Goal: Information Seeking & Learning: Learn about a topic

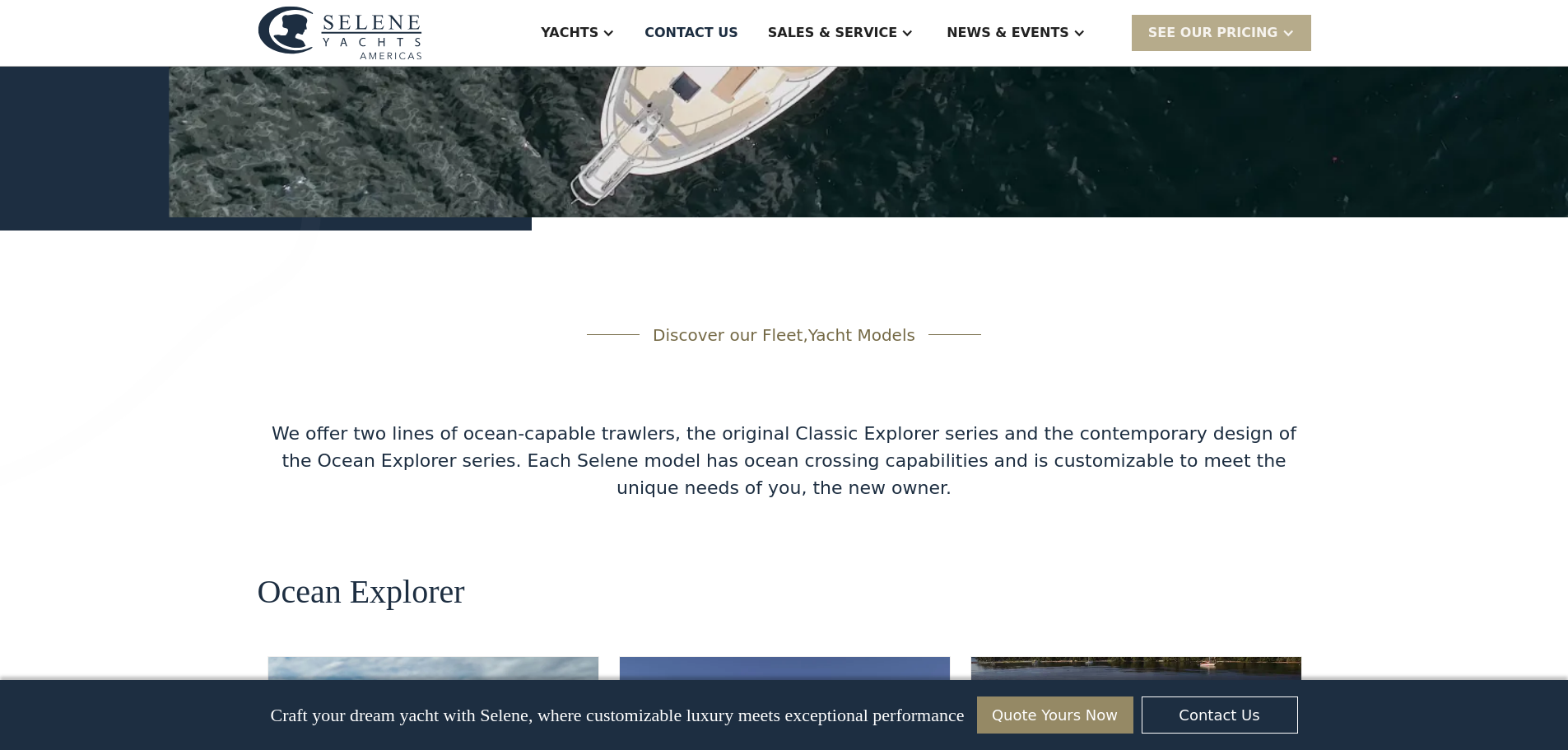
scroll to position [2965, 0]
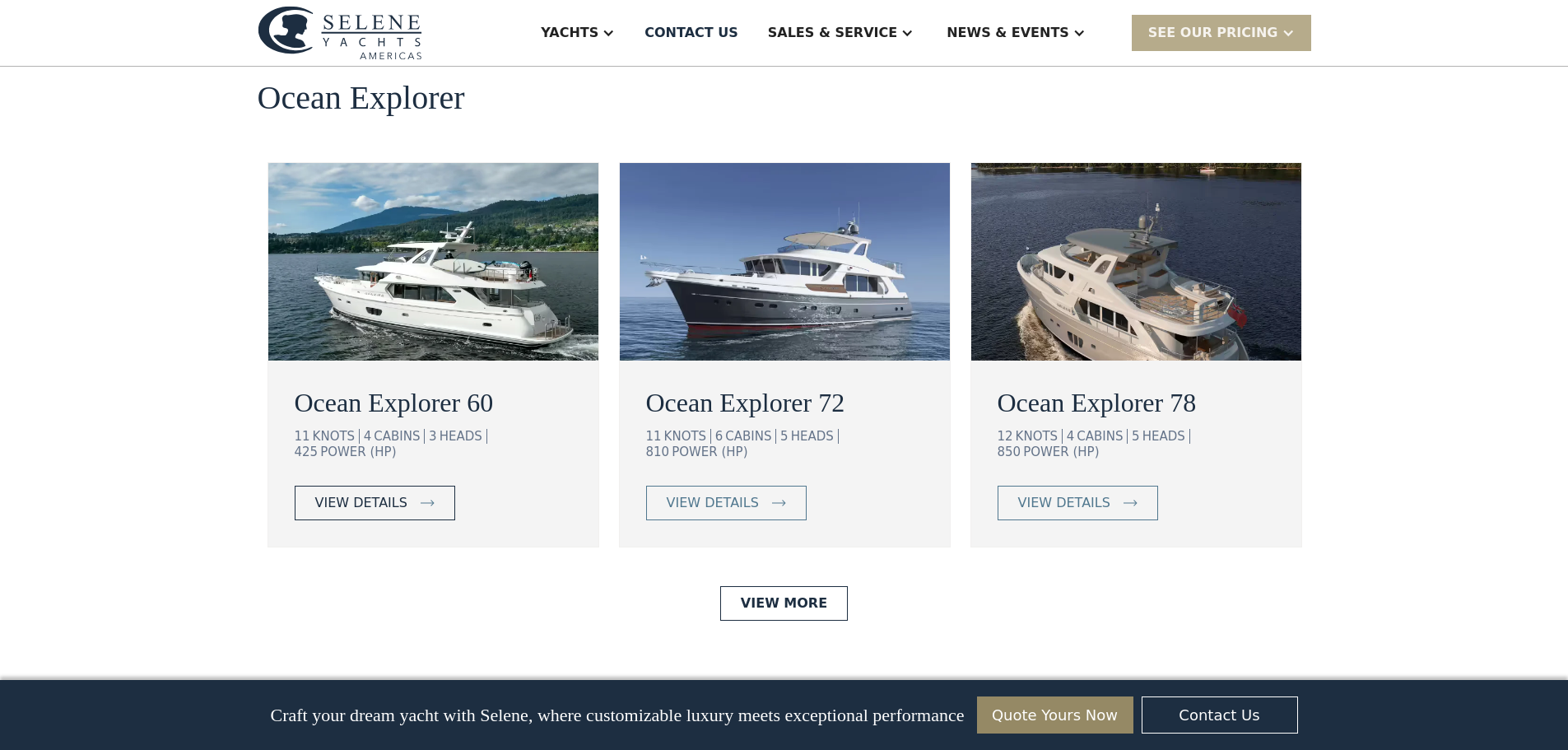
click at [338, 494] on div "view details" at bounding box center [361, 503] width 92 height 20
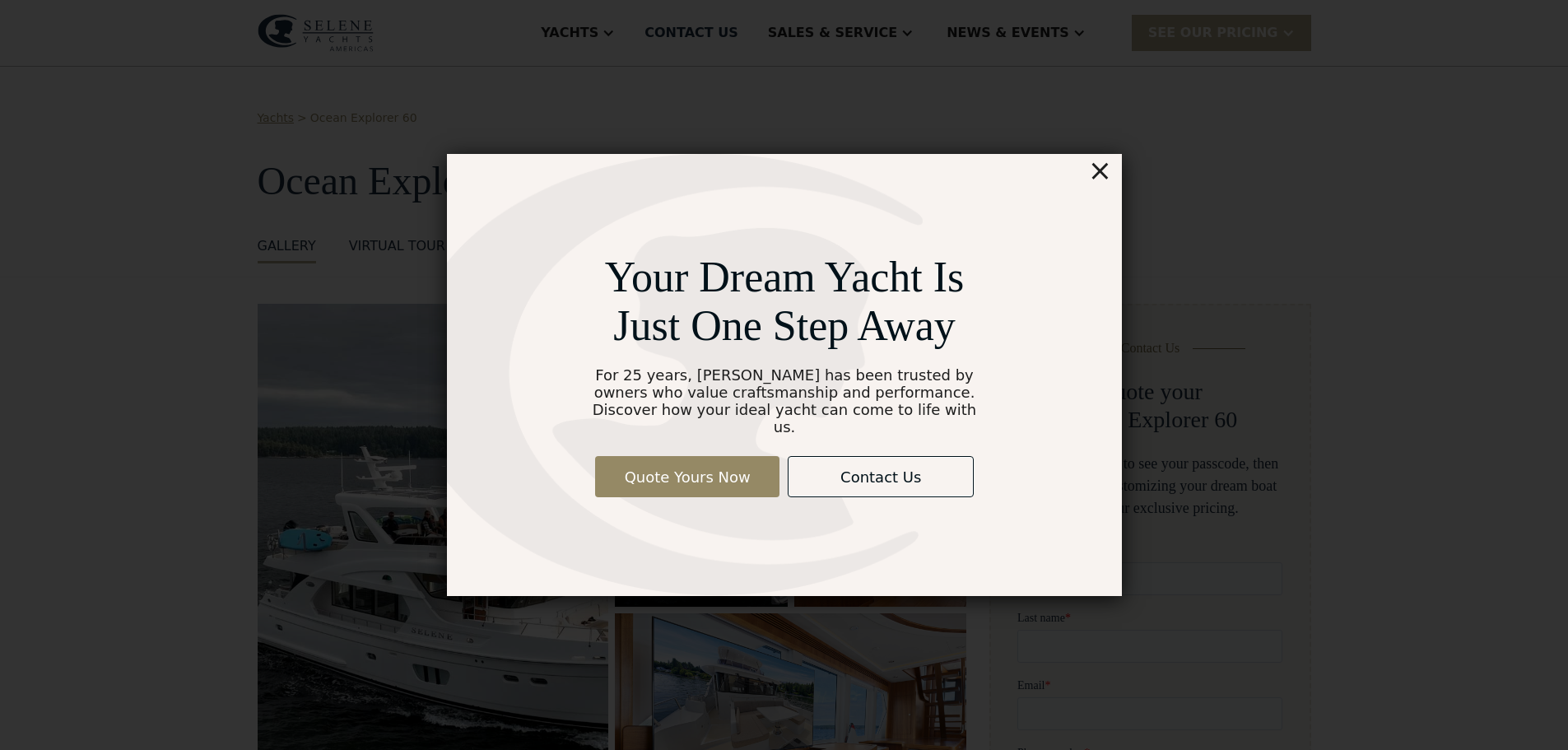
click at [1096, 169] on div "×" at bounding box center [1099, 170] width 24 height 33
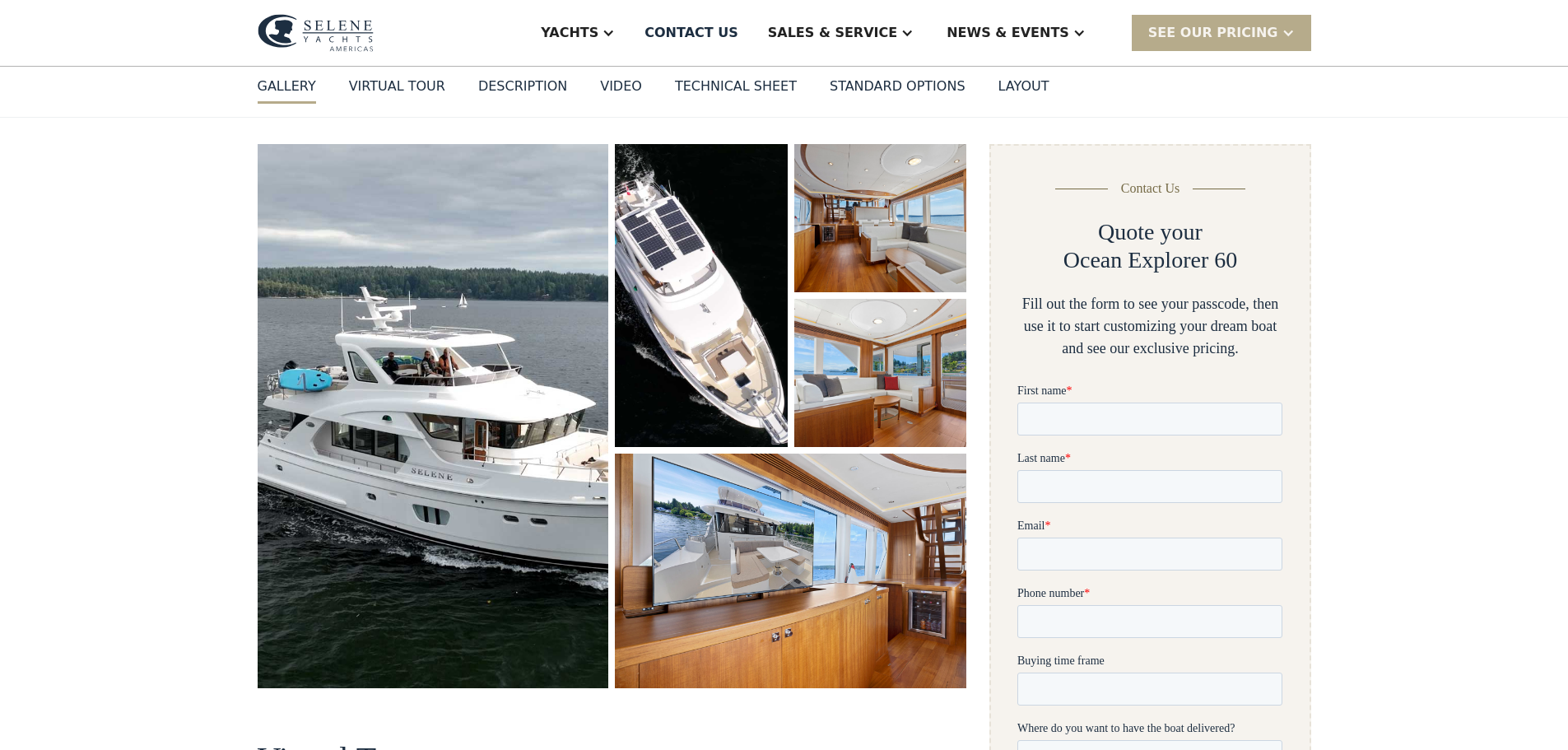
scroll to position [55, 0]
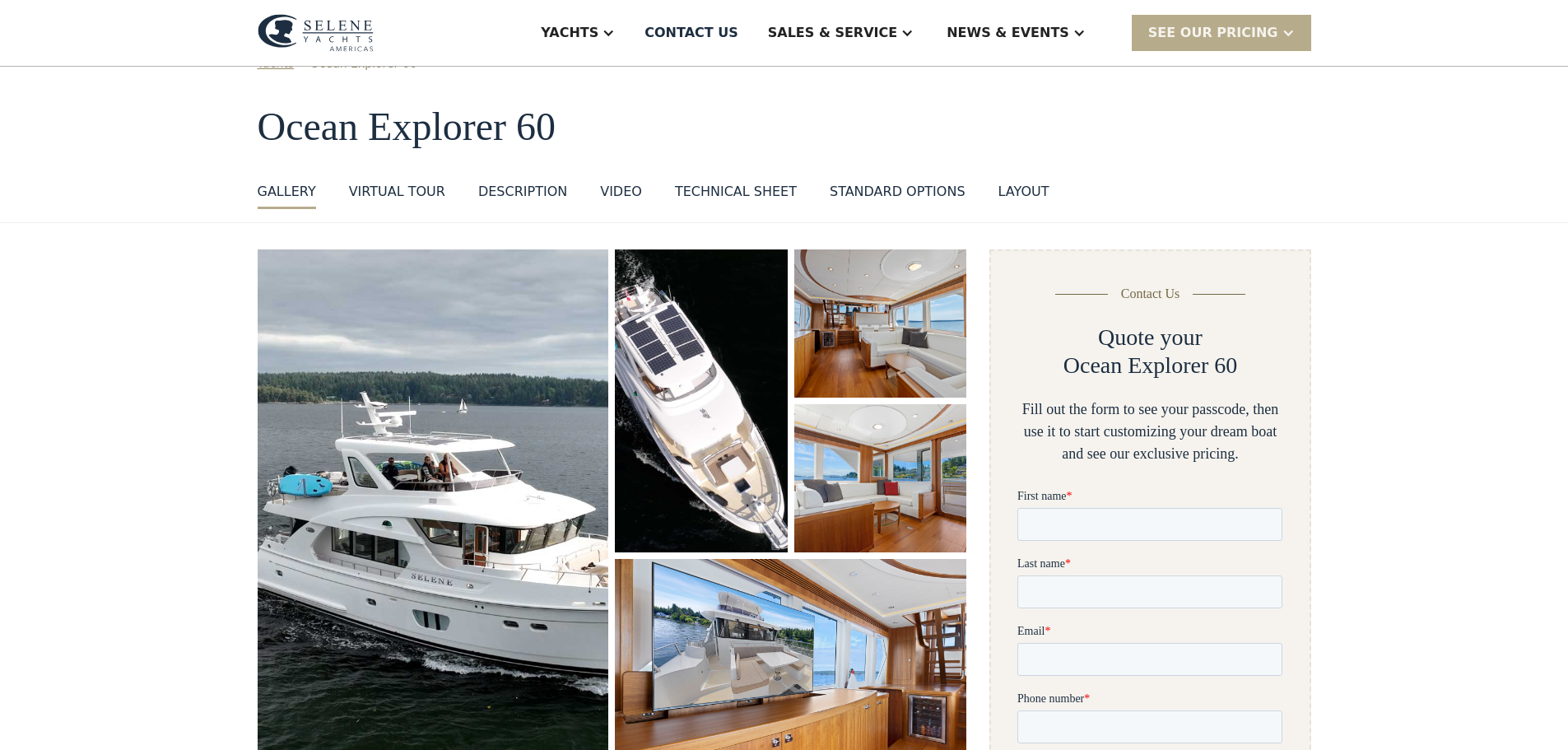
click at [391, 193] on div "VIRTUAL TOUR" at bounding box center [397, 191] width 97 height 20
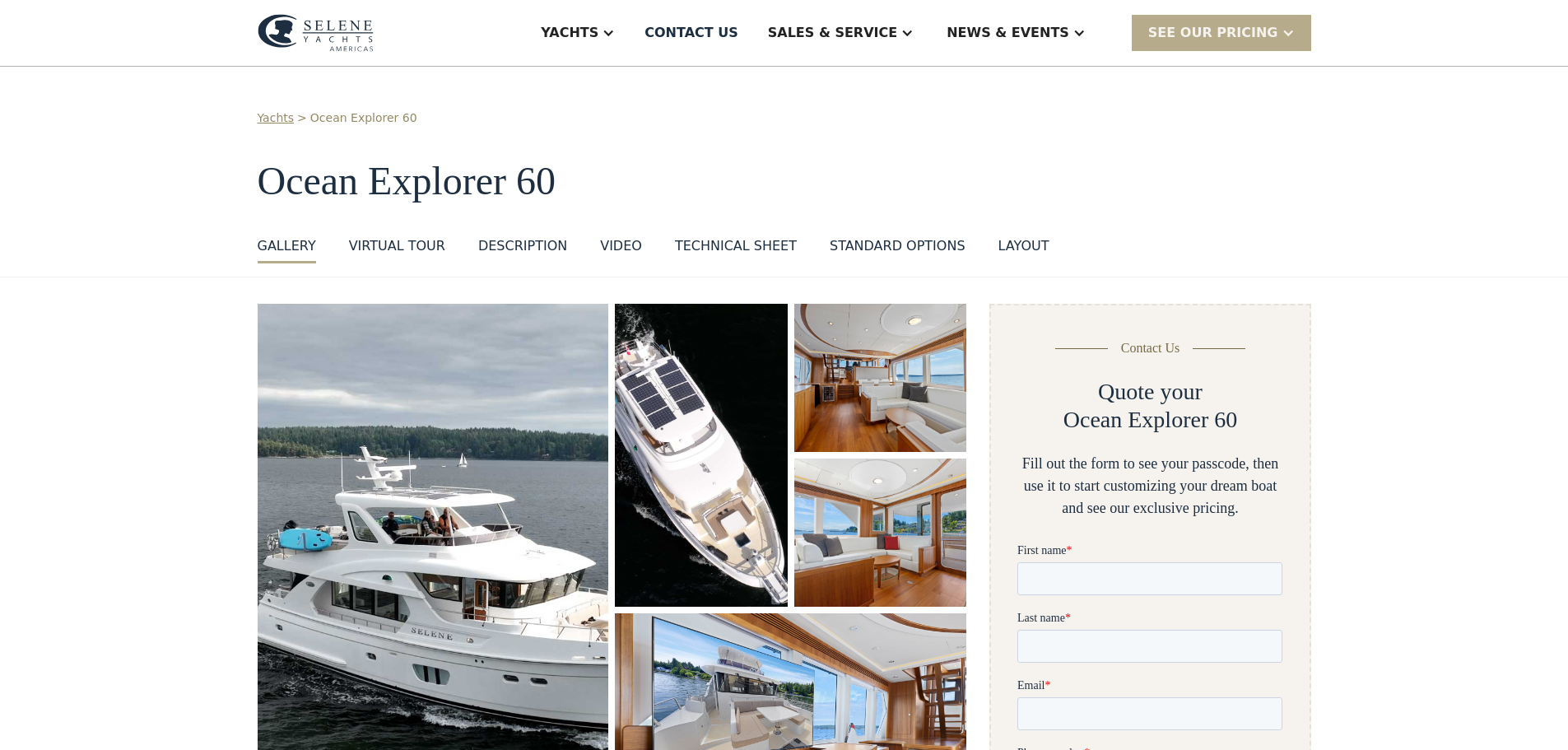
click at [730, 506] on img "open lightbox" at bounding box center [701, 455] width 172 height 303
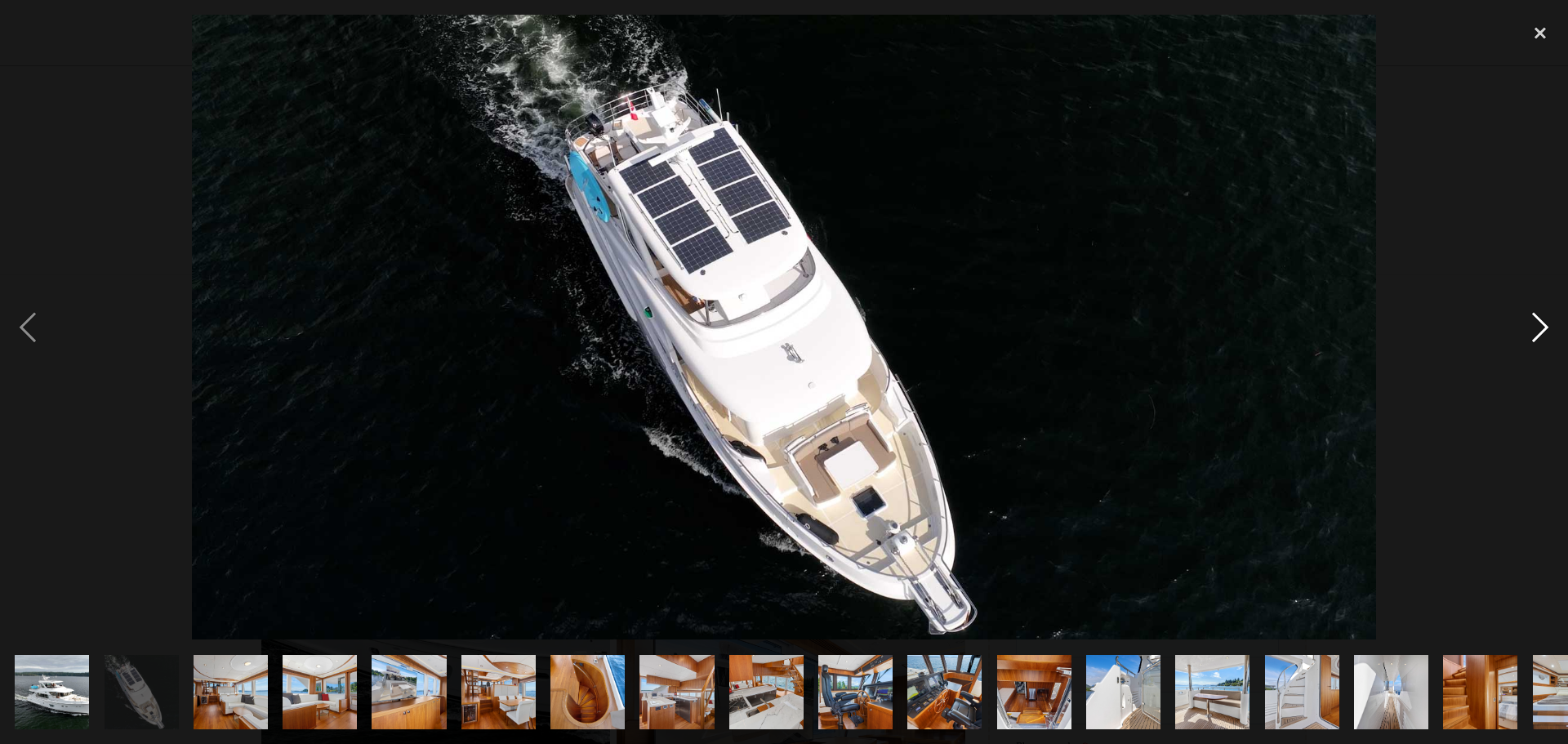
click at [1547, 334] on div "next image" at bounding box center [1540, 326] width 56 height 625
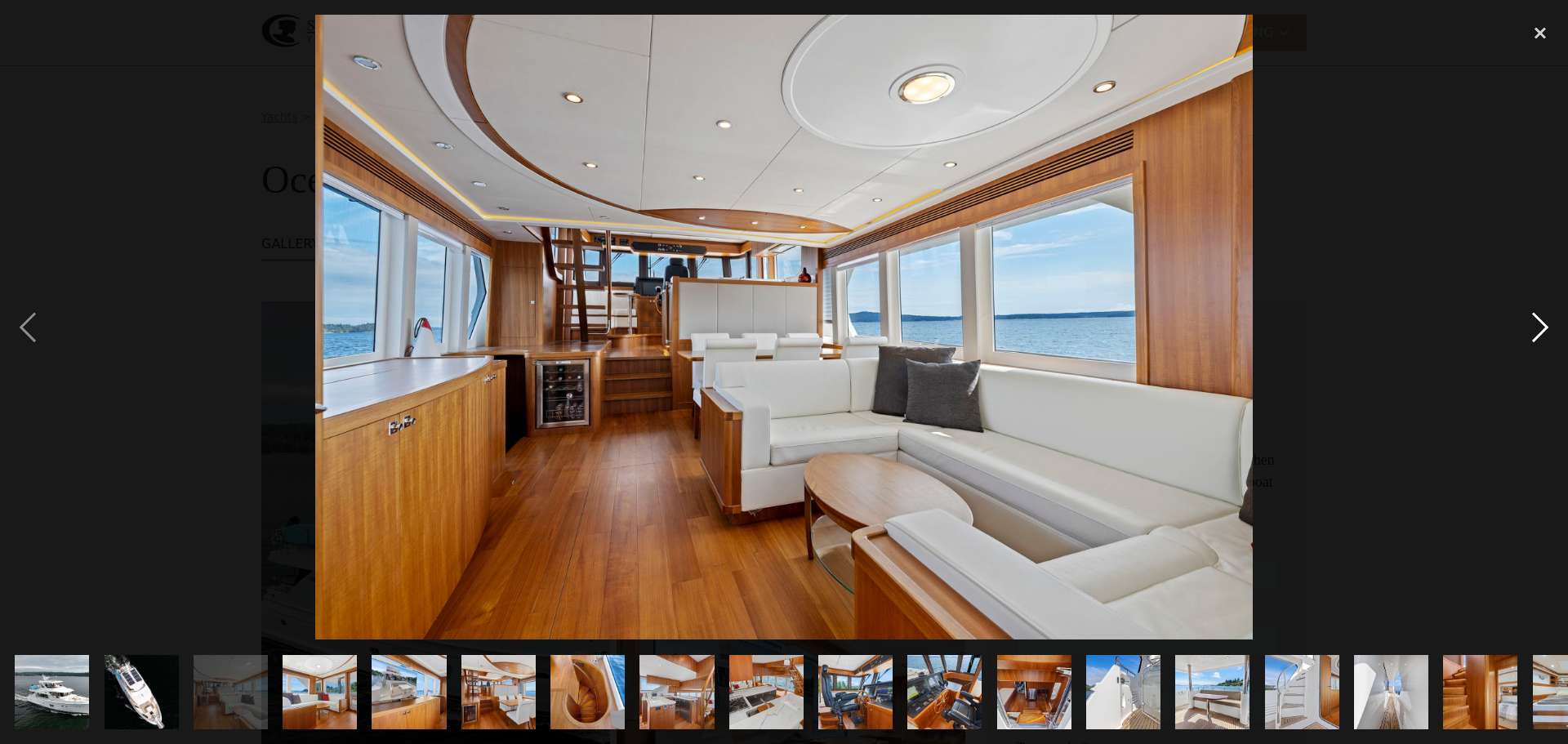
click at [1541, 330] on div "next image" at bounding box center [1540, 326] width 56 height 625
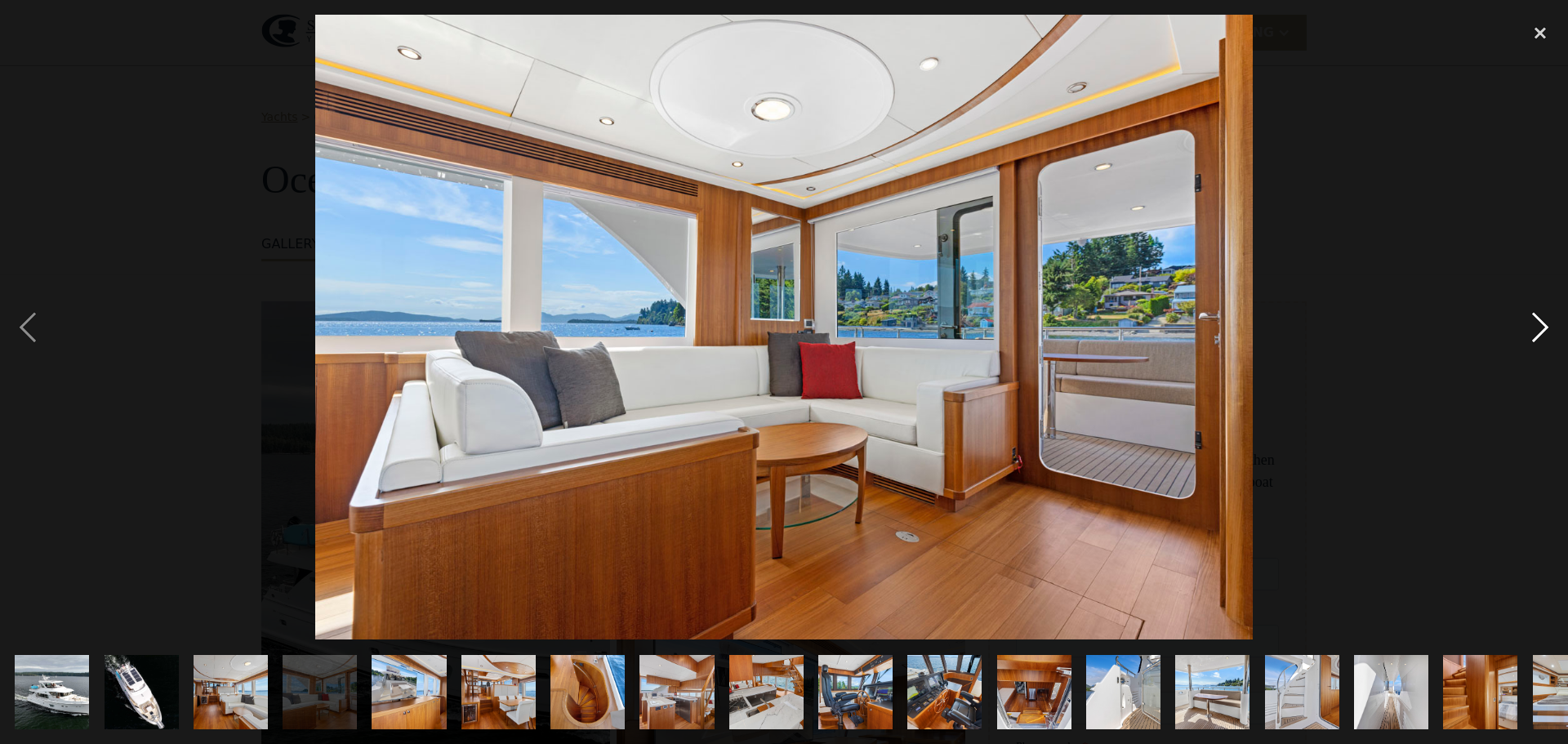
click at [1541, 330] on div "next image" at bounding box center [1540, 326] width 56 height 625
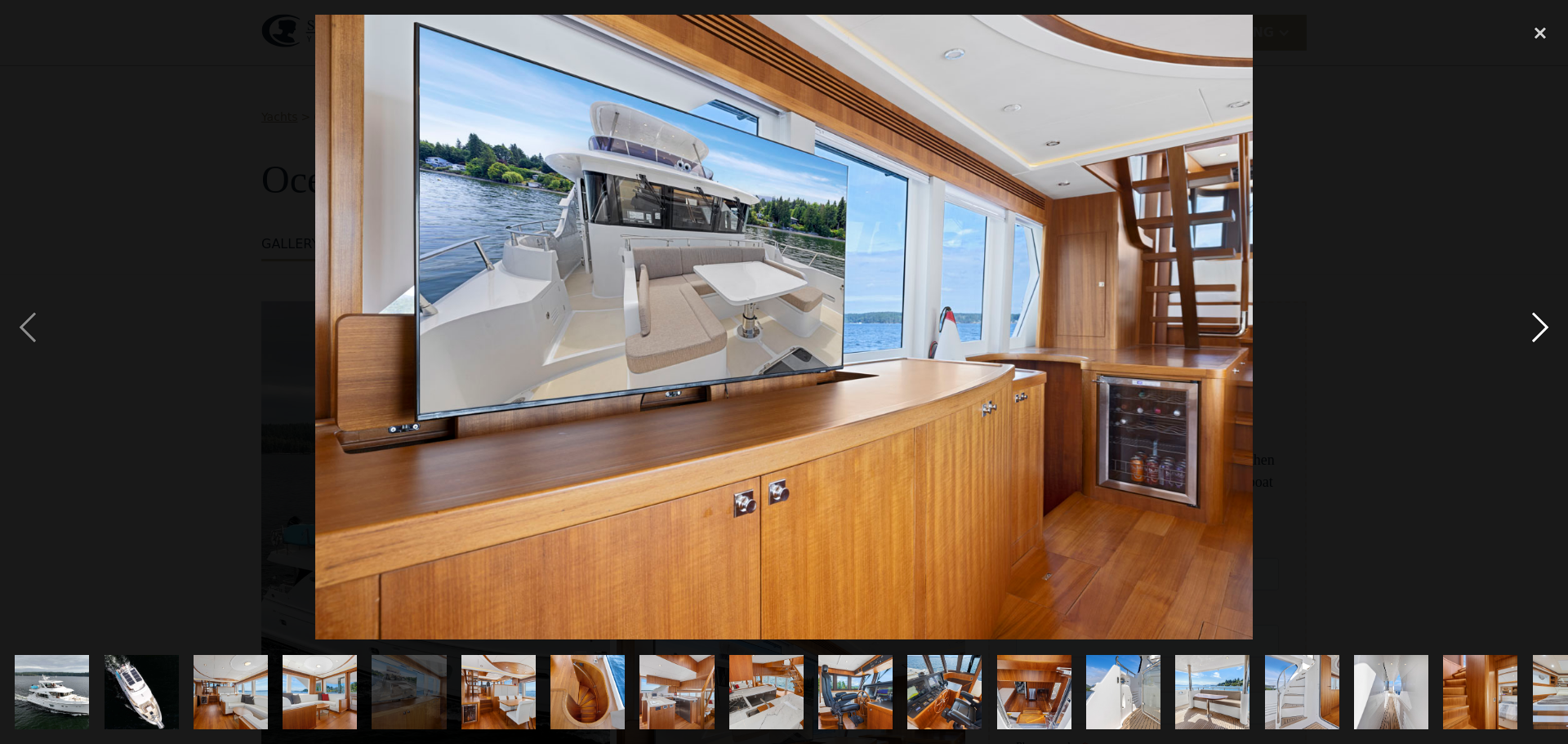
click at [1541, 330] on div "next image" at bounding box center [1540, 326] width 56 height 625
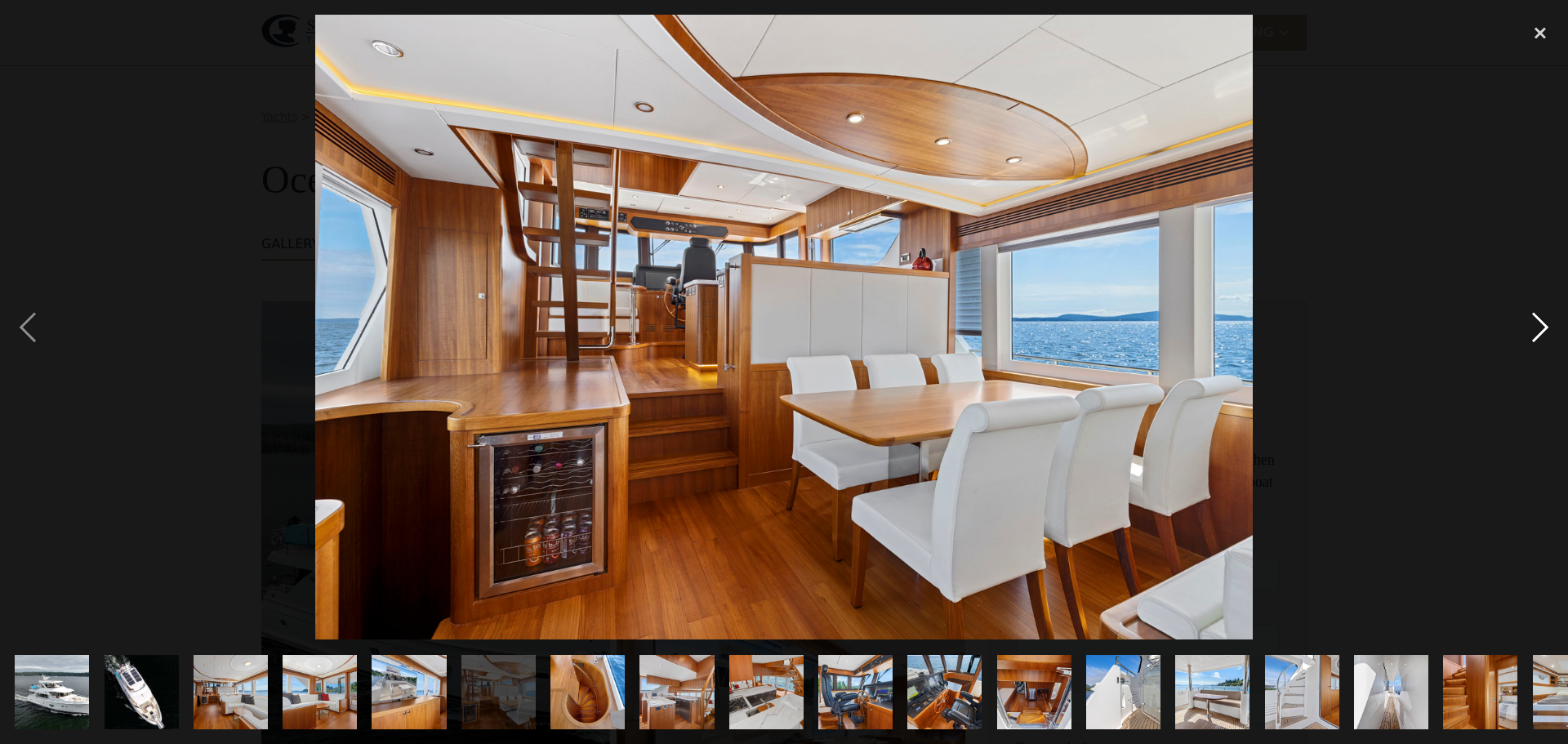
click at [1541, 330] on div "next image" at bounding box center [1540, 326] width 56 height 625
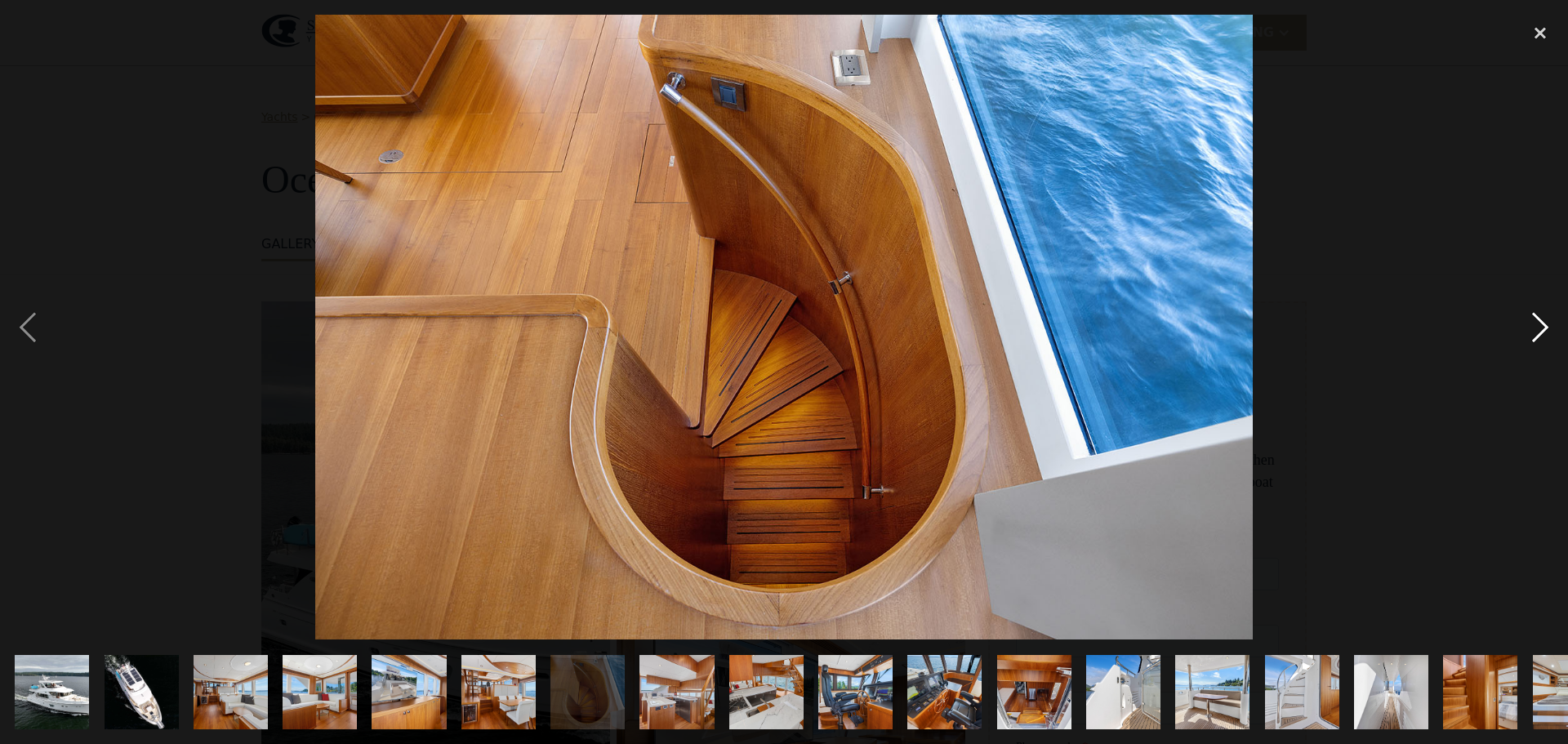
click at [1541, 330] on div "next image" at bounding box center [1540, 326] width 56 height 625
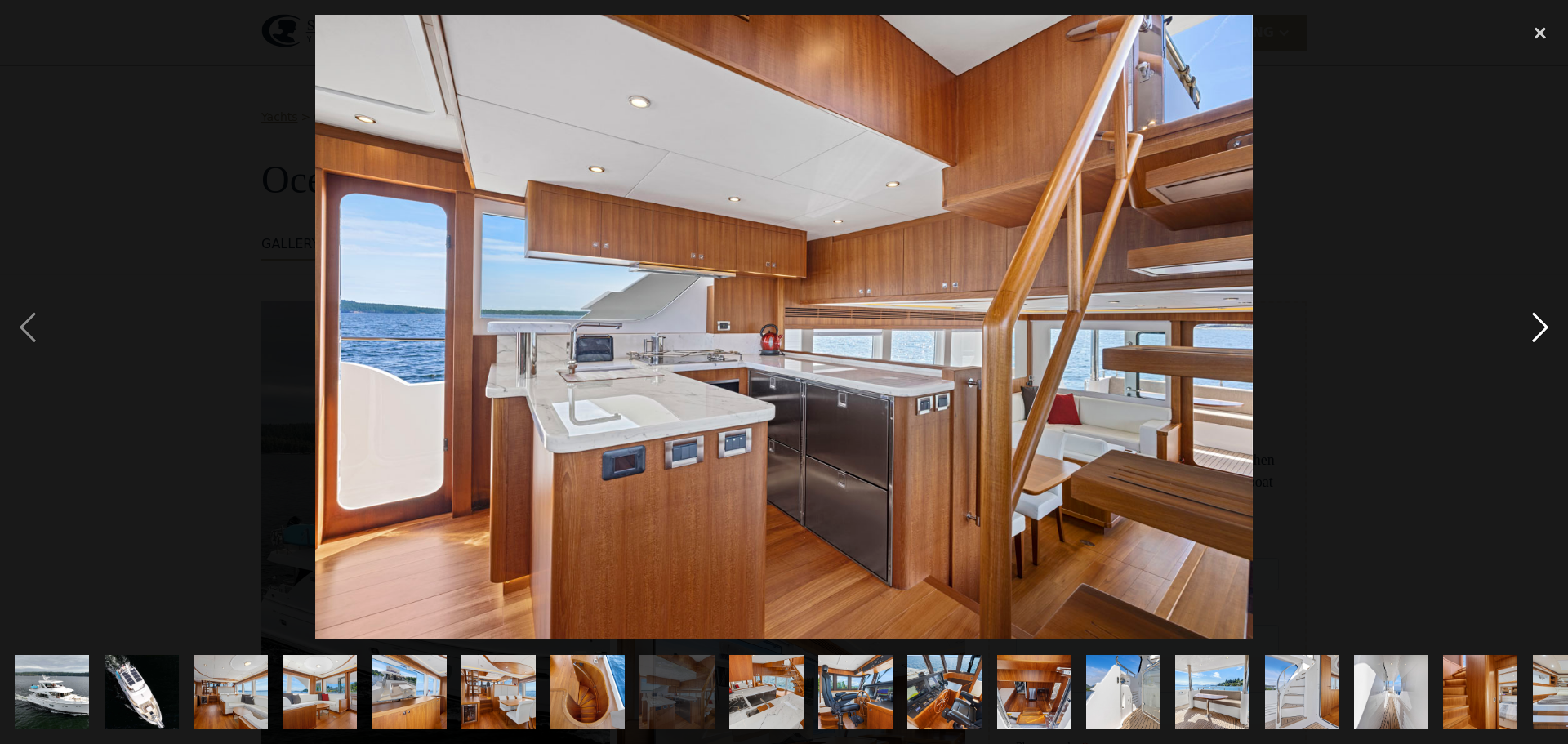
click at [1541, 330] on div "next image" at bounding box center [1540, 326] width 56 height 625
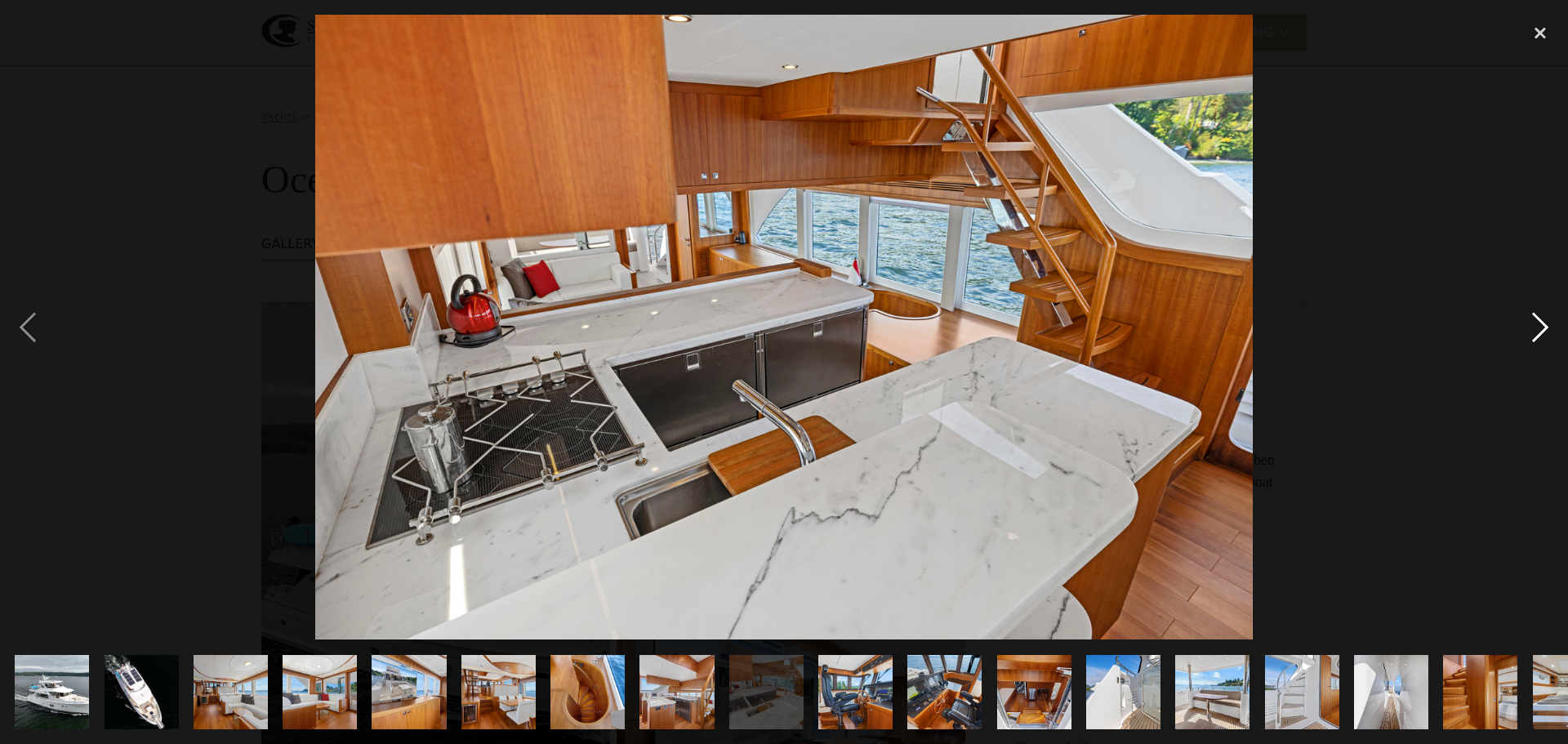
click at [1541, 330] on div "next image" at bounding box center [1540, 326] width 56 height 625
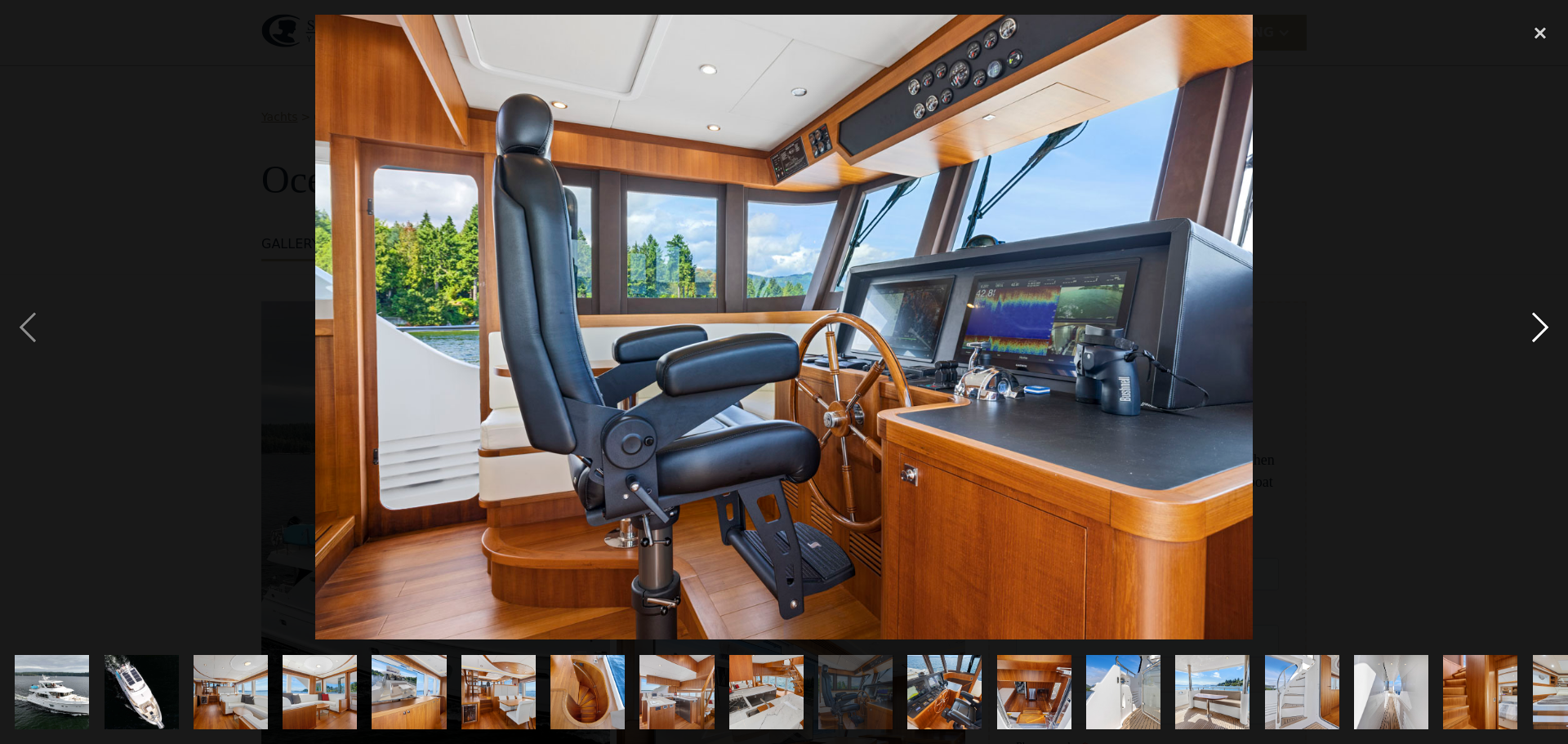
click at [1541, 330] on div "next image" at bounding box center [1540, 326] width 56 height 625
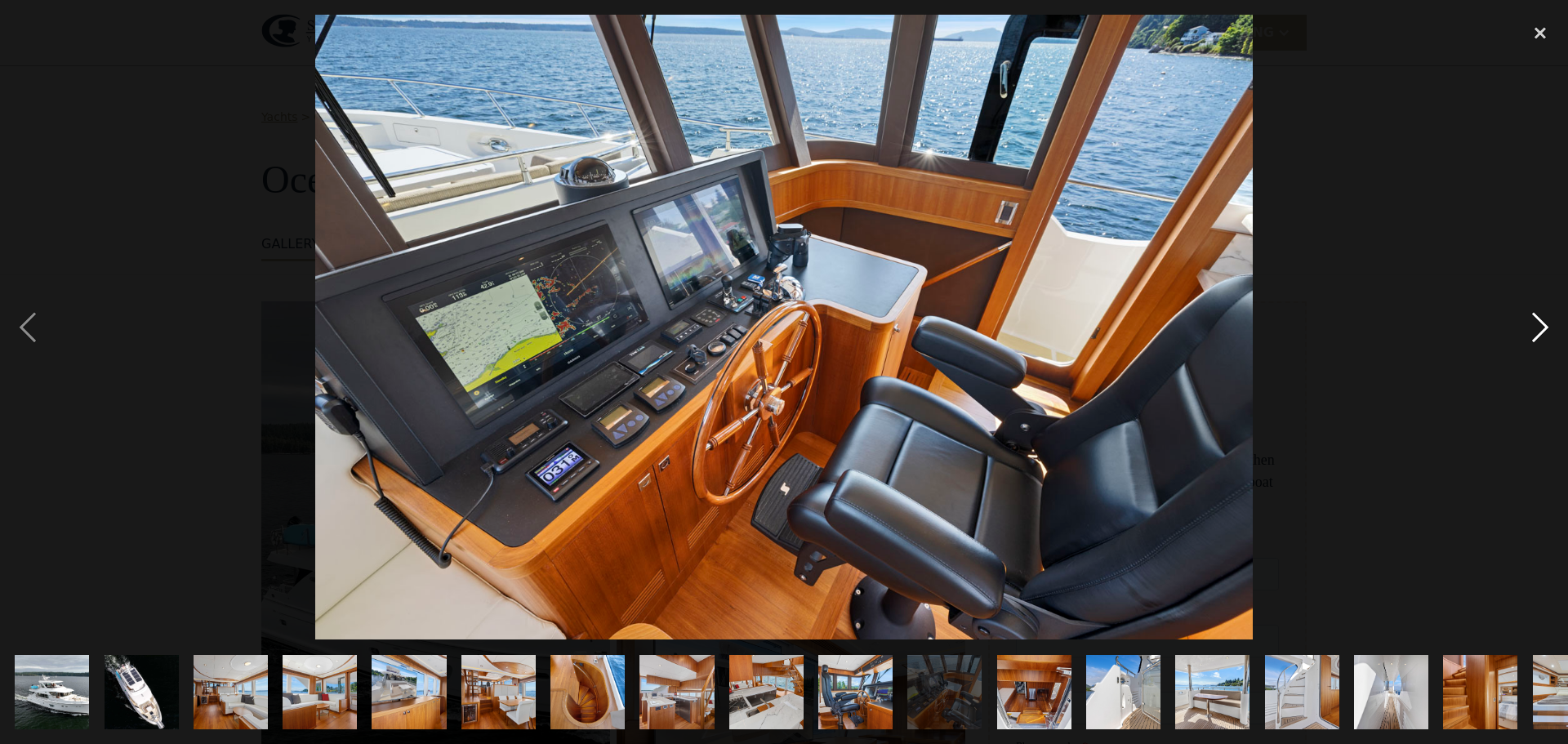
click at [1541, 330] on div "next image" at bounding box center [1540, 326] width 56 height 625
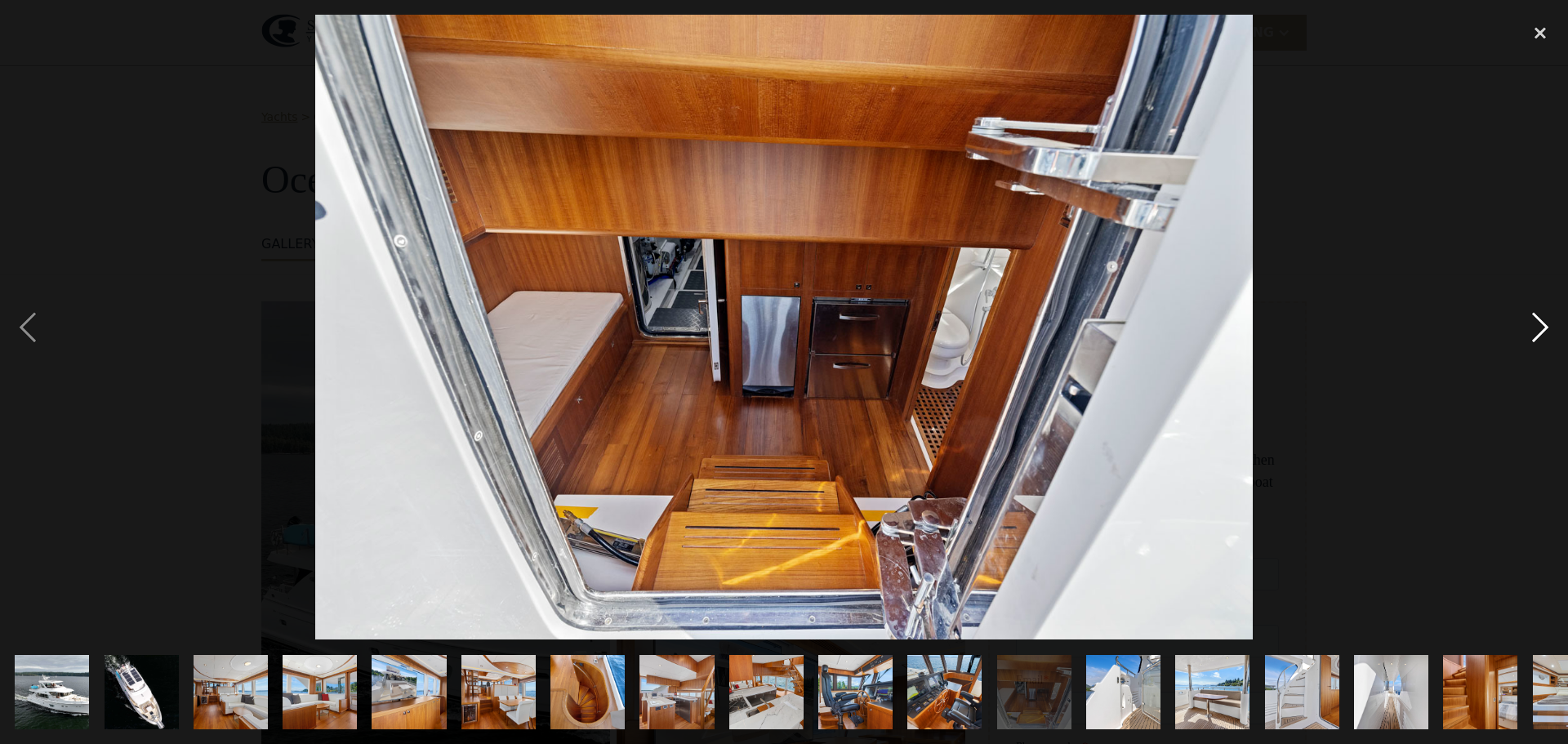
click at [1541, 329] on div "next image" at bounding box center [1540, 326] width 56 height 625
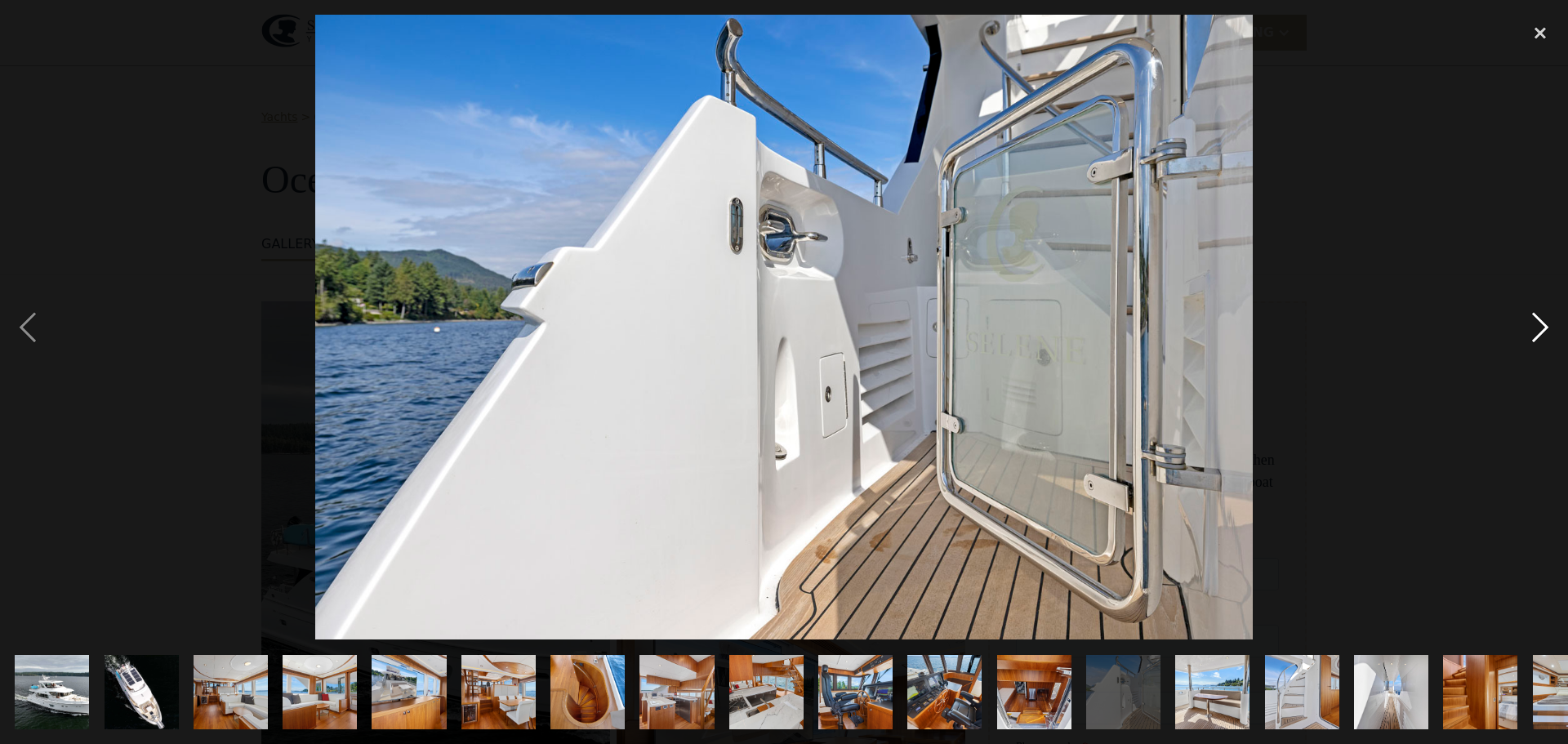
click at [1541, 329] on div "next image" at bounding box center [1540, 326] width 56 height 625
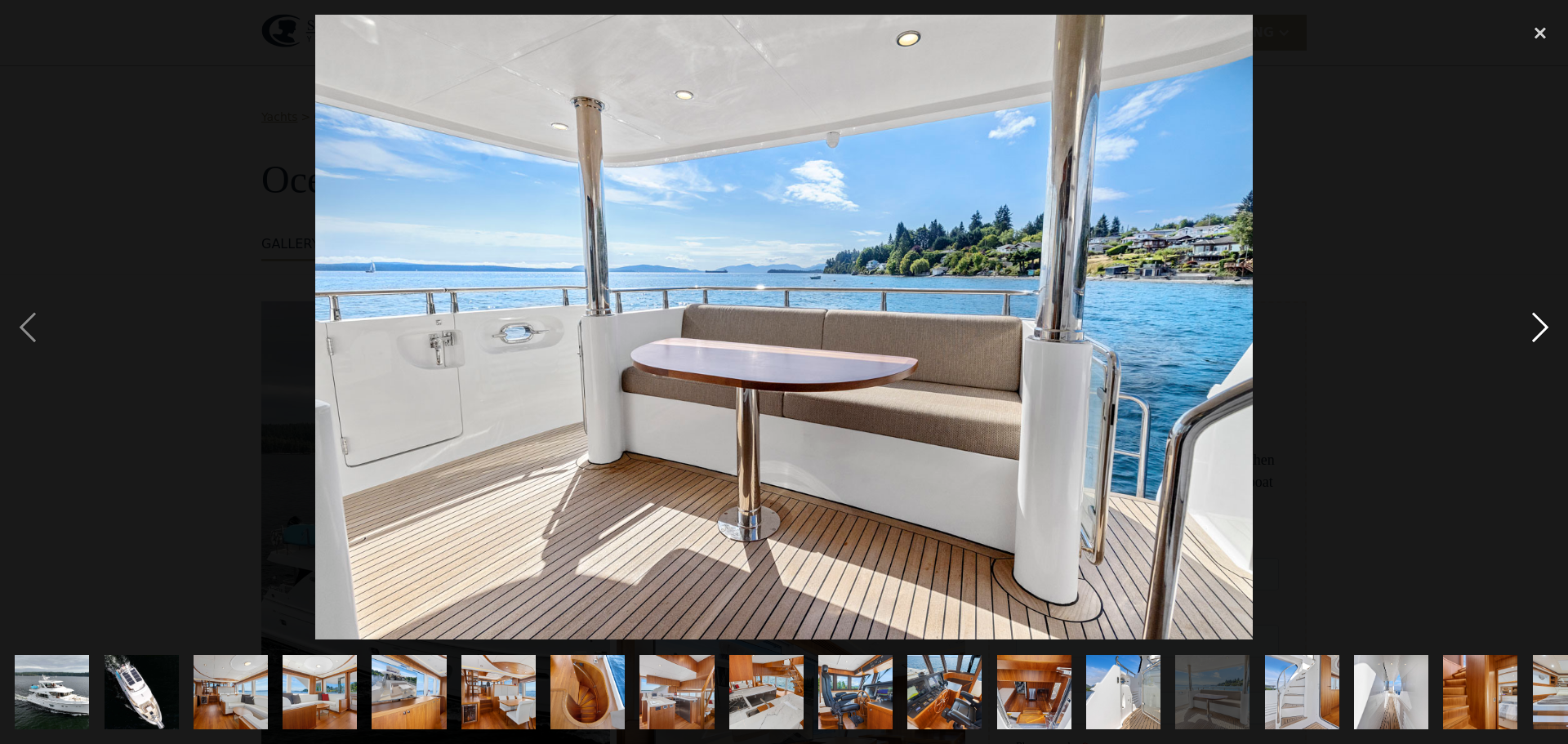
click at [1541, 329] on div "next image" at bounding box center [1540, 326] width 56 height 625
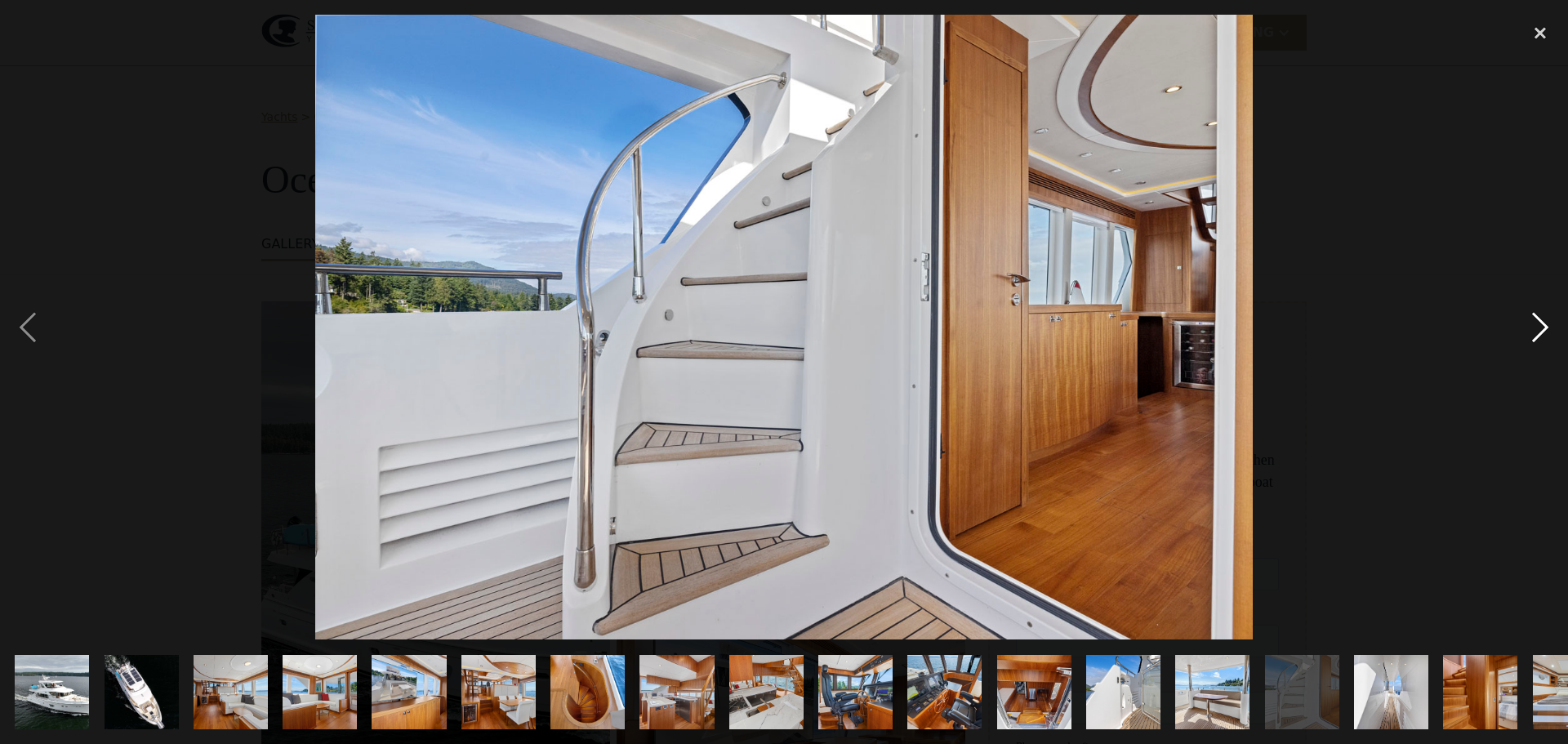
click at [1541, 329] on div "next image" at bounding box center [1540, 326] width 56 height 625
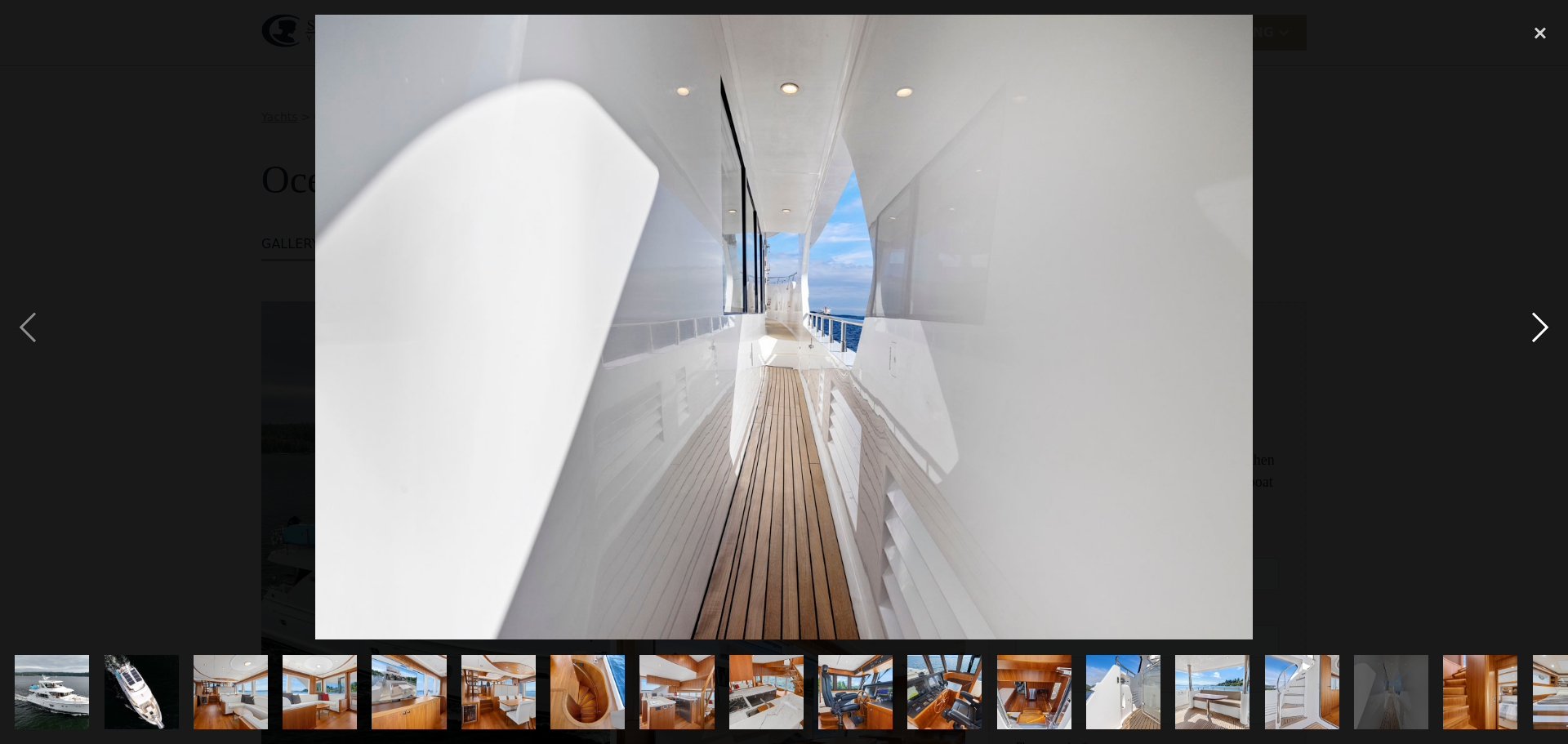
click at [1541, 329] on div "next image" at bounding box center [1540, 326] width 56 height 625
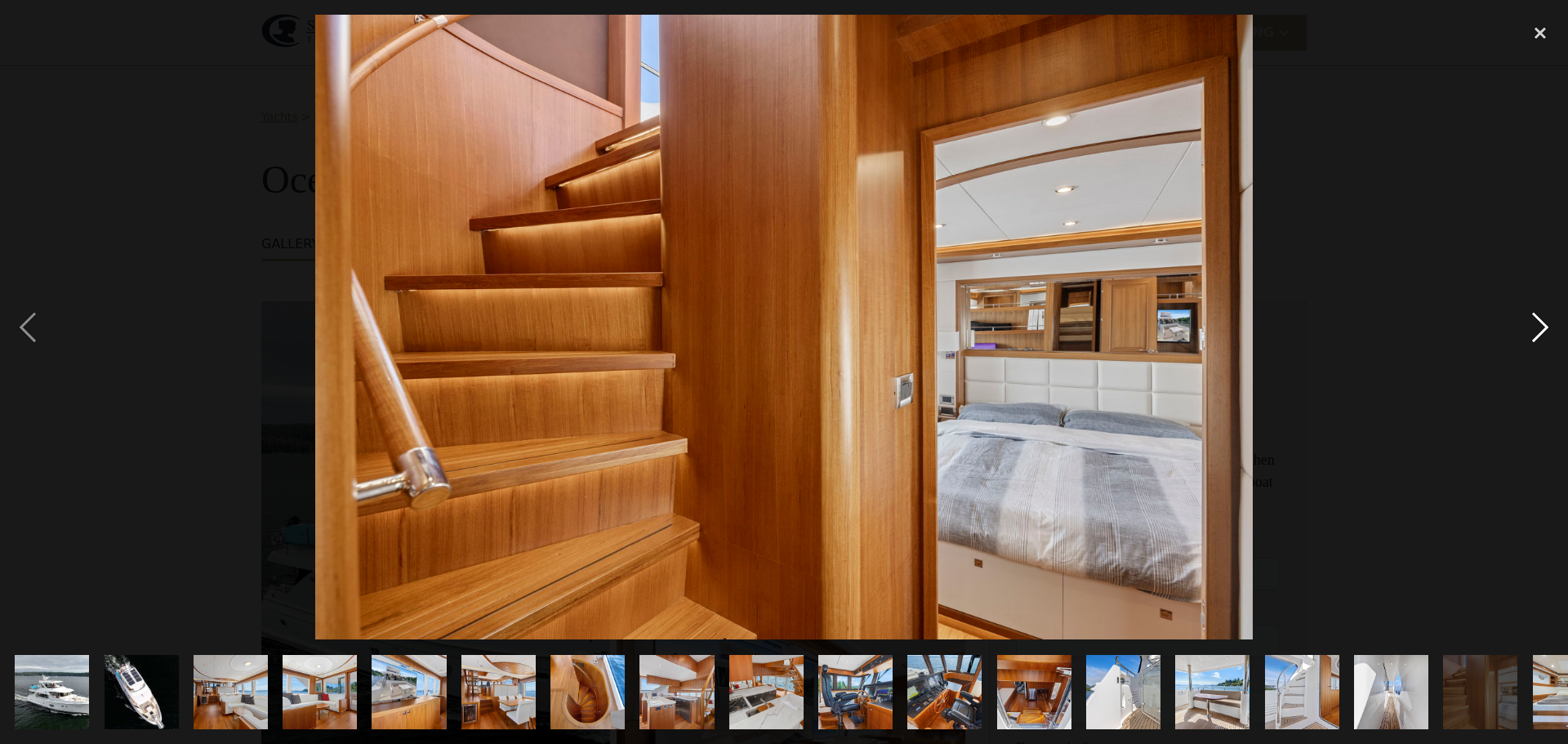
click at [1541, 329] on div "next image" at bounding box center [1540, 326] width 56 height 625
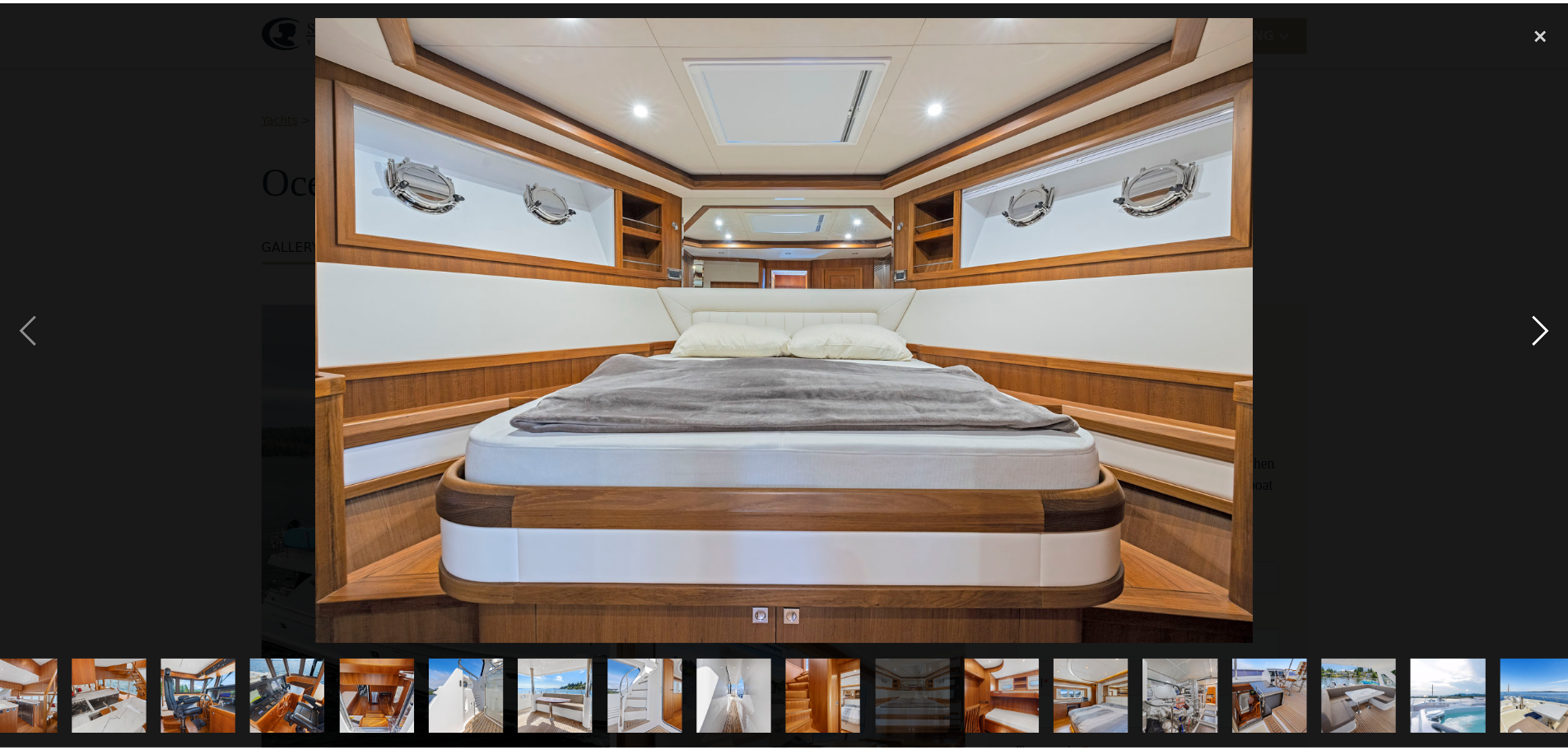
scroll to position [0, 684]
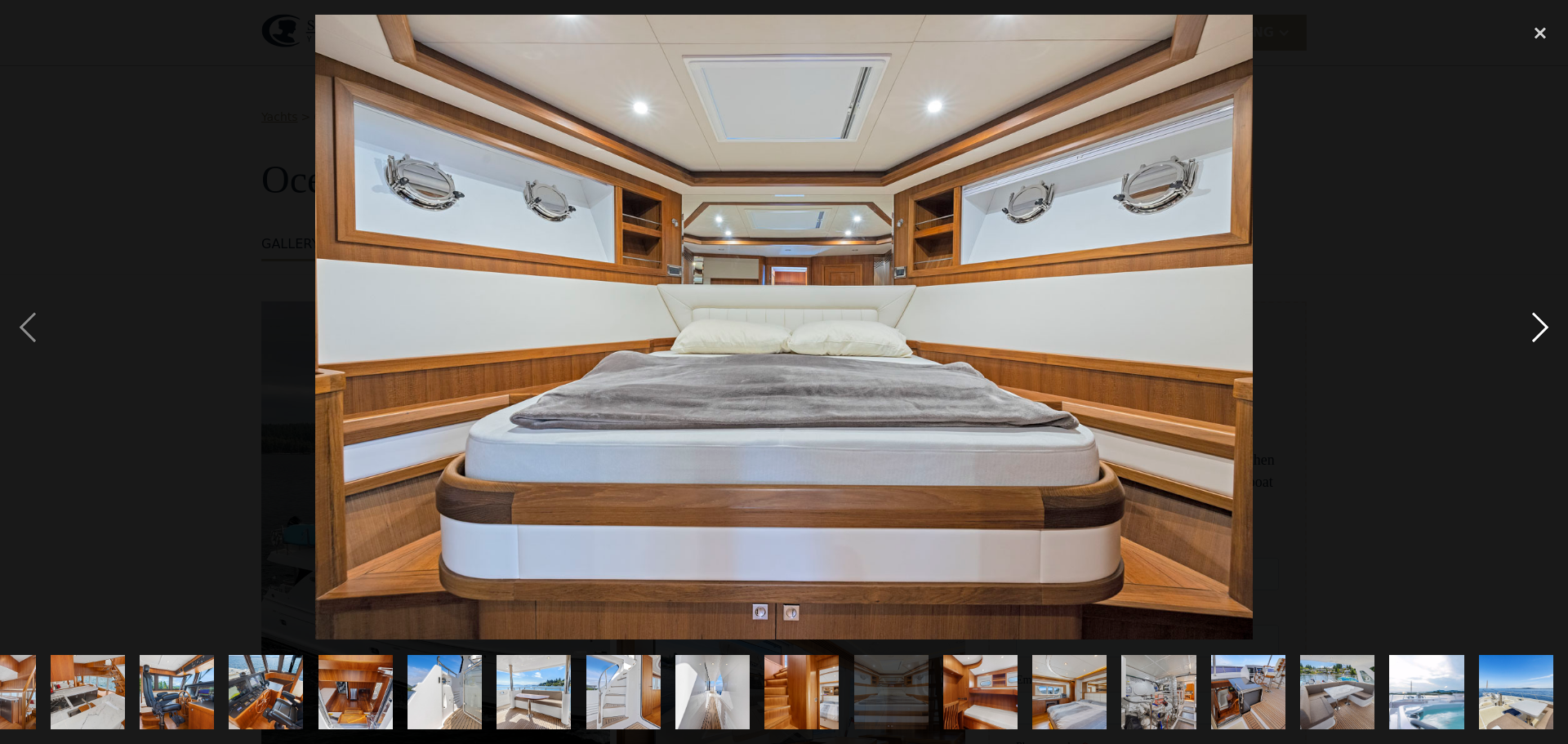
click at [1541, 329] on div "next image" at bounding box center [1540, 326] width 56 height 625
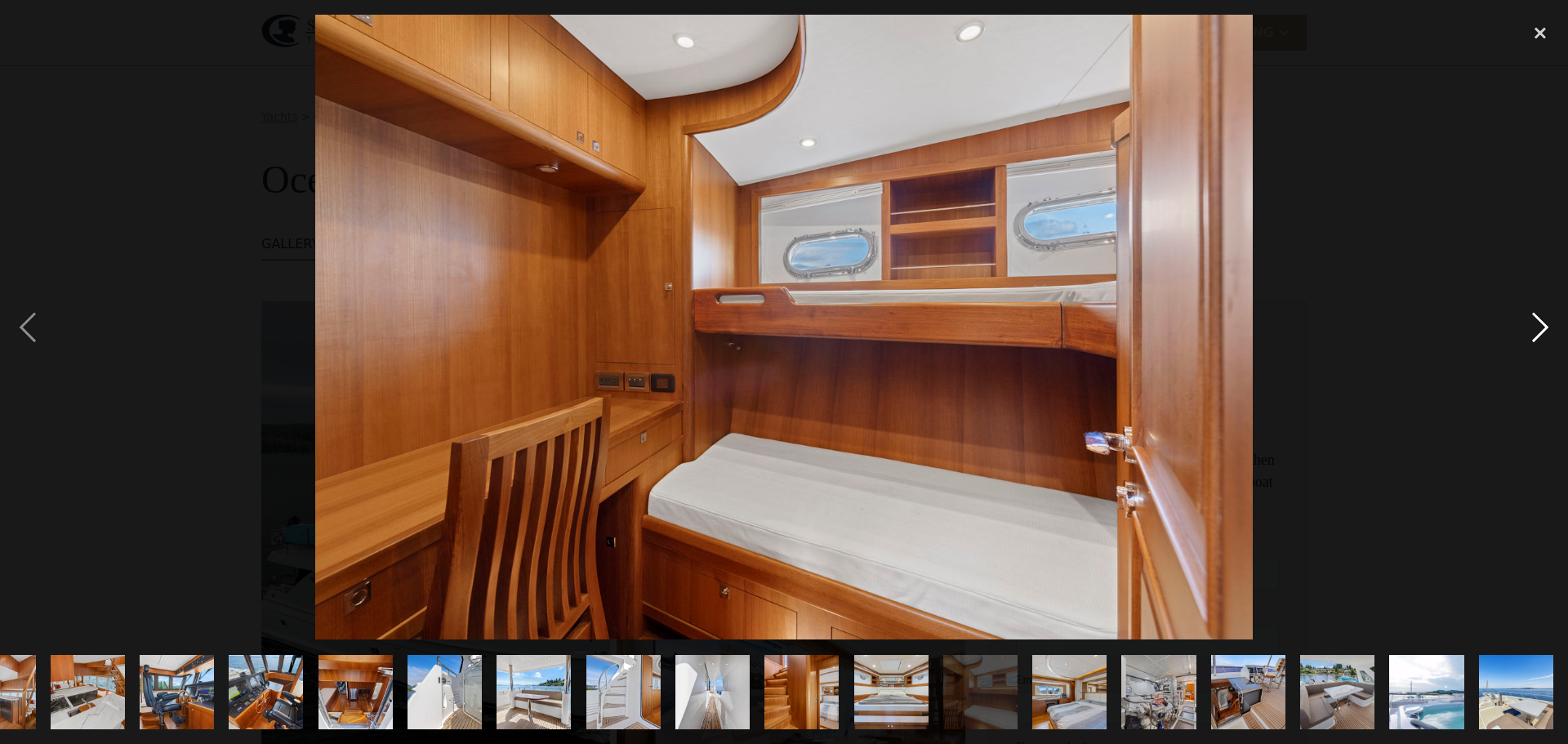
click at [1541, 329] on div "next image" at bounding box center [1540, 326] width 56 height 625
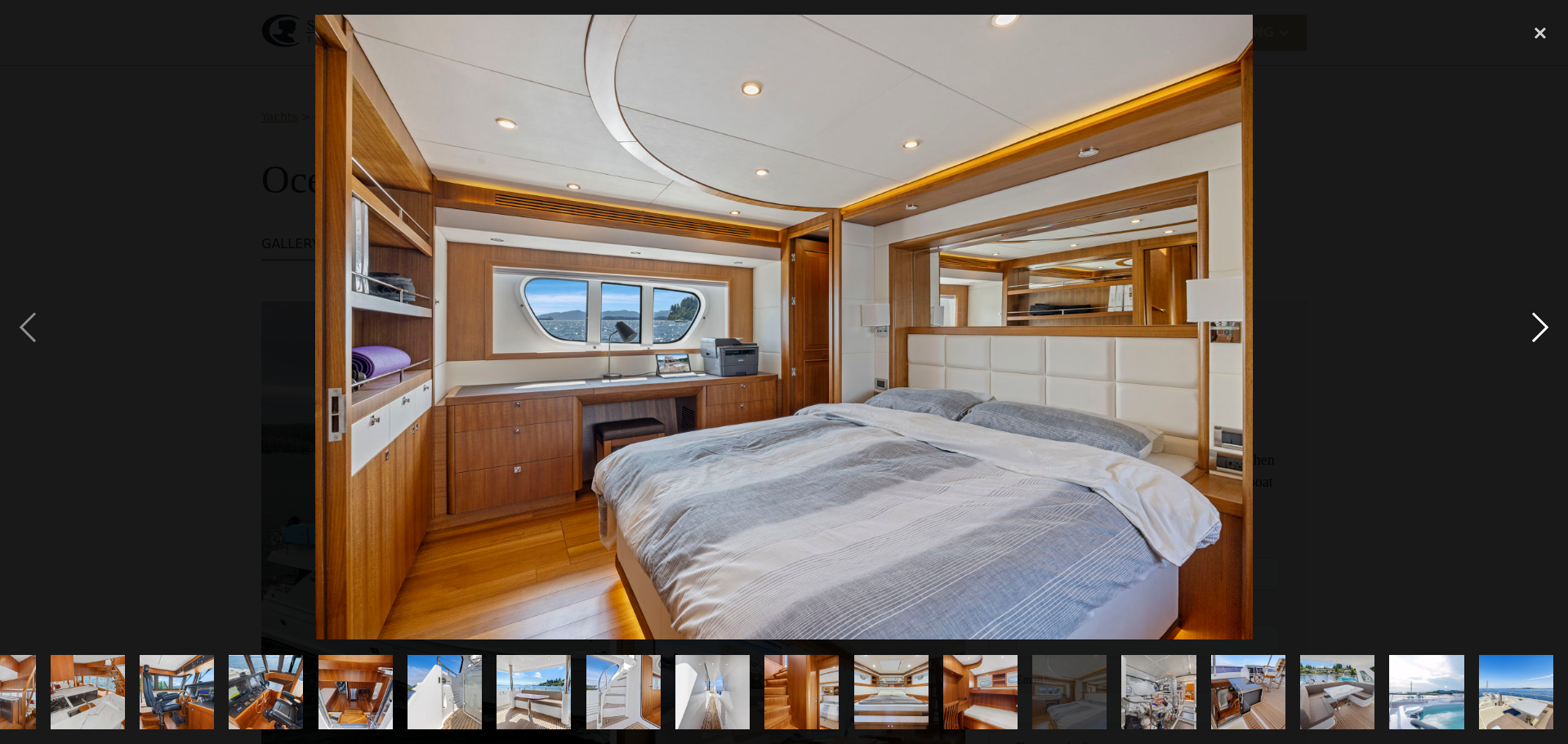
click at [1541, 329] on div "next image" at bounding box center [1540, 326] width 56 height 625
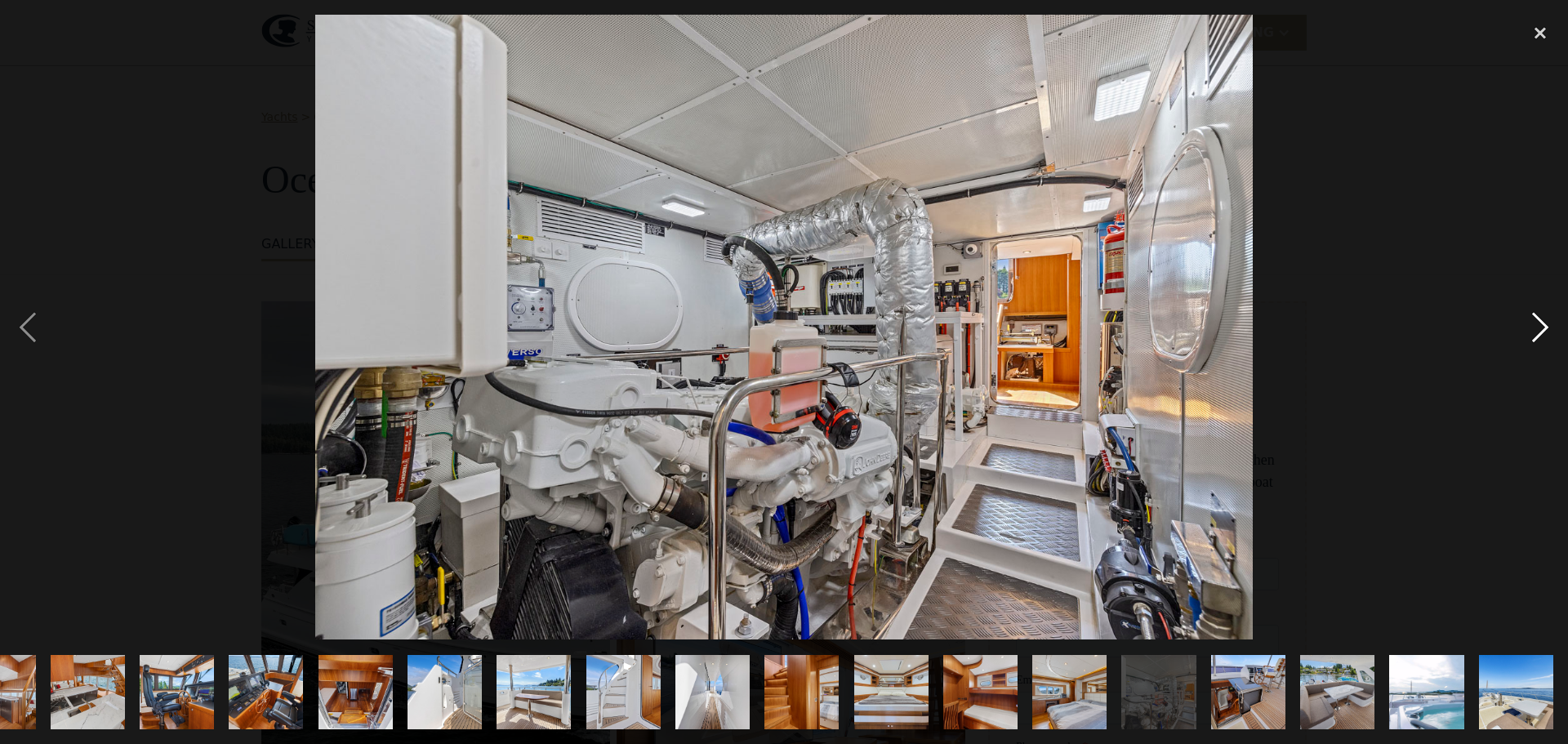
click at [1541, 329] on div "next image" at bounding box center [1540, 326] width 56 height 625
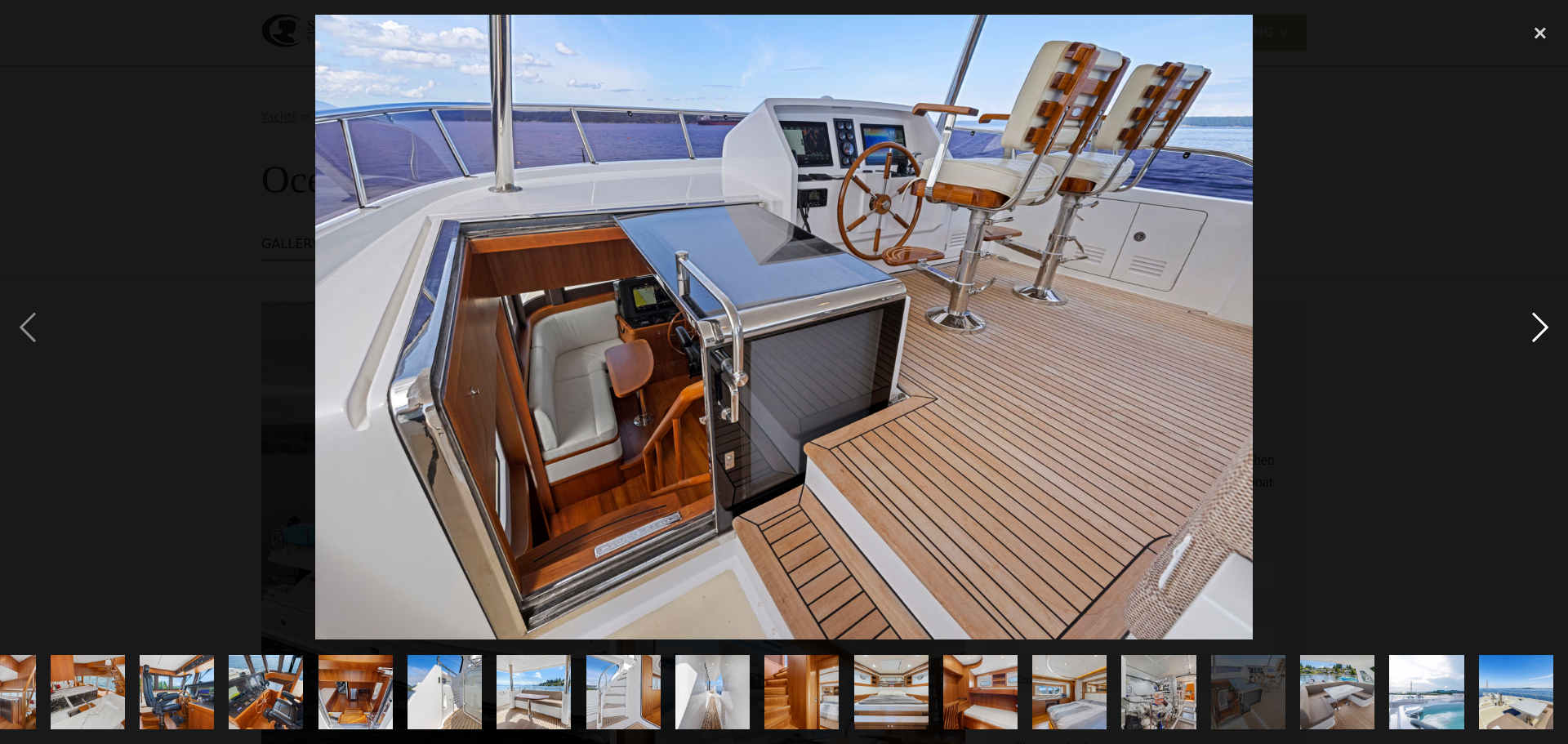
click at [1541, 329] on div "next image" at bounding box center [1540, 326] width 56 height 625
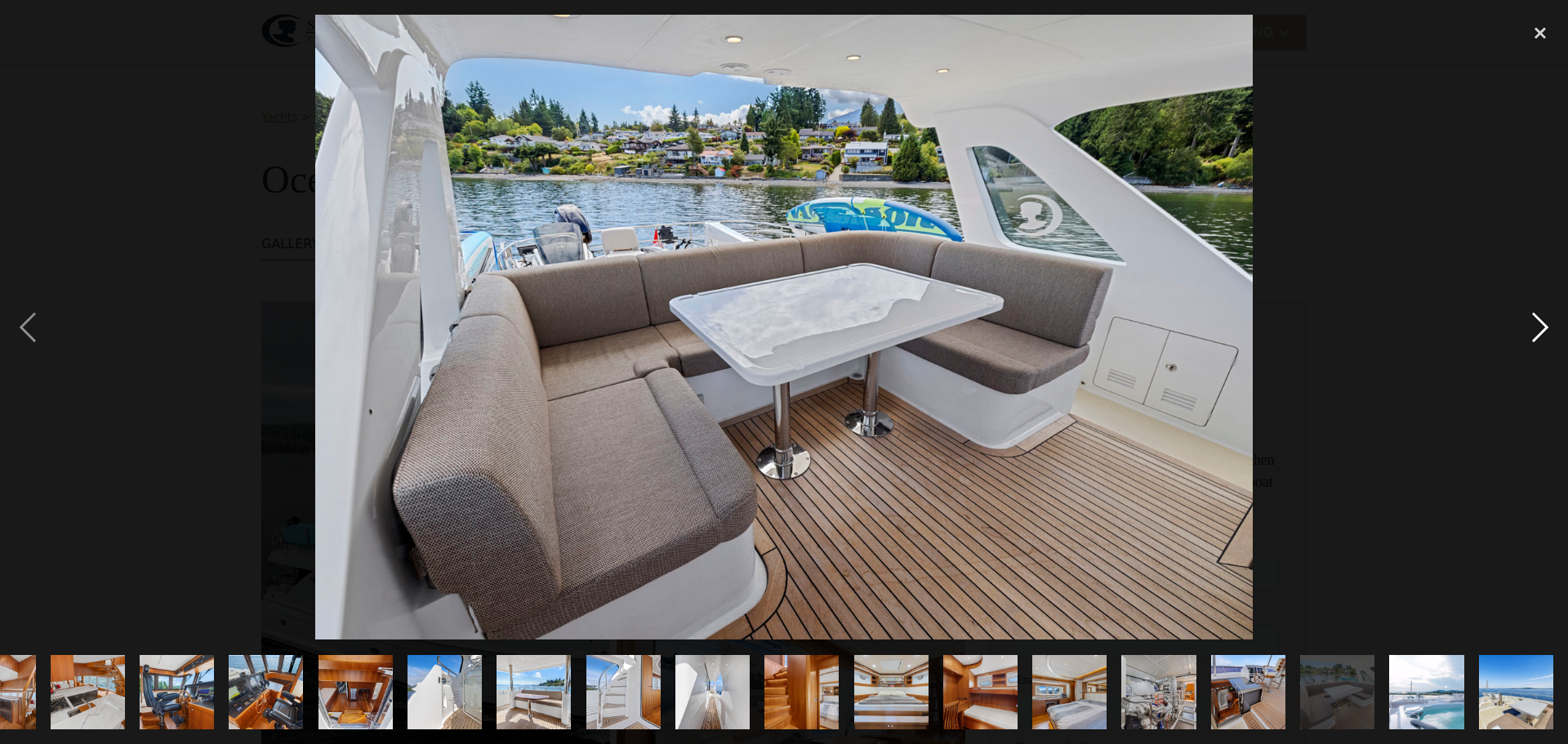
click at [1541, 329] on div "next image" at bounding box center [1540, 326] width 56 height 625
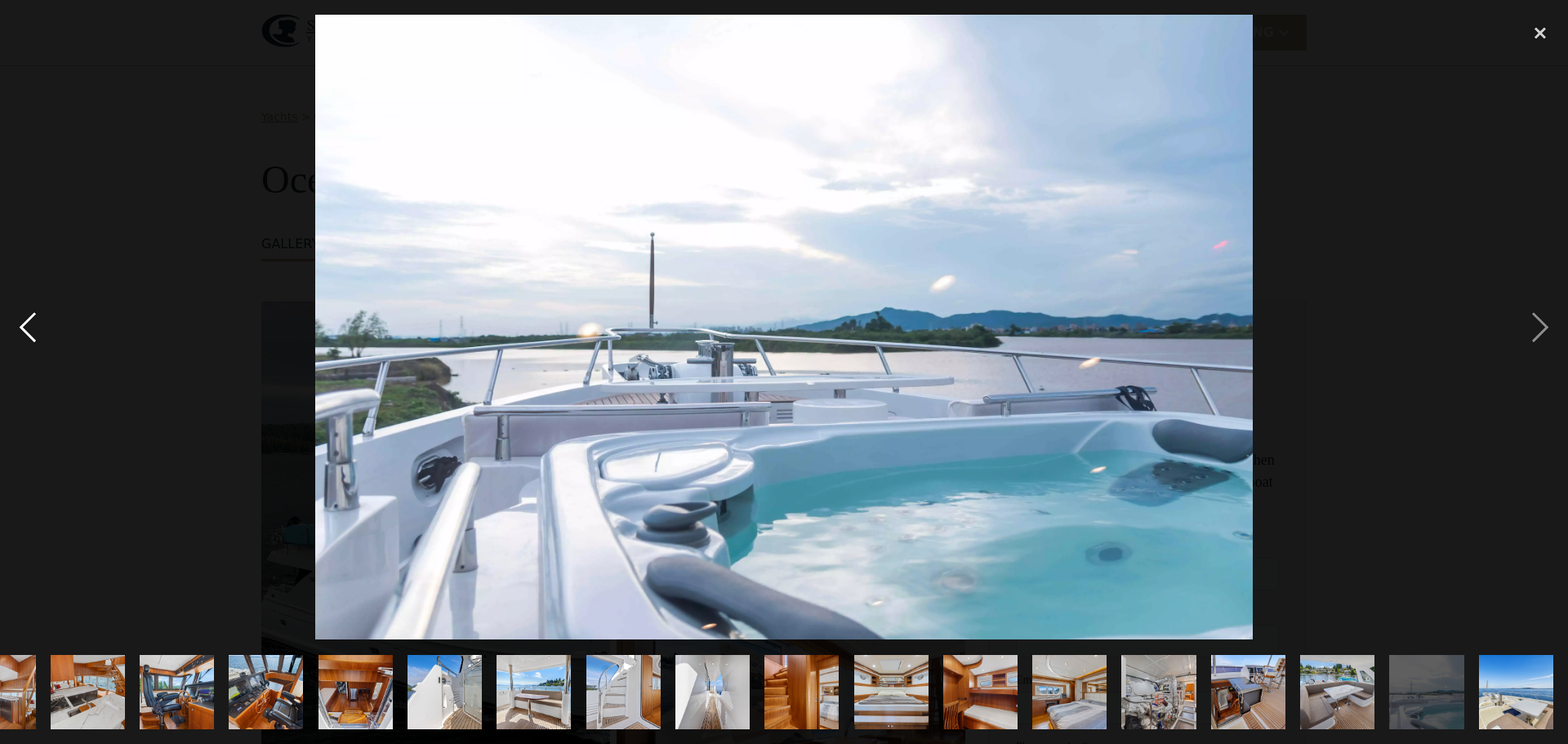
click at [36, 319] on div "previous image" at bounding box center [28, 326] width 56 height 625
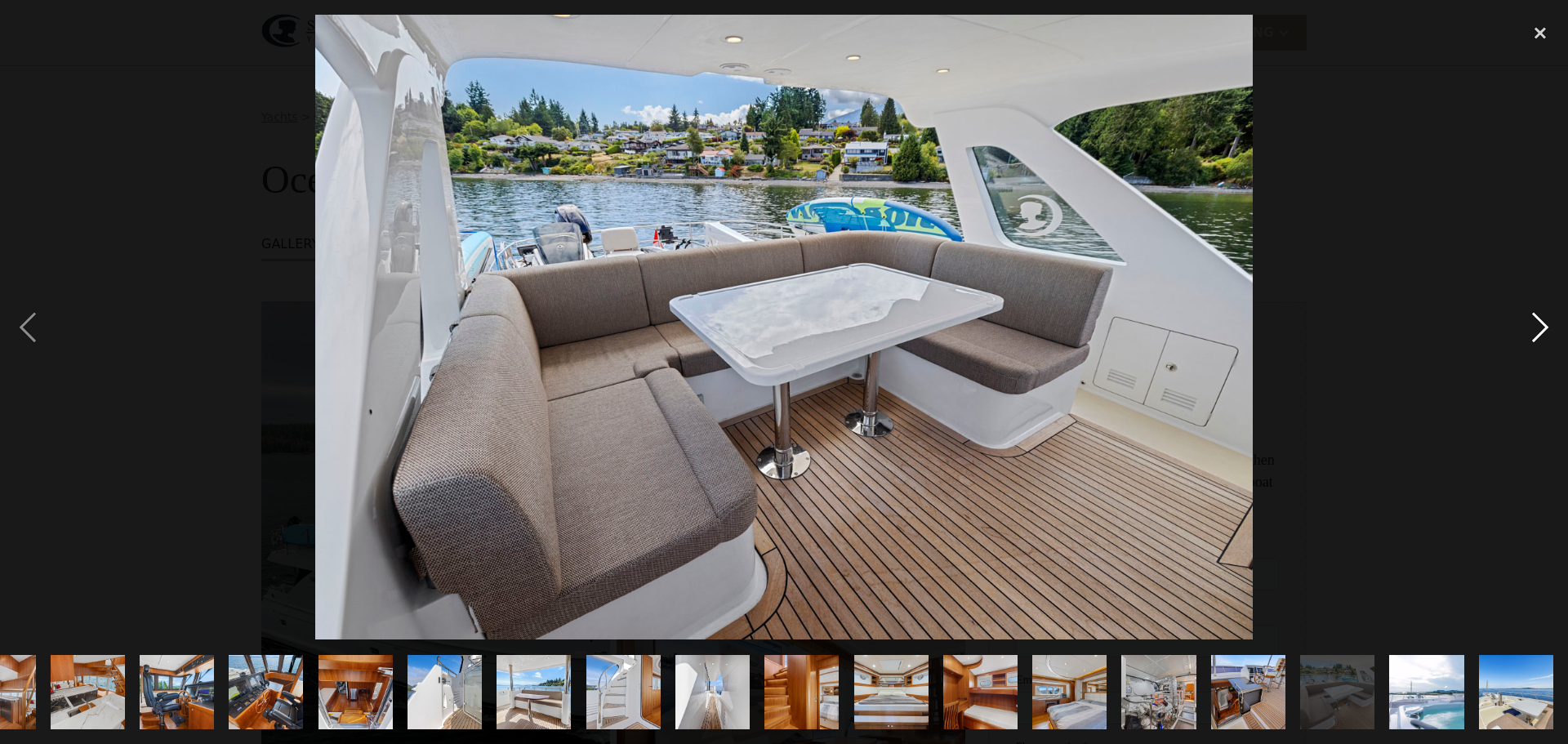
click at [1544, 321] on div "next image" at bounding box center [1540, 326] width 56 height 625
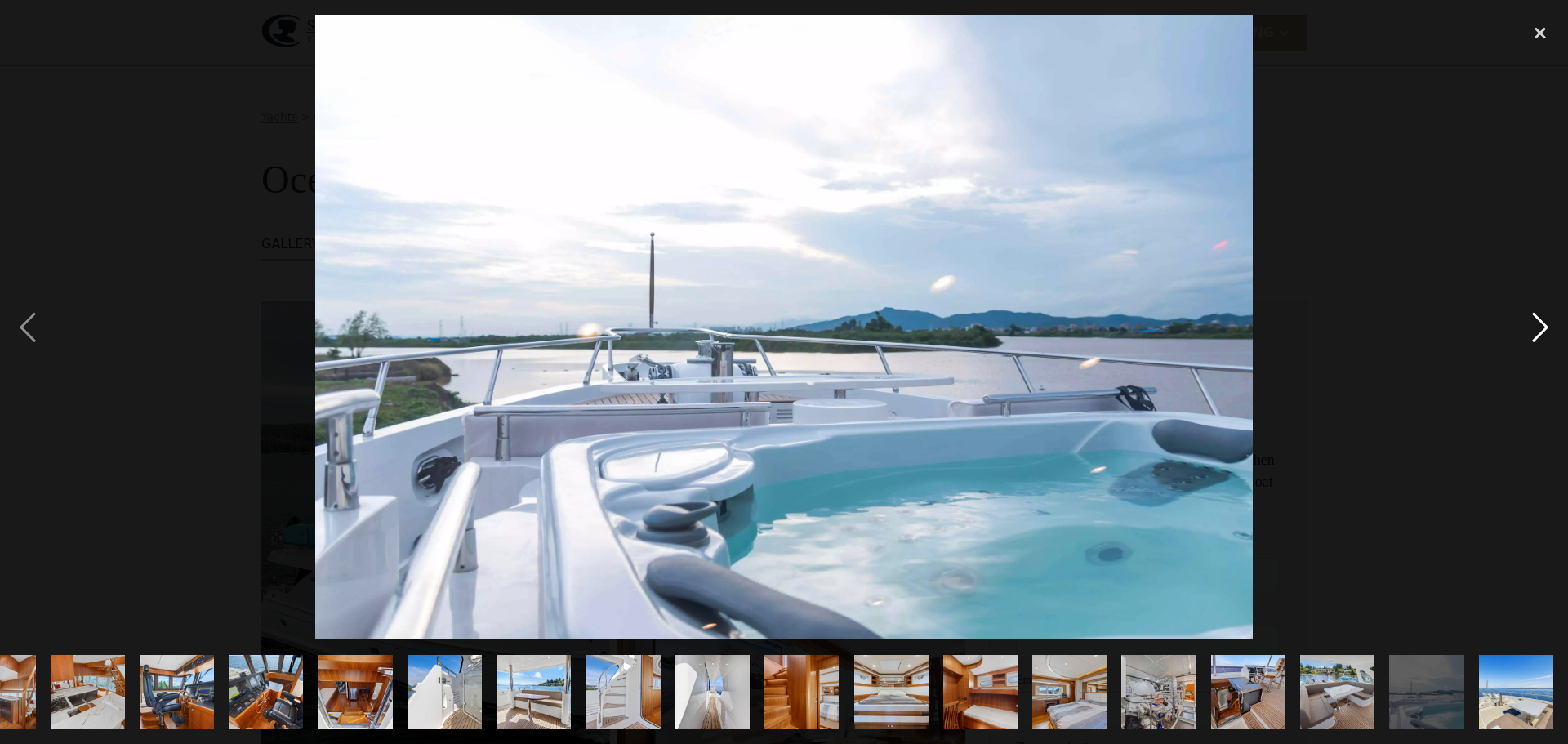
click at [1544, 321] on div "next image" at bounding box center [1540, 326] width 56 height 625
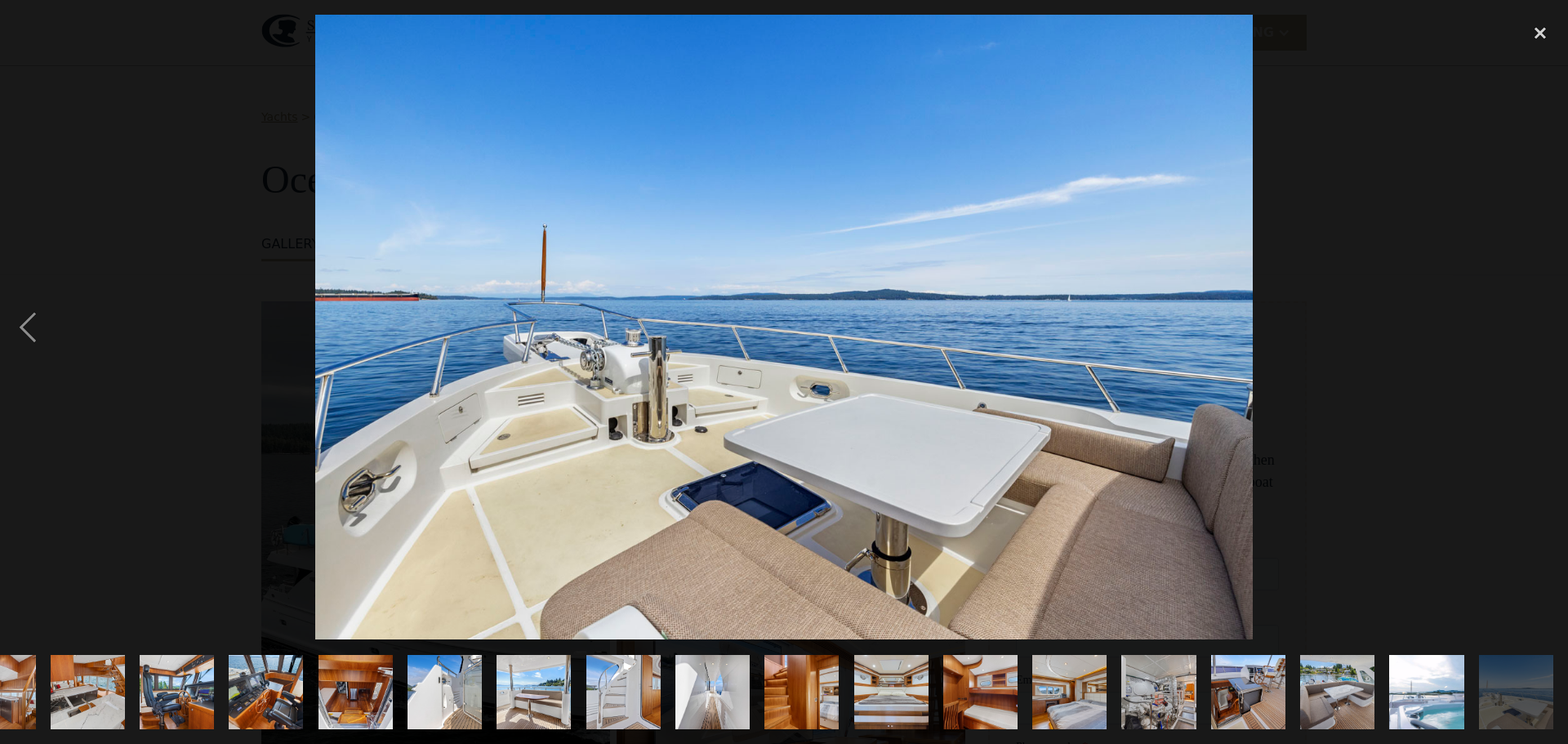
click at [1544, 321] on div "next image" at bounding box center [1540, 326] width 56 height 625
click at [34, 326] on div "previous image" at bounding box center [28, 326] width 56 height 625
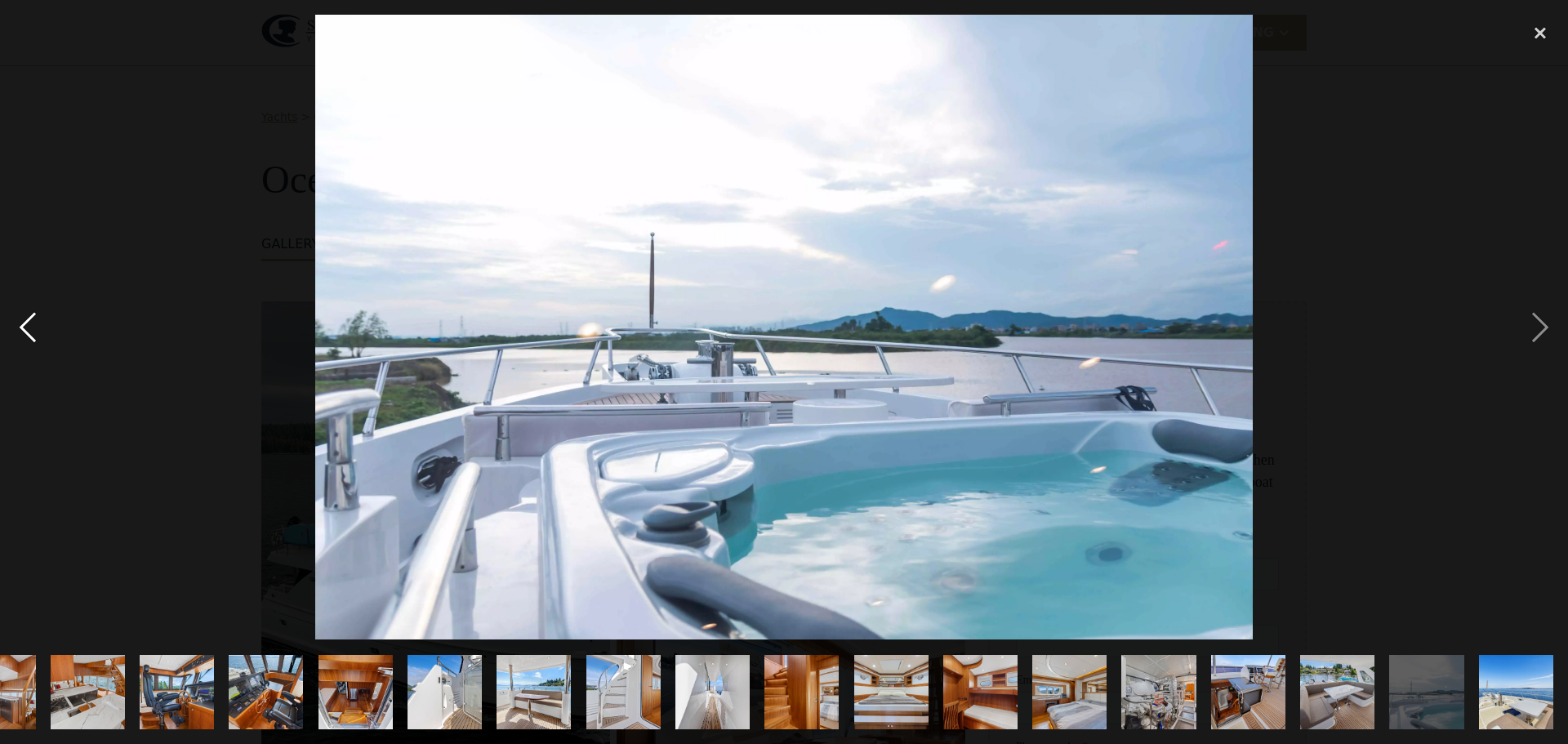
click at [34, 325] on div "previous image" at bounding box center [28, 326] width 56 height 625
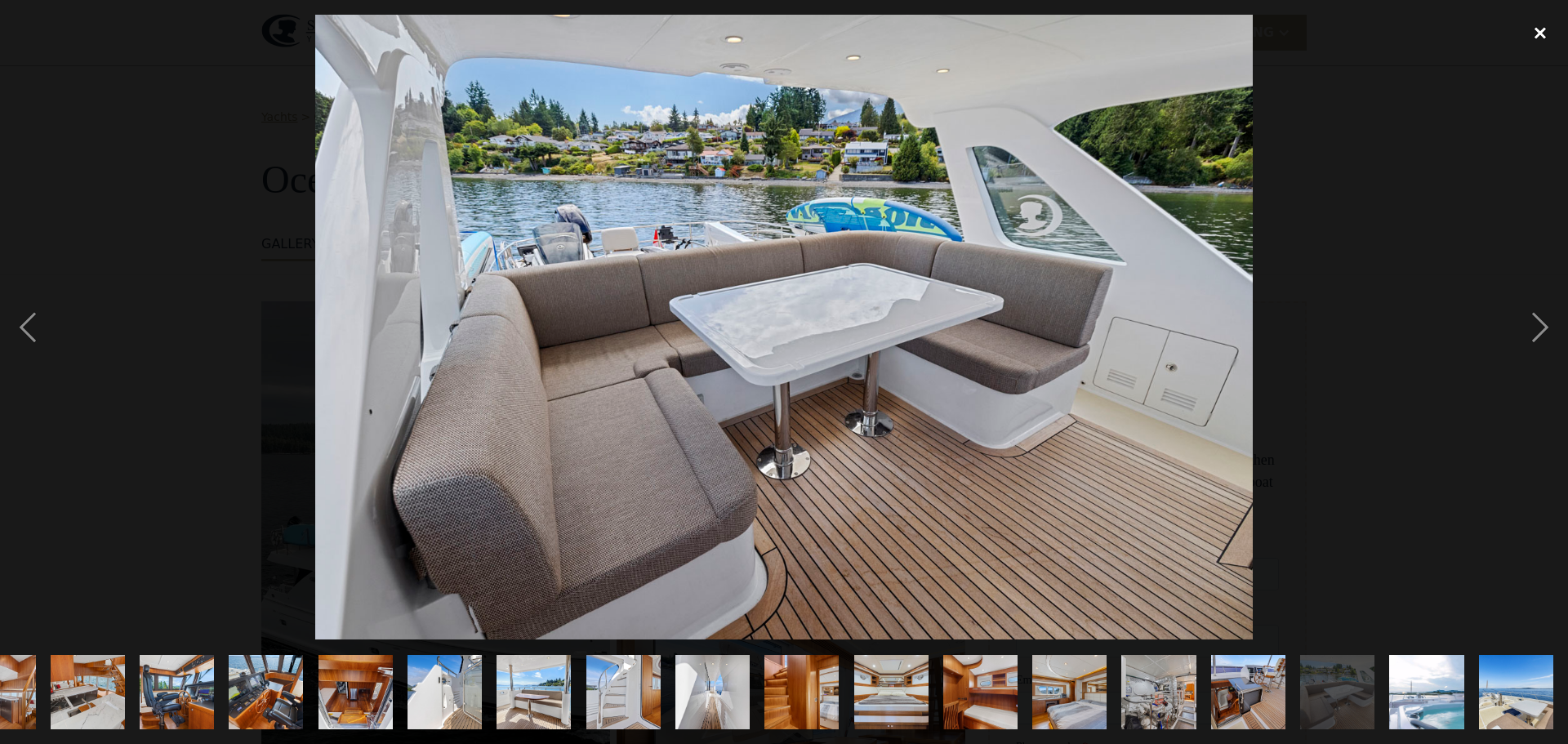
click at [1555, 35] on div "close lightbox" at bounding box center [1540, 32] width 56 height 36
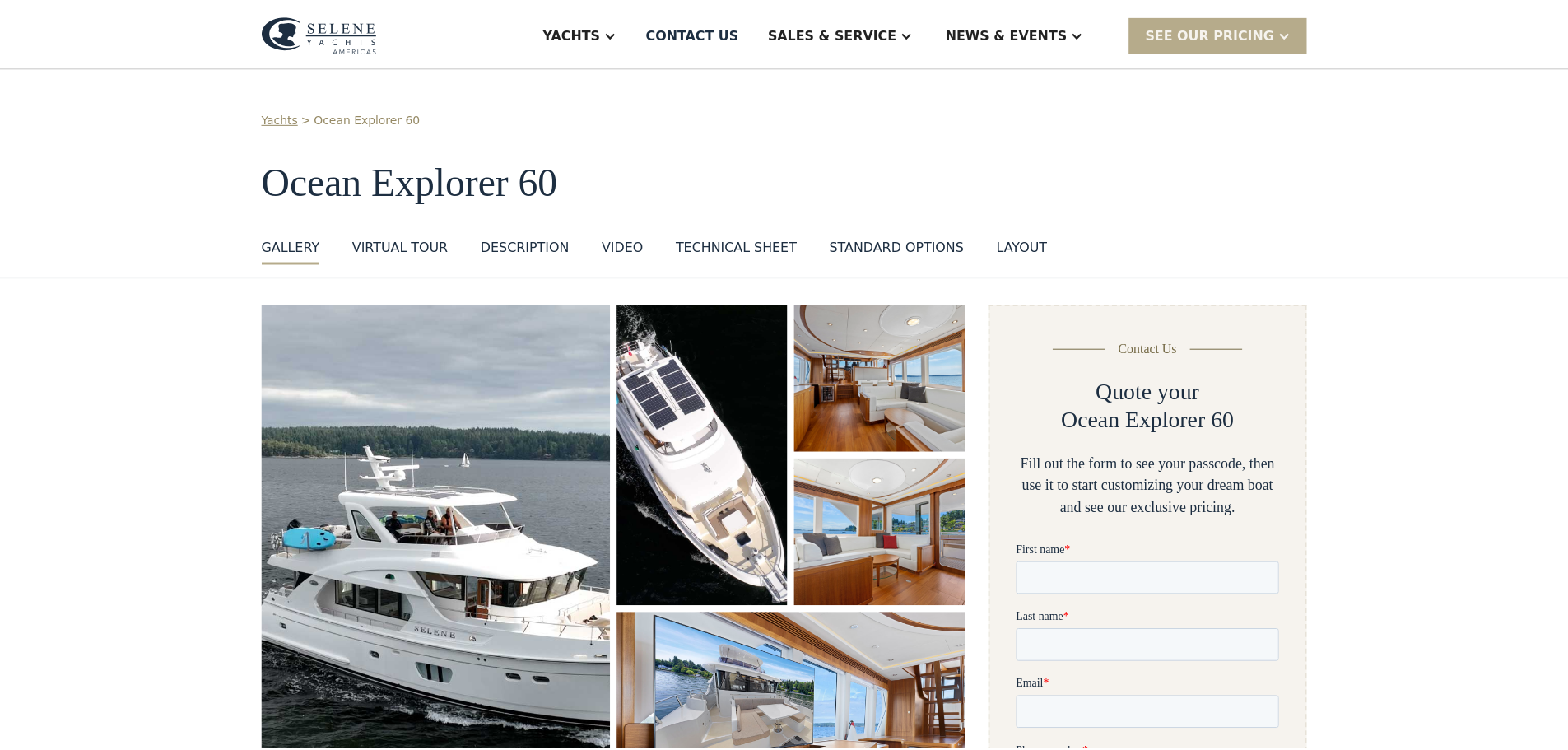
scroll to position [0, 0]
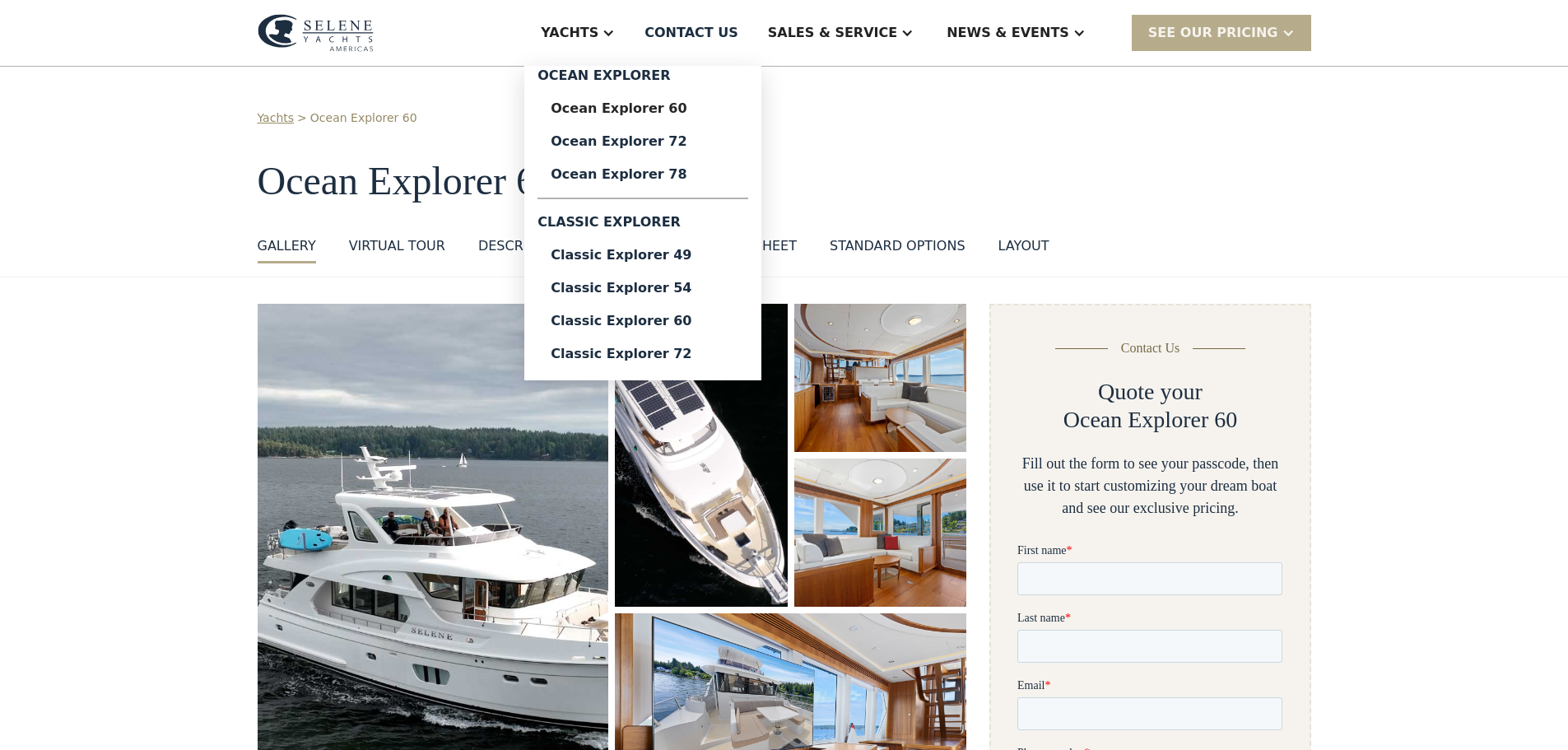
click at [599, 28] on div "Yachts" at bounding box center [570, 33] width 57 height 20
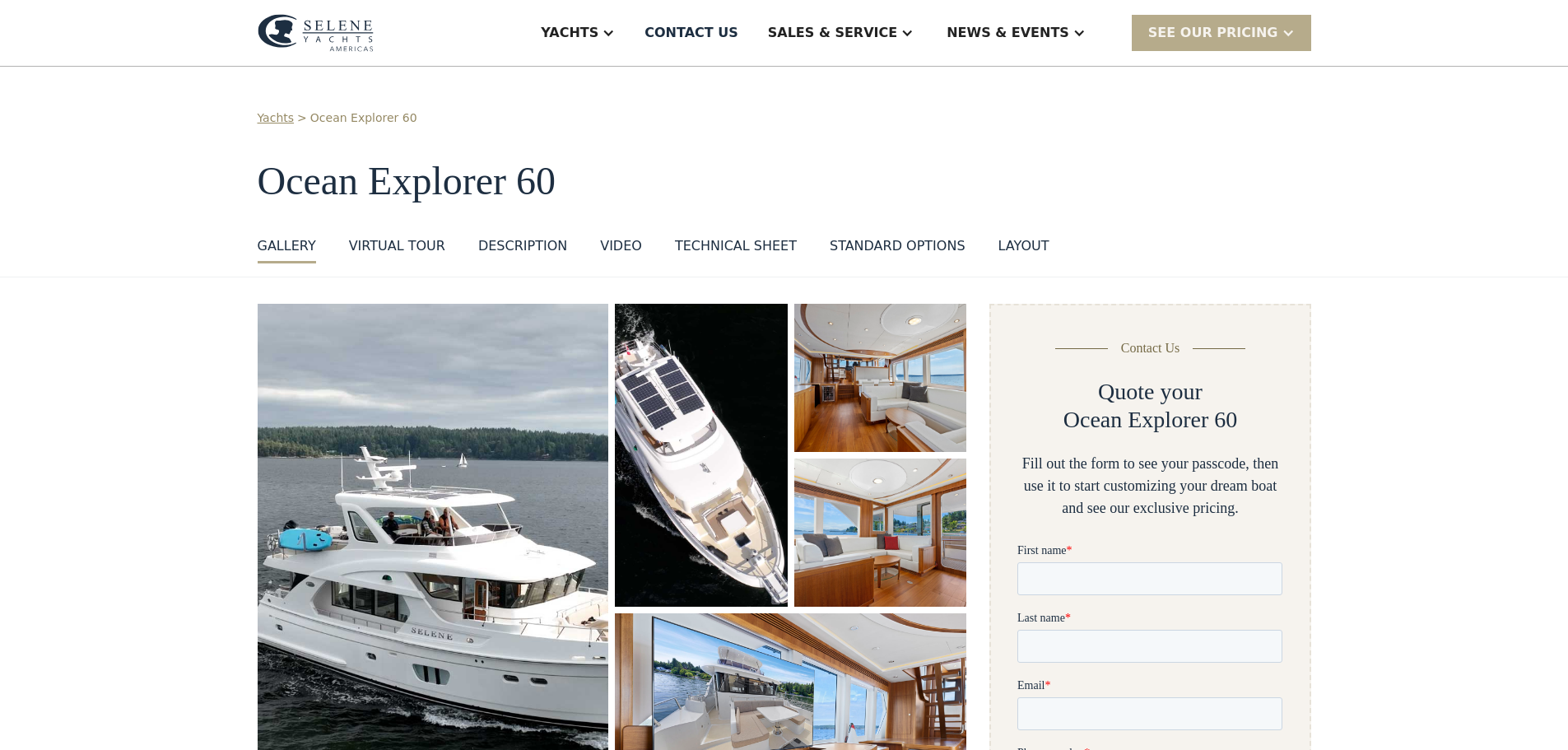
click at [599, 28] on div "Yachts" at bounding box center [570, 33] width 57 height 20
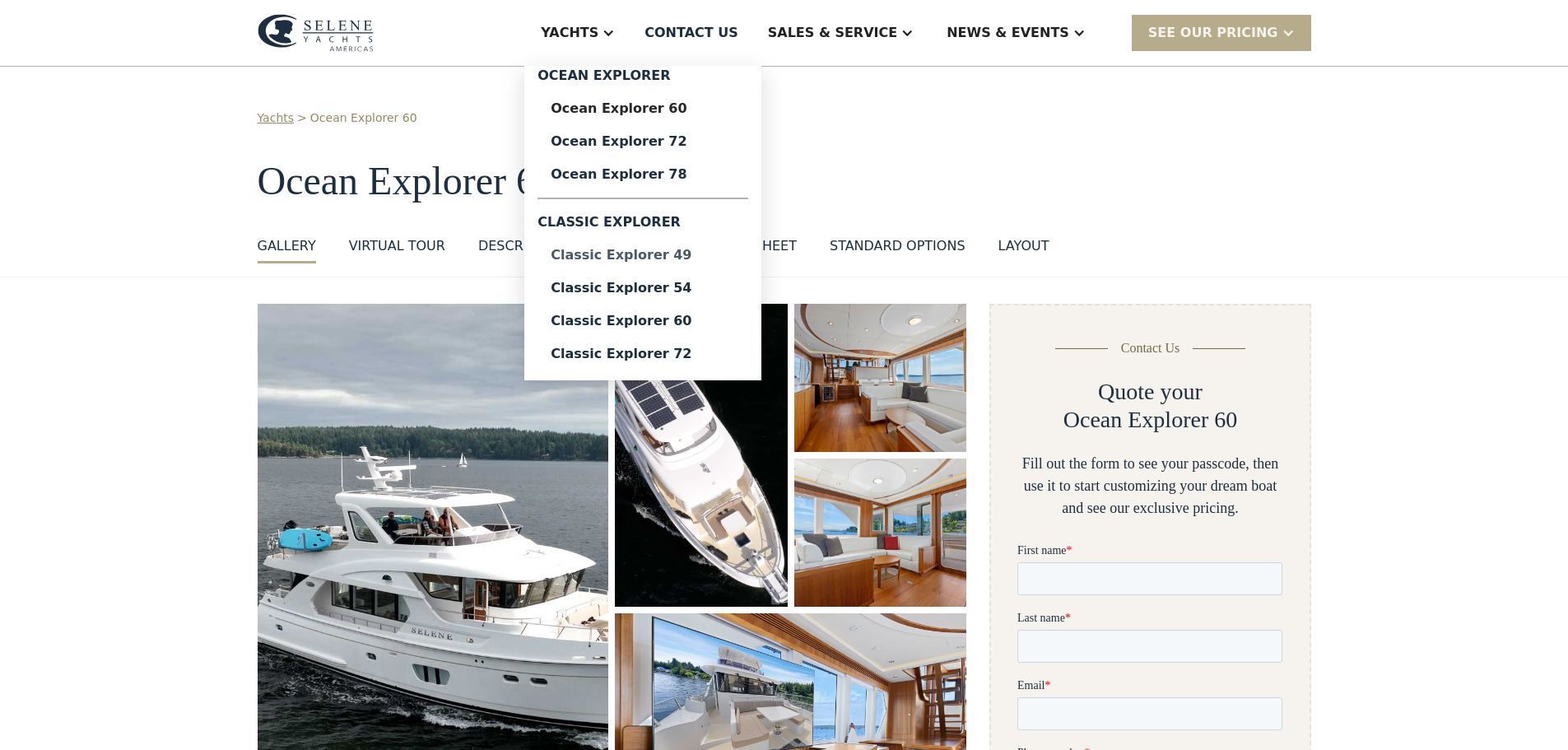
click at [672, 257] on div "Classic Explorer 49" at bounding box center [642, 255] width 185 height 13
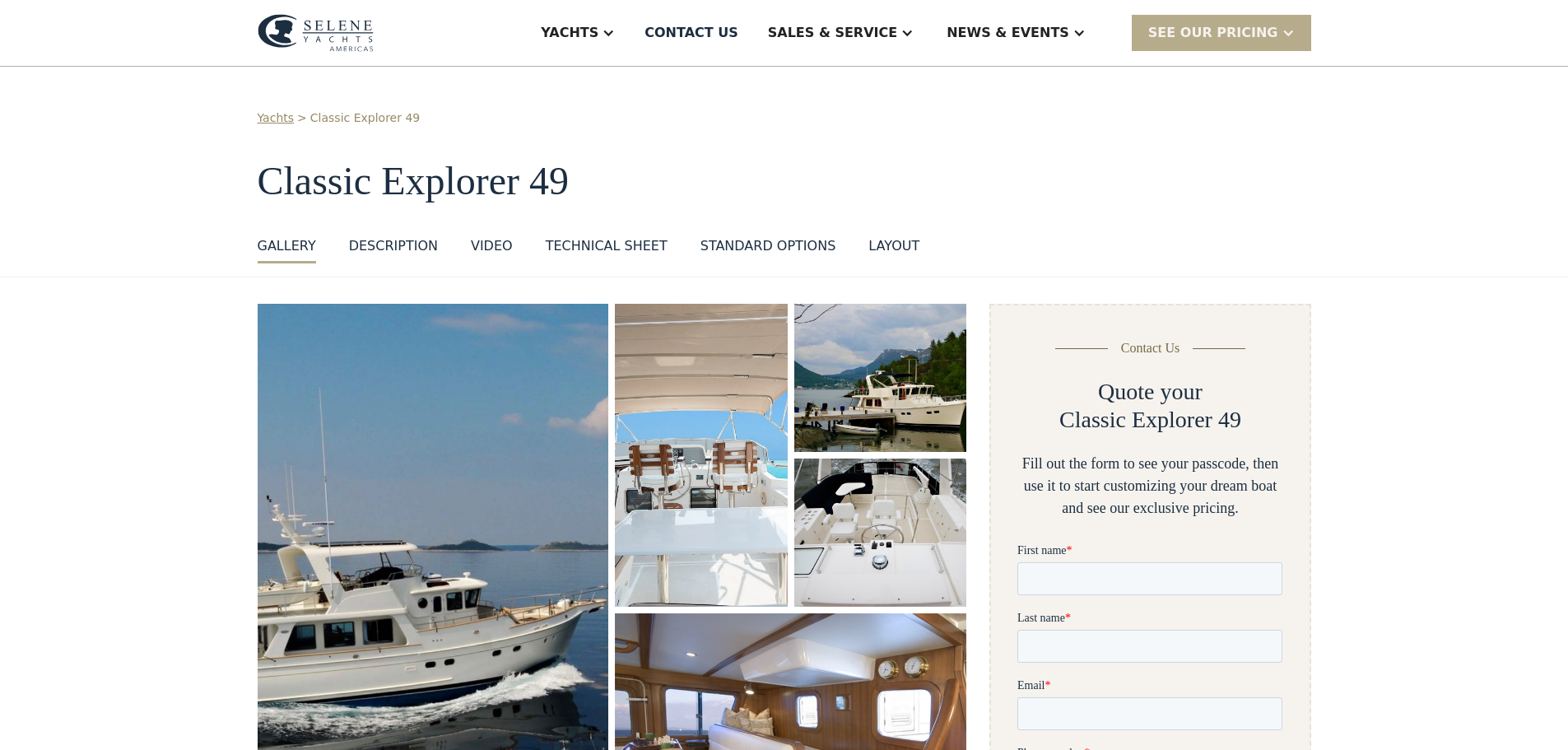
click at [494, 493] on img "open lightbox" at bounding box center [433, 585] width 373 height 596
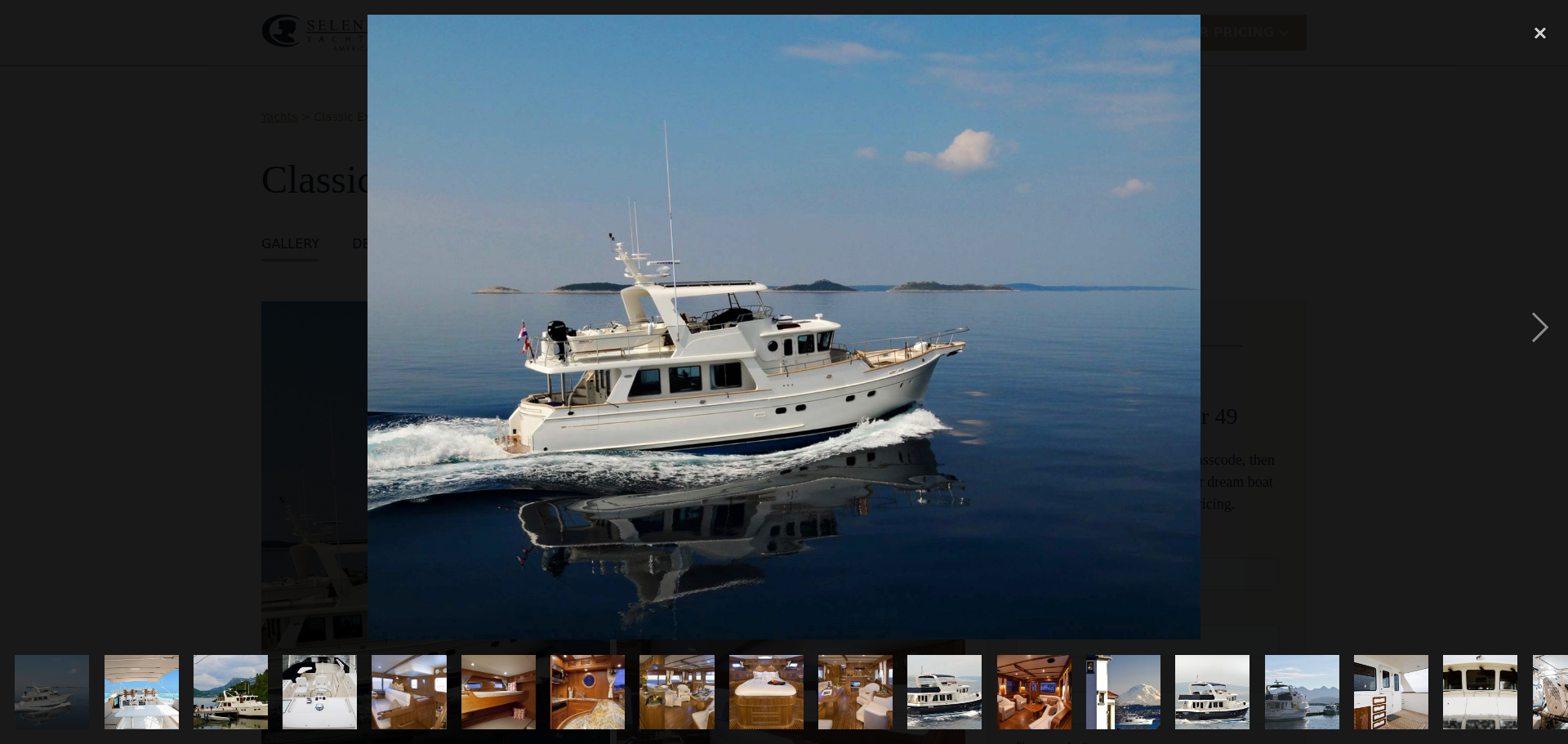
click at [851, 394] on img at bounding box center [784, 326] width 834 height 625
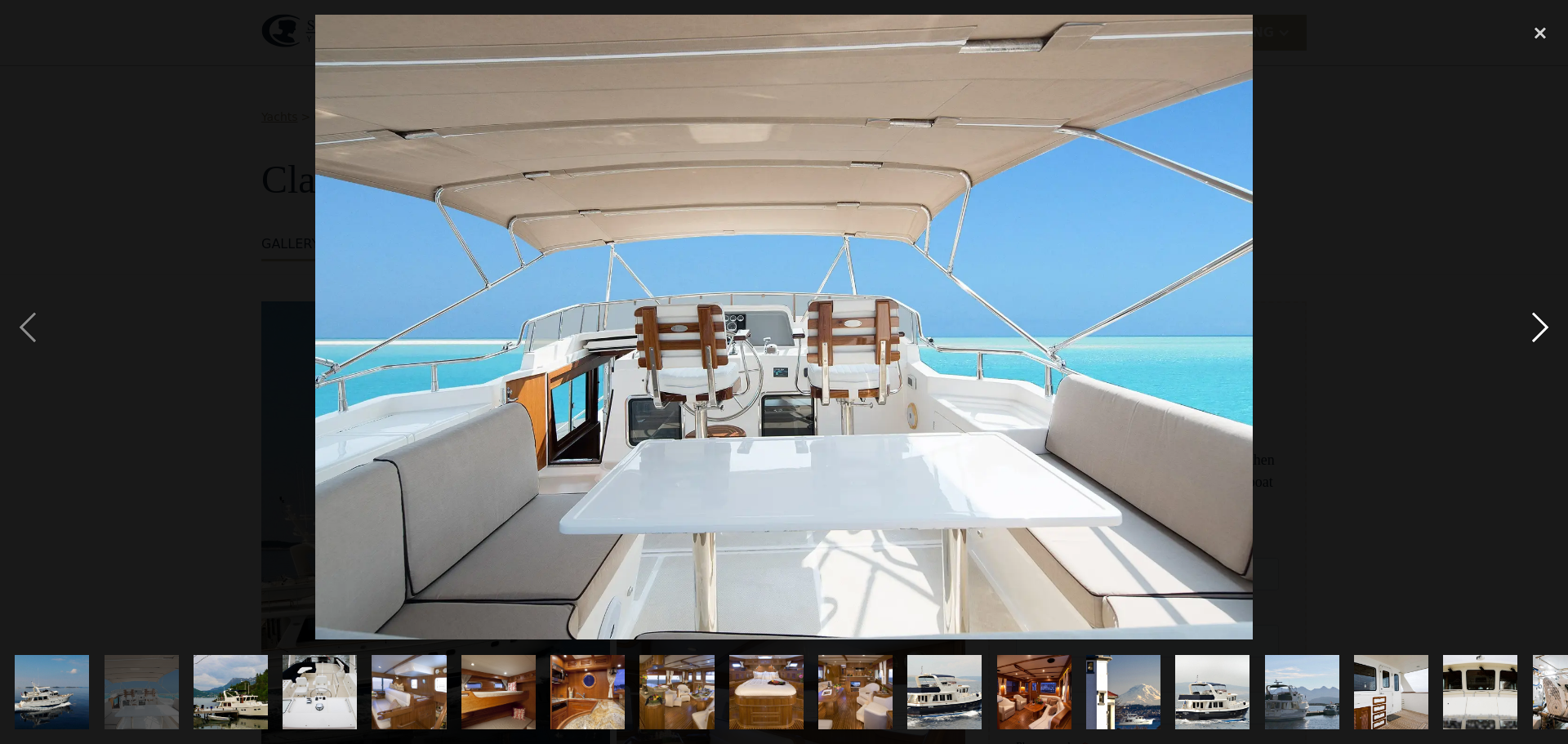
click at [1554, 326] on div "next image" at bounding box center [1540, 326] width 56 height 625
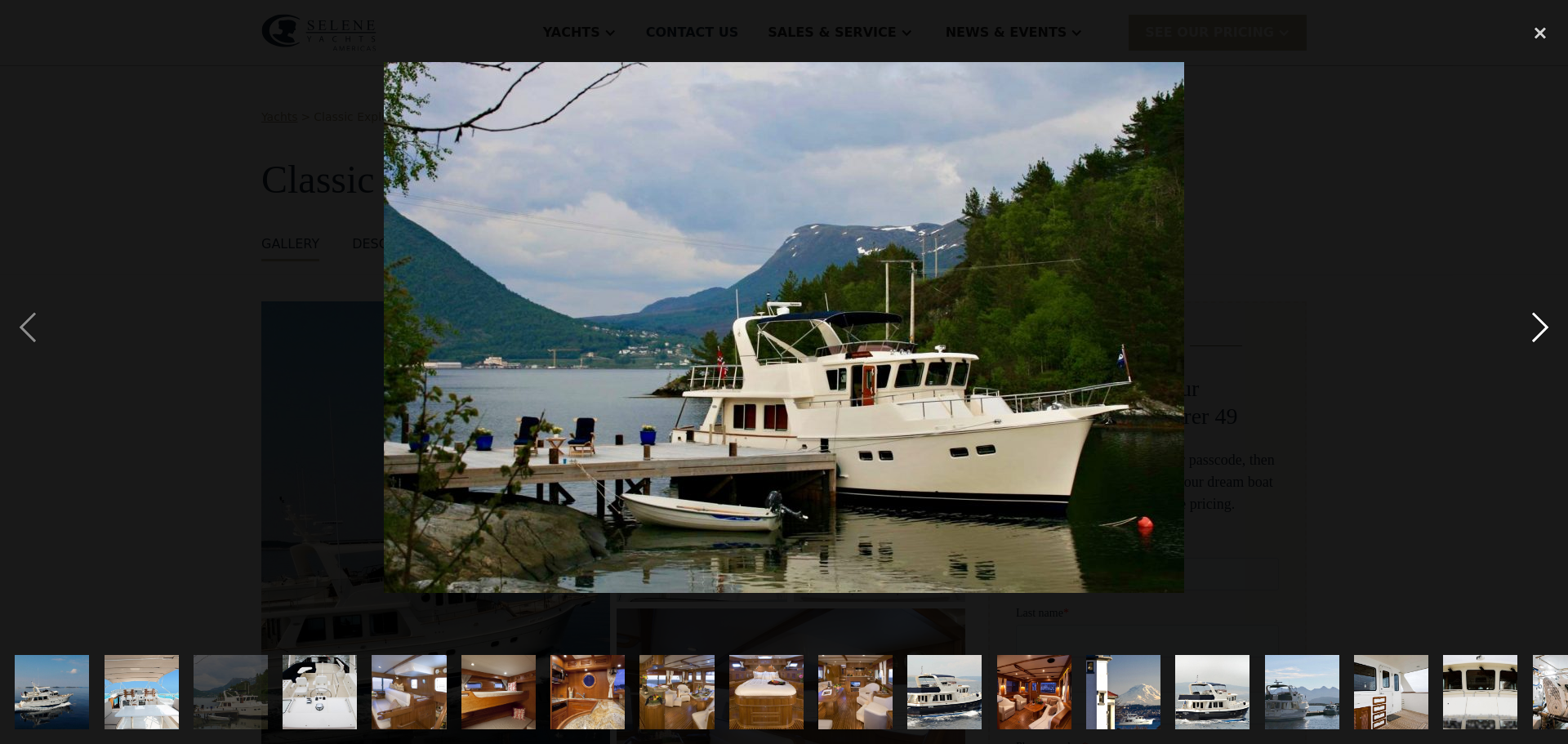
click at [1554, 326] on div "next image" at bounding box center [1540, 326] width 56 height 625
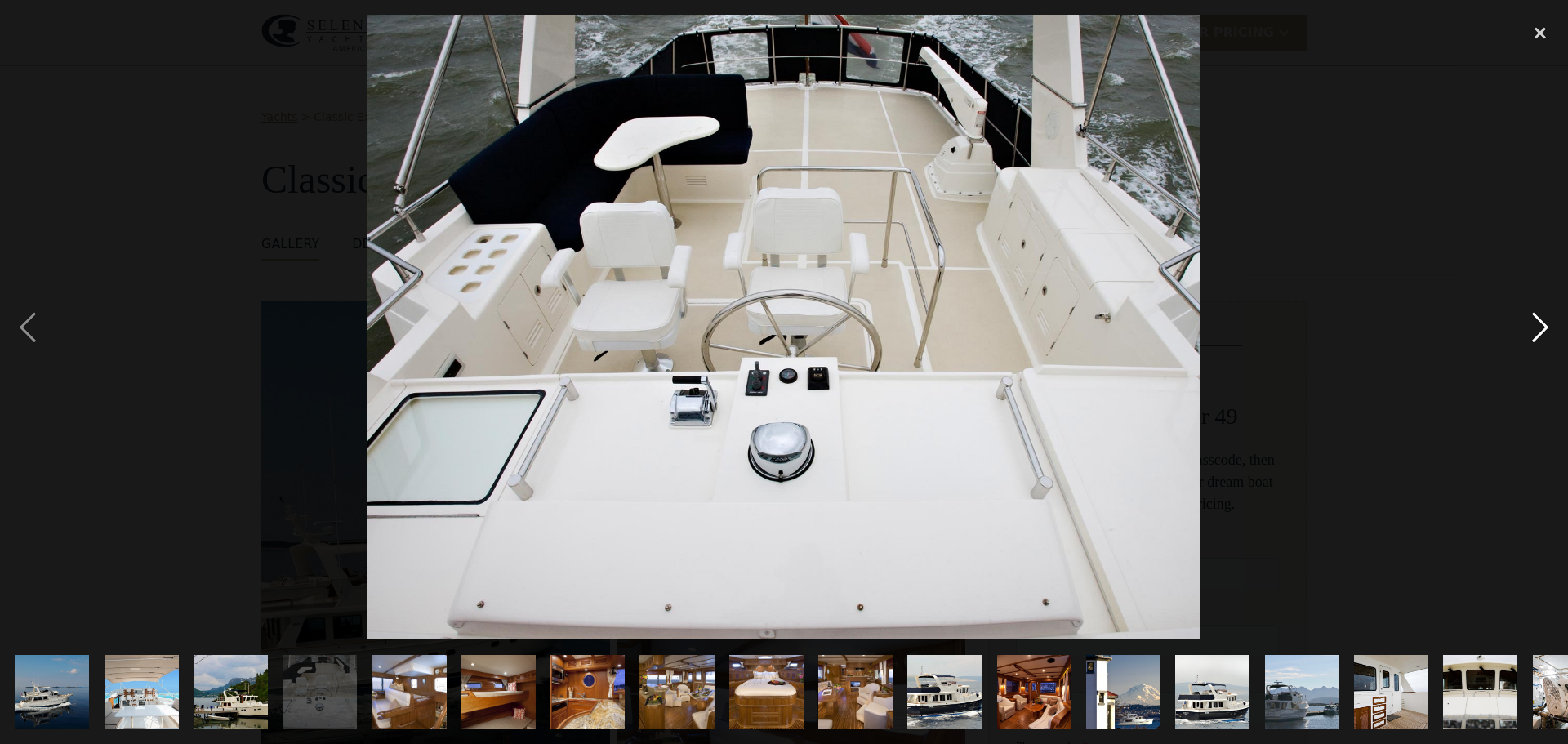
click at [1554, 326] on div "next image" at bounding box center [1540, 326] width 56 height 625
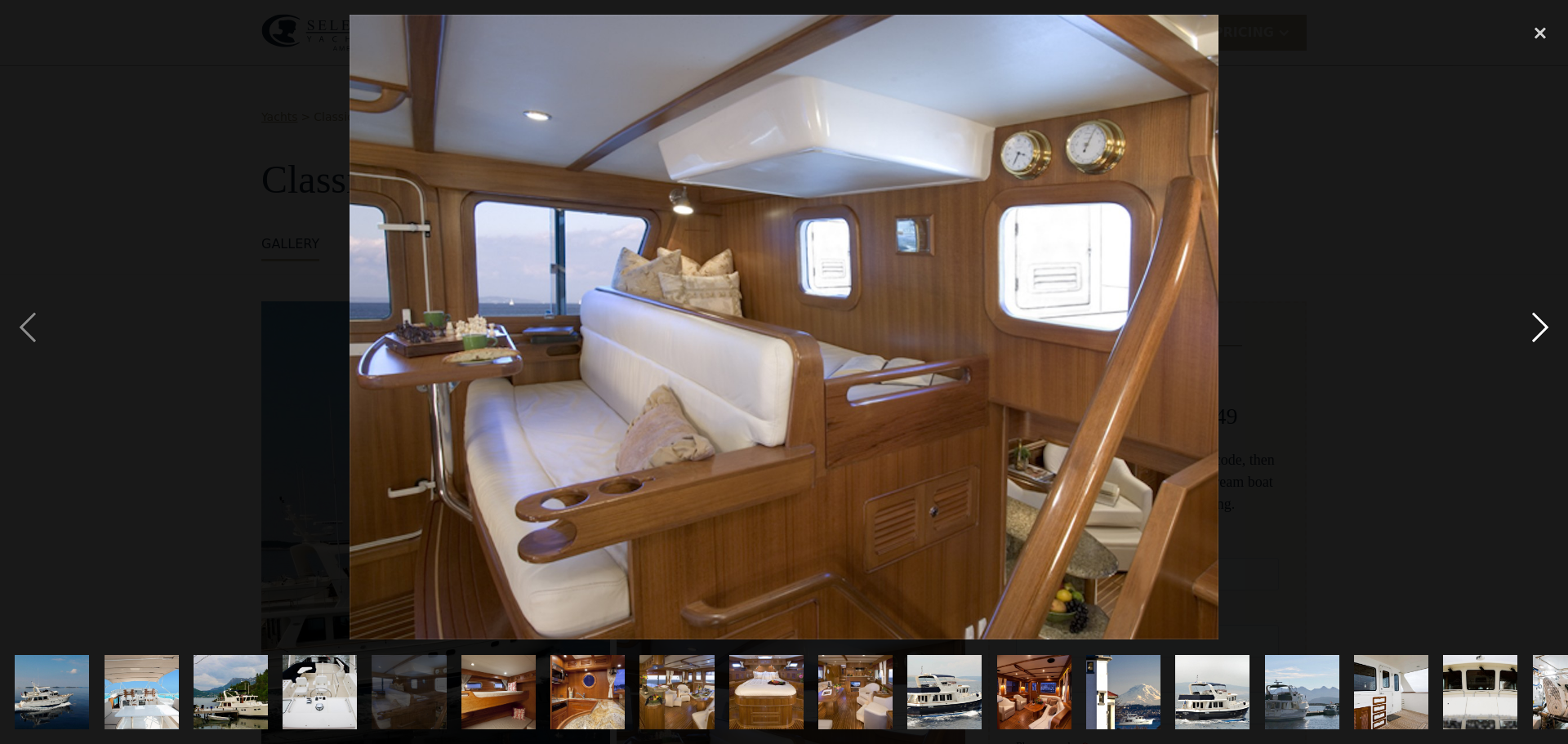
click at [1554, 326] on div "next image" at bounding box center [1540, 326] width 56 height 625
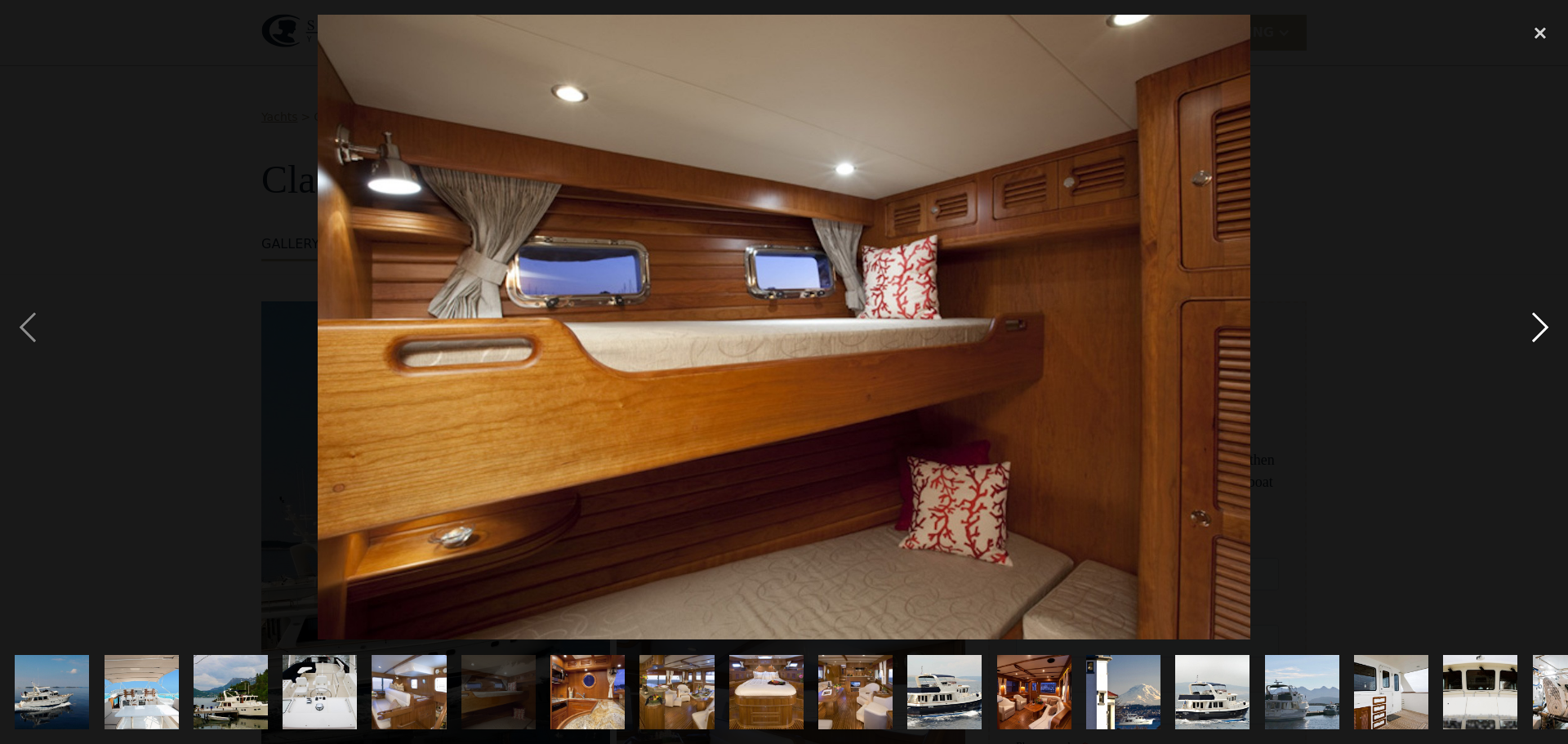
click at [1554, 326] on div "next image" at bounding box center [1540, 326] width 56 height 625
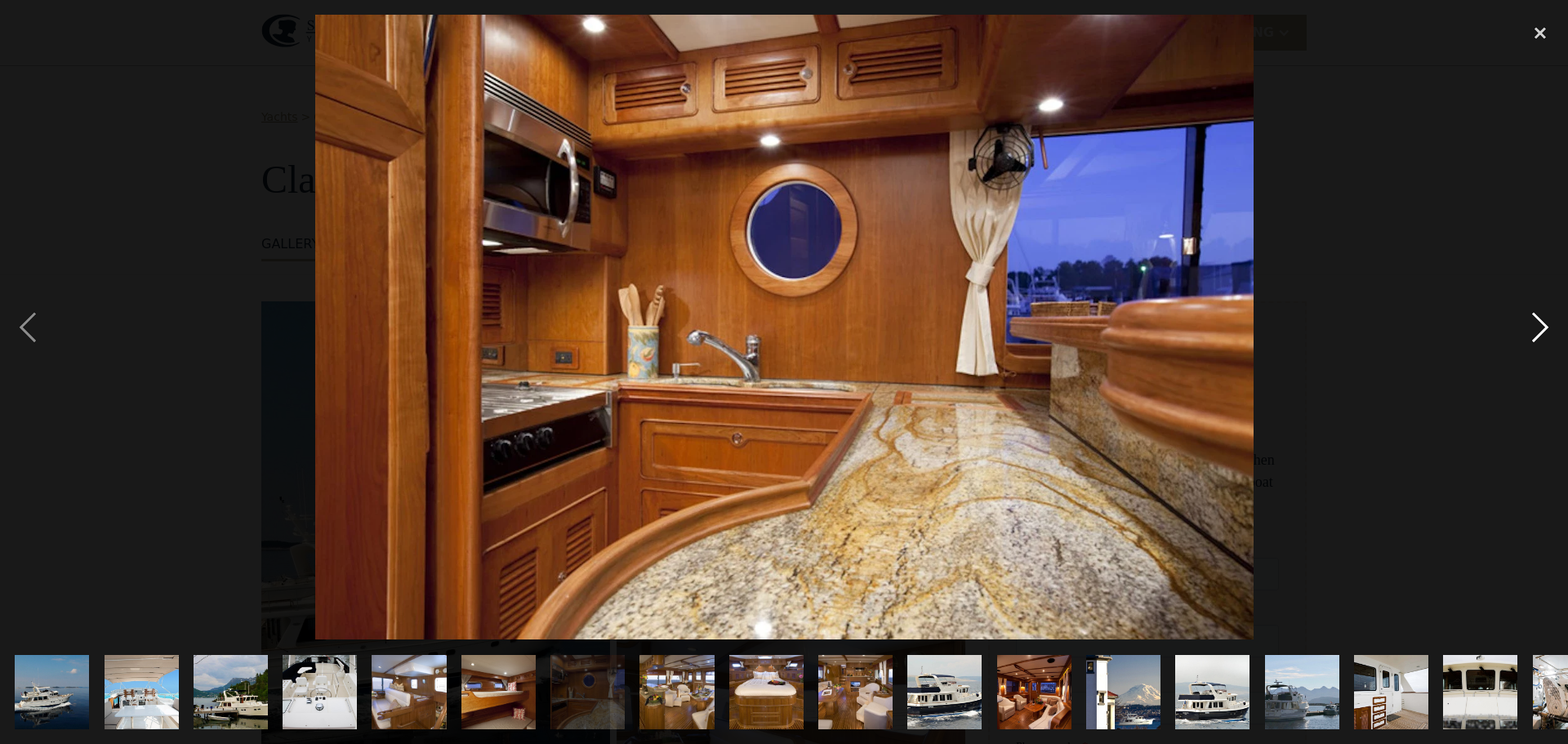
click at [1554, 326] on div "next image" at bounding box center [1540, 326] width 56 height 625
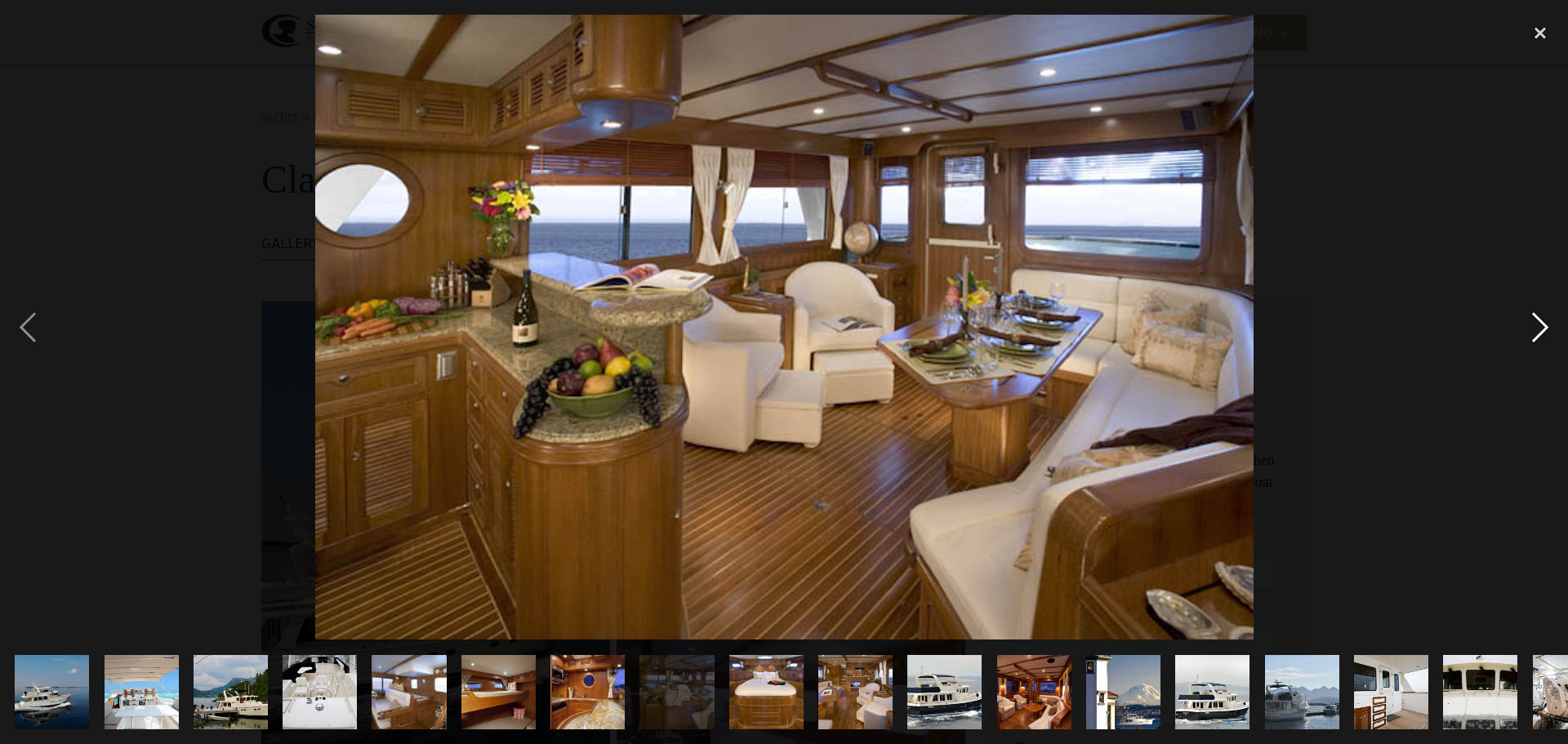
click at [1554, 326] on div "next image" at bounding box center [1540, 326] width 56 height 625
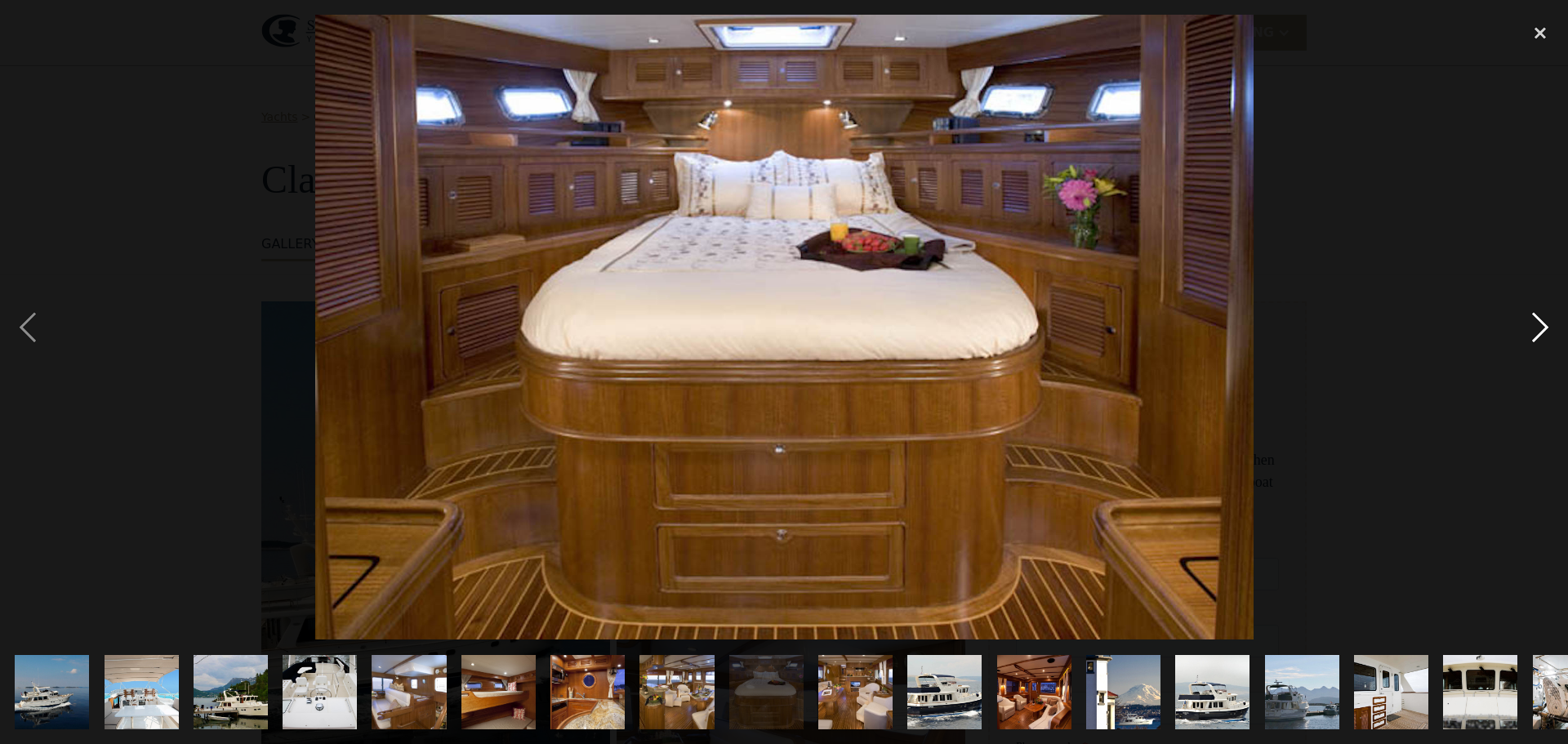
click at [1553, 325] on div "next image" at bounding box center [1540, 326] width 56 height 625
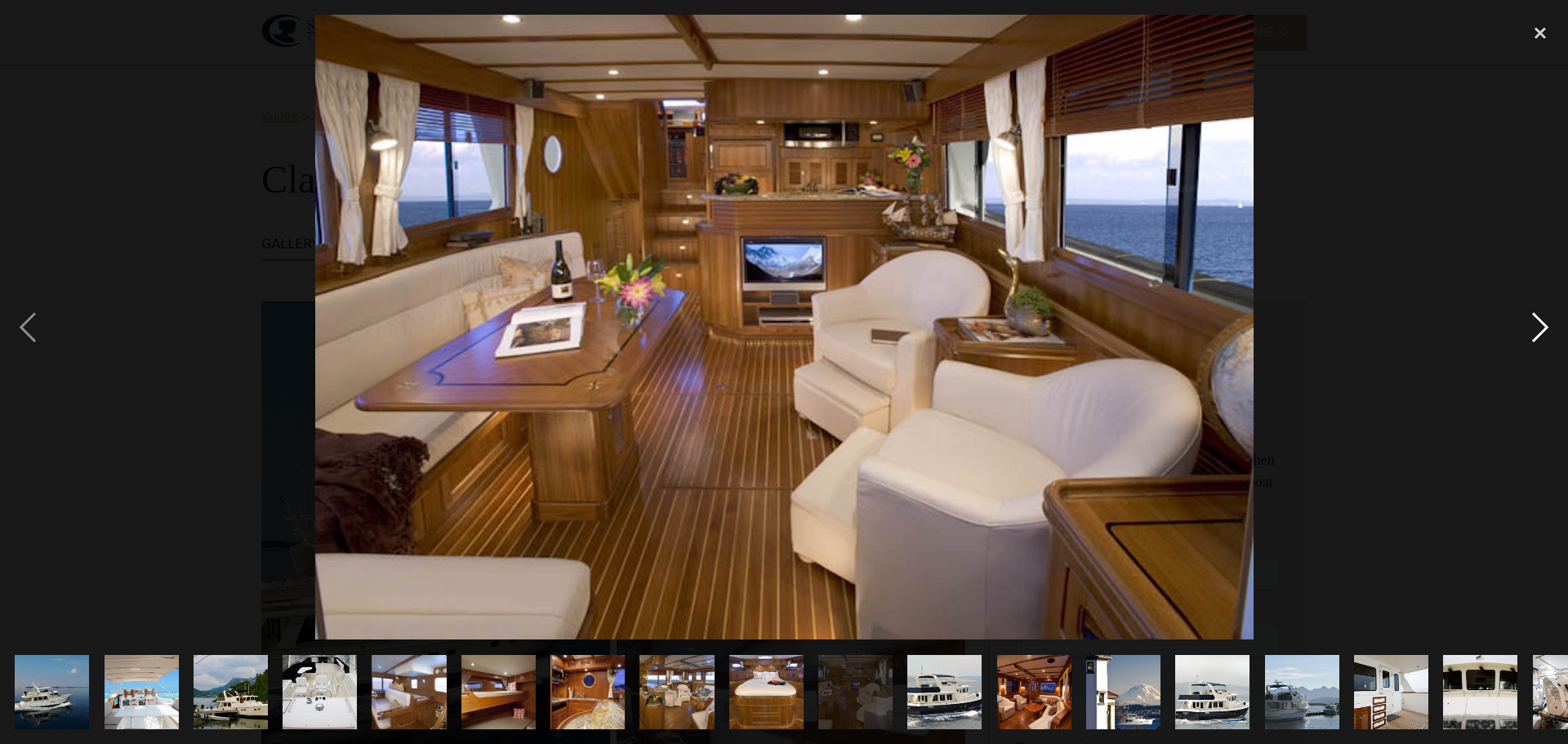
click at [1553, 325] on div "next image" at bounding box center [1540, 326] width 56 height 625
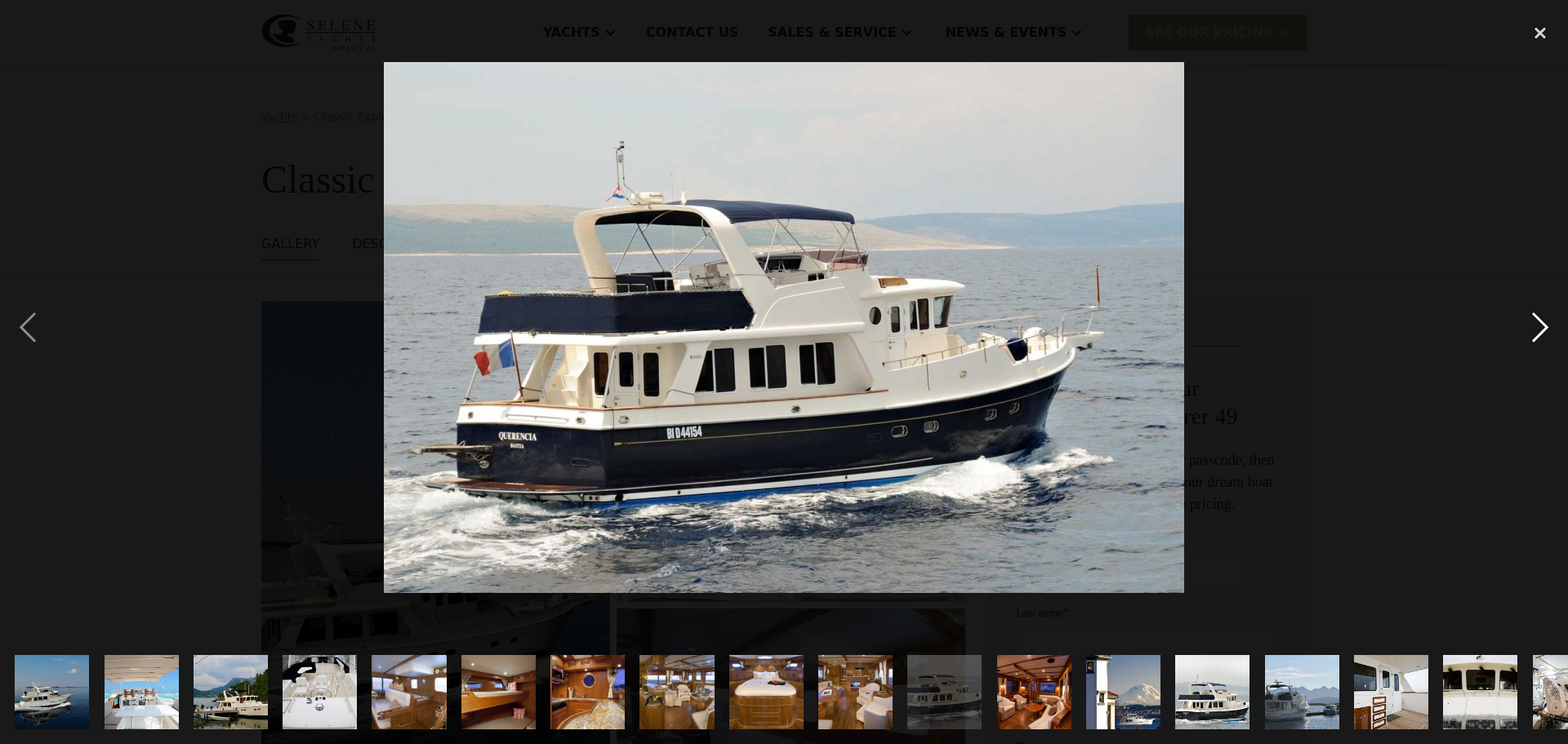
click at [1553, 325] on div "next image" at bounding box center [1540, 326] width 56 height 625
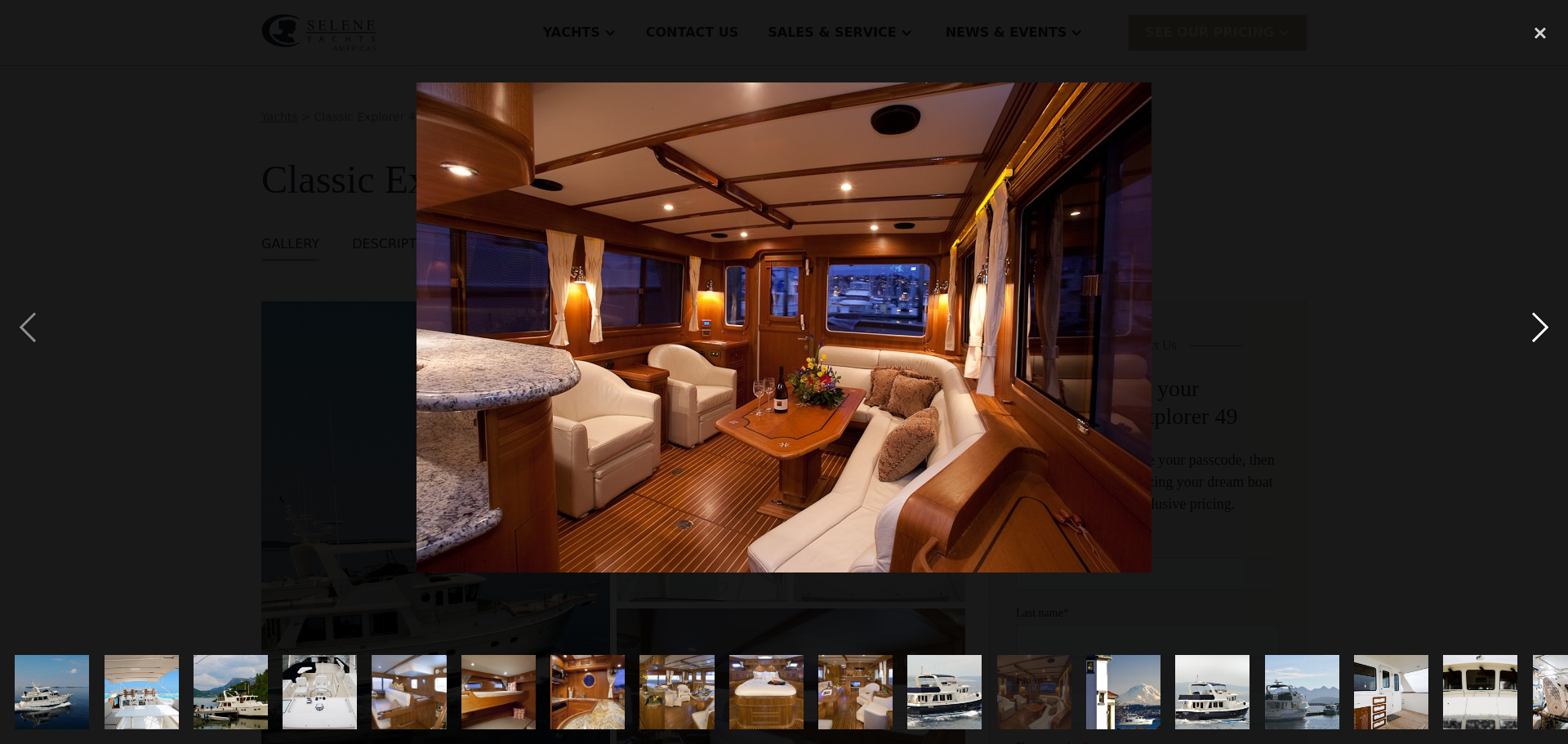
click at [1553, 325] on div "next image" at bounding box center [1540, 326] width 56 height 625
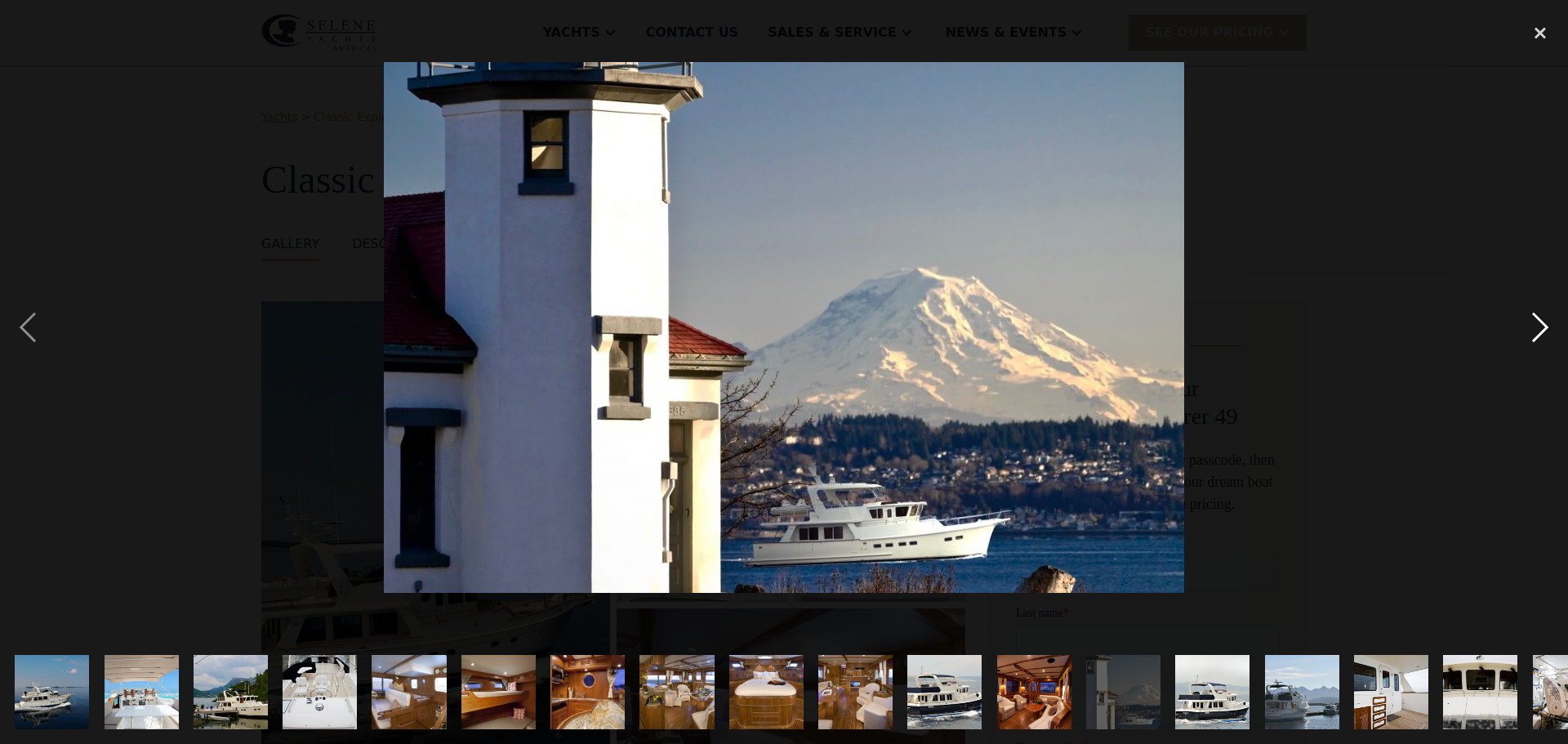
click at [1553, 325] on div "next image" at bounding box center [1540, 326] width 56 height 625
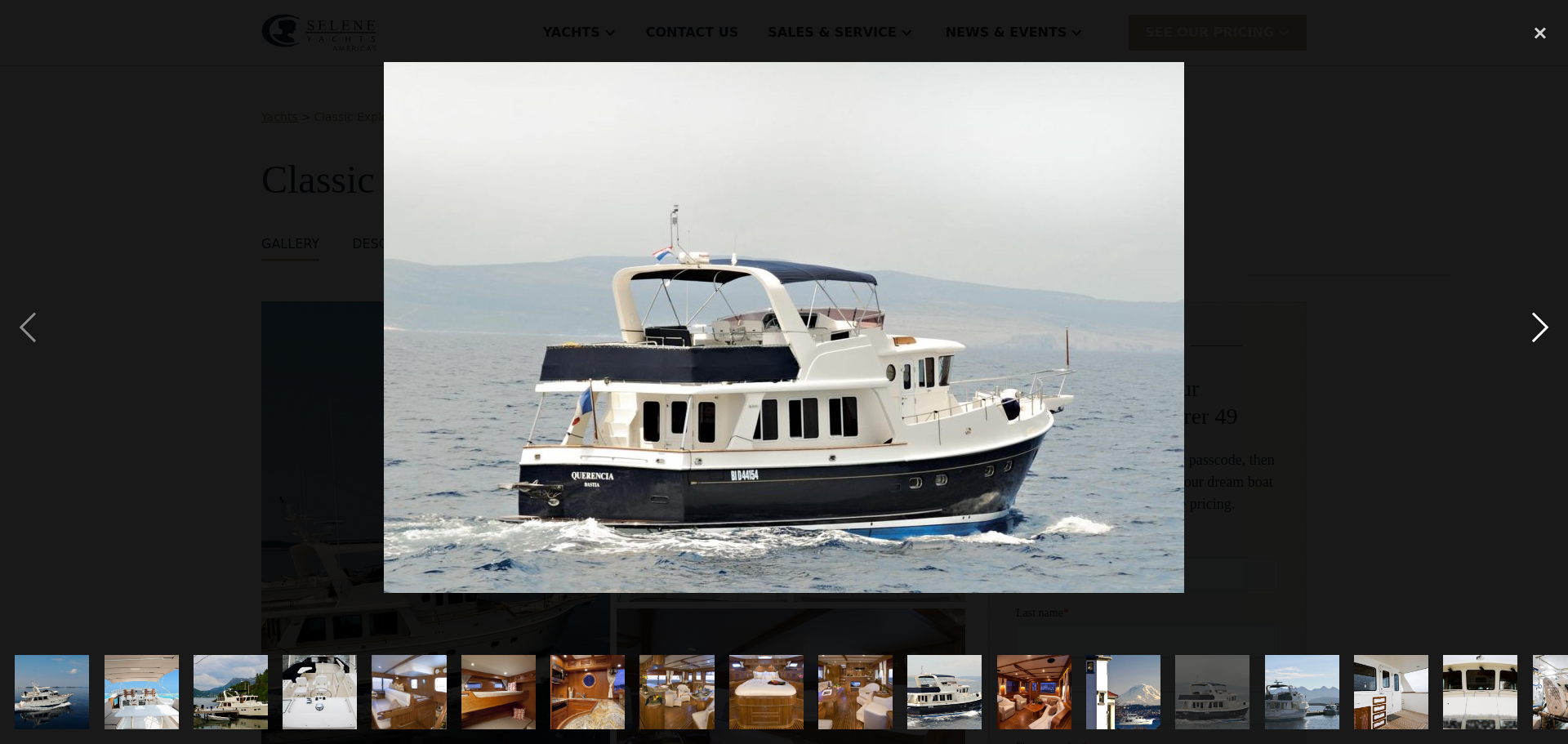
click at [1553, 325] on div "next image" at bounding box center [1540, 326] width 56 height 625
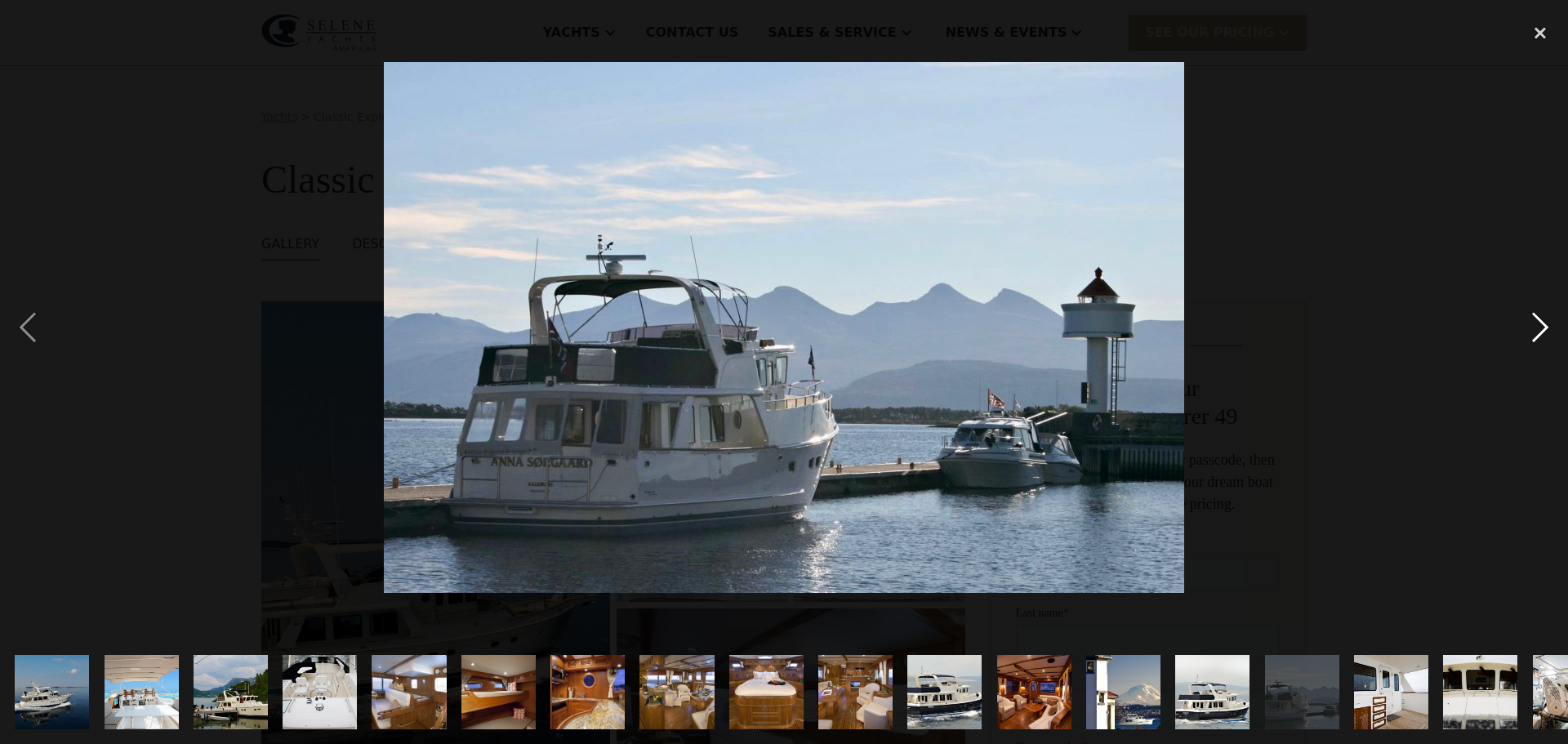
click at [1553, 325] on div "next image" at bounding box center [1540, 326] width 56 height 625
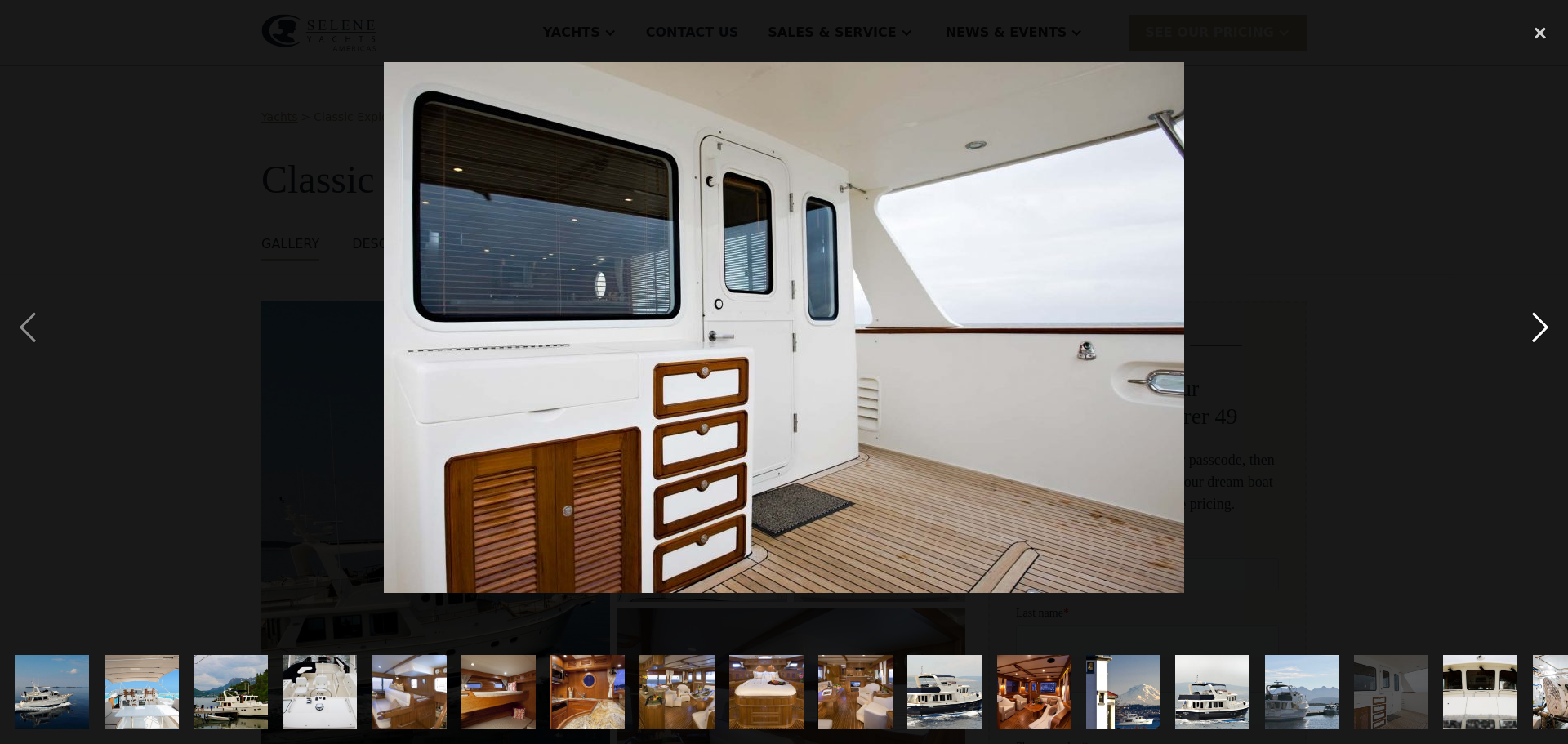
click at [1553, 325] on div "next image" at bounding box center [1540, 326] width 56 height 625
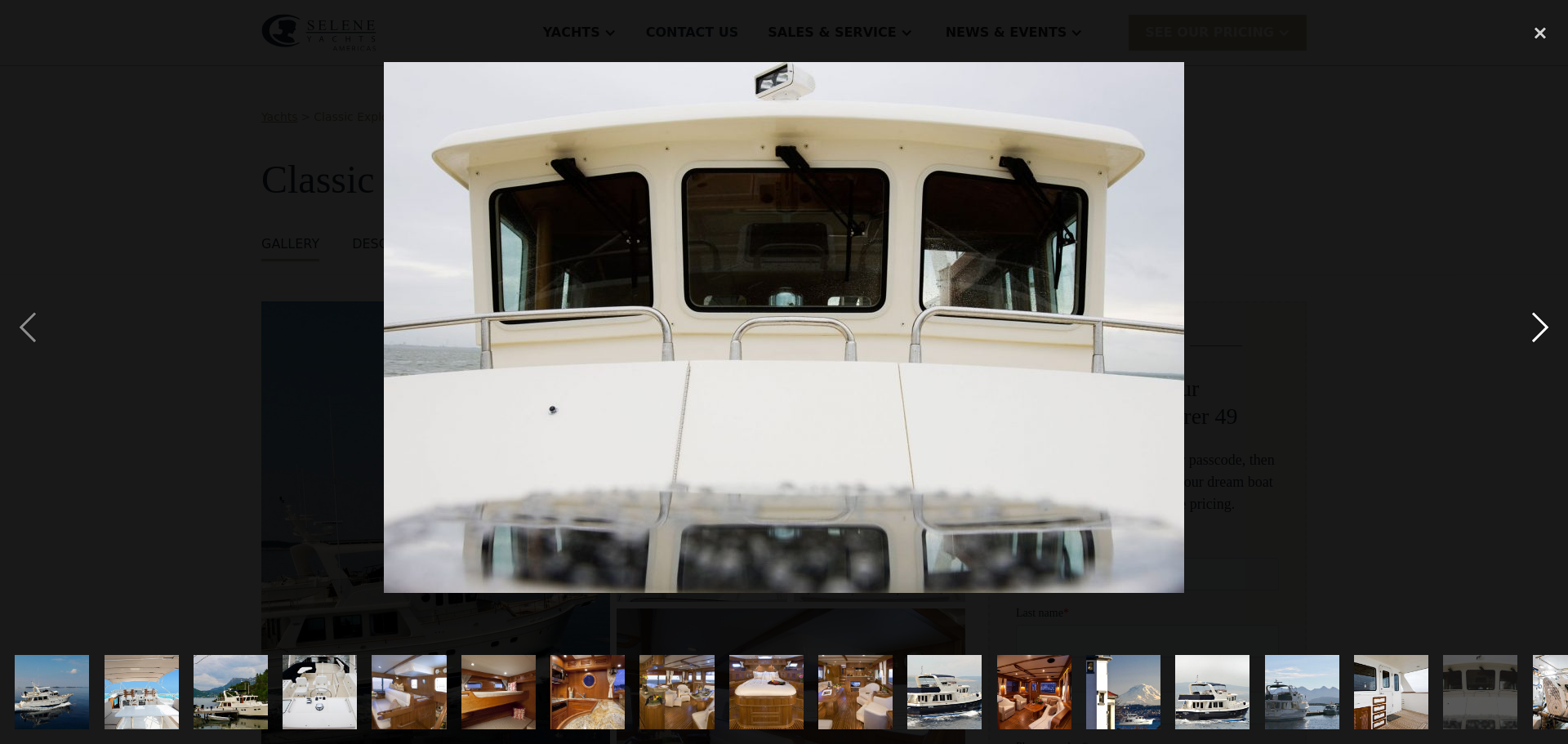
click at [1553, 325] on div "next image" at bounding box center [1540, 326] width 56 height 625
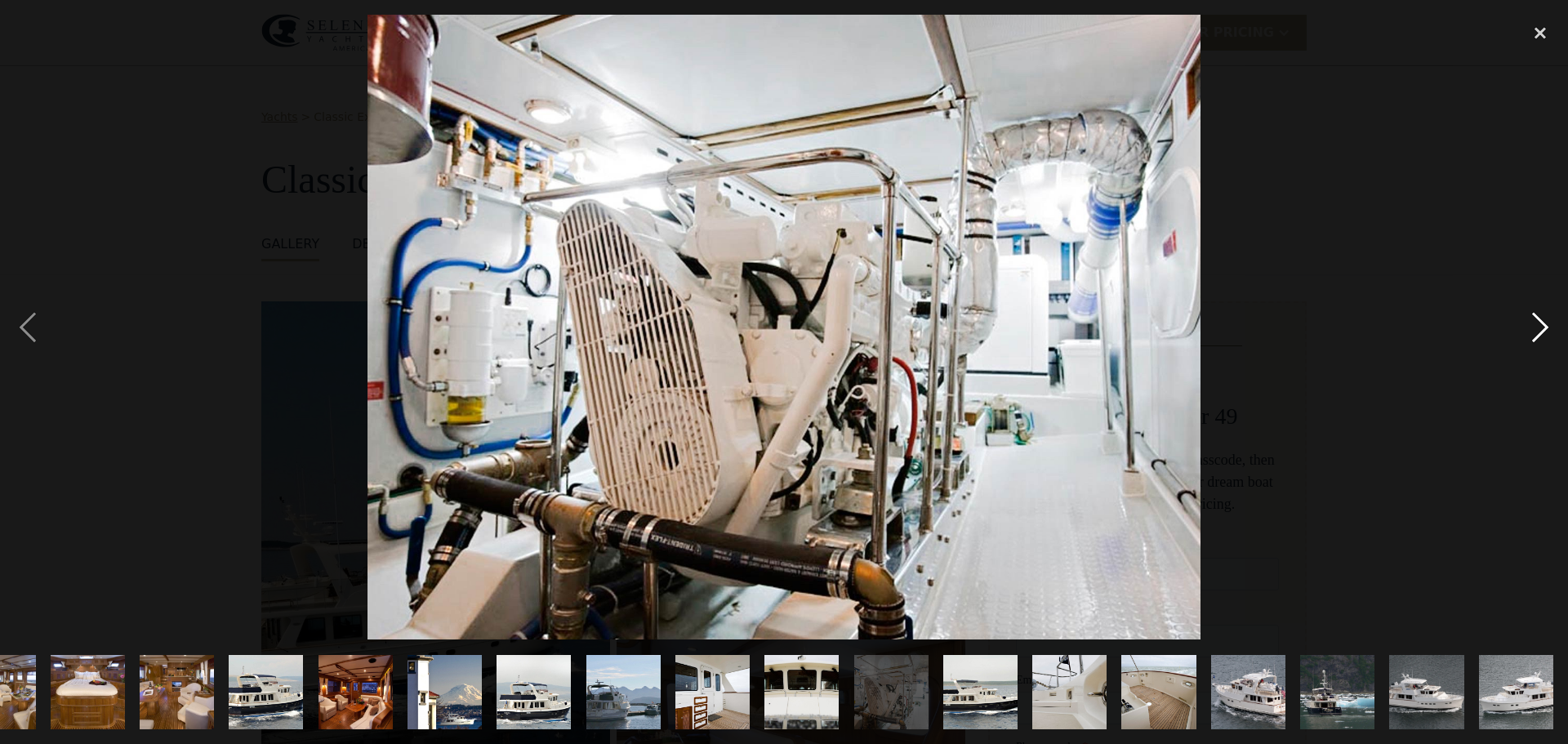
scroll to position [0, 678]
click at [1553, 325] on div "next image" at bounding box center [1540, 326] width 56 height 625
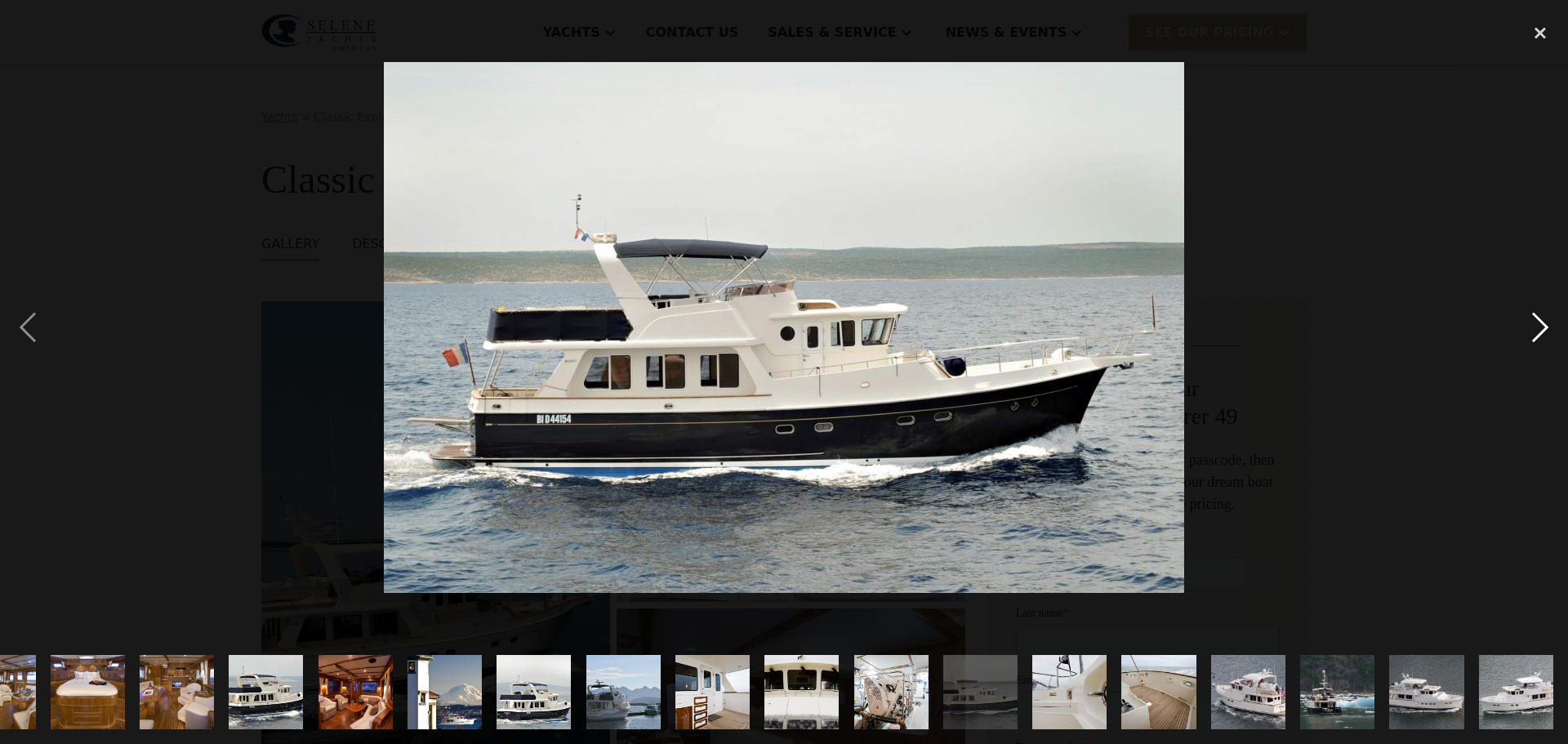
click at [1553, 325] on div "next image" at bounding box center [1540, 326] width 56 height 625
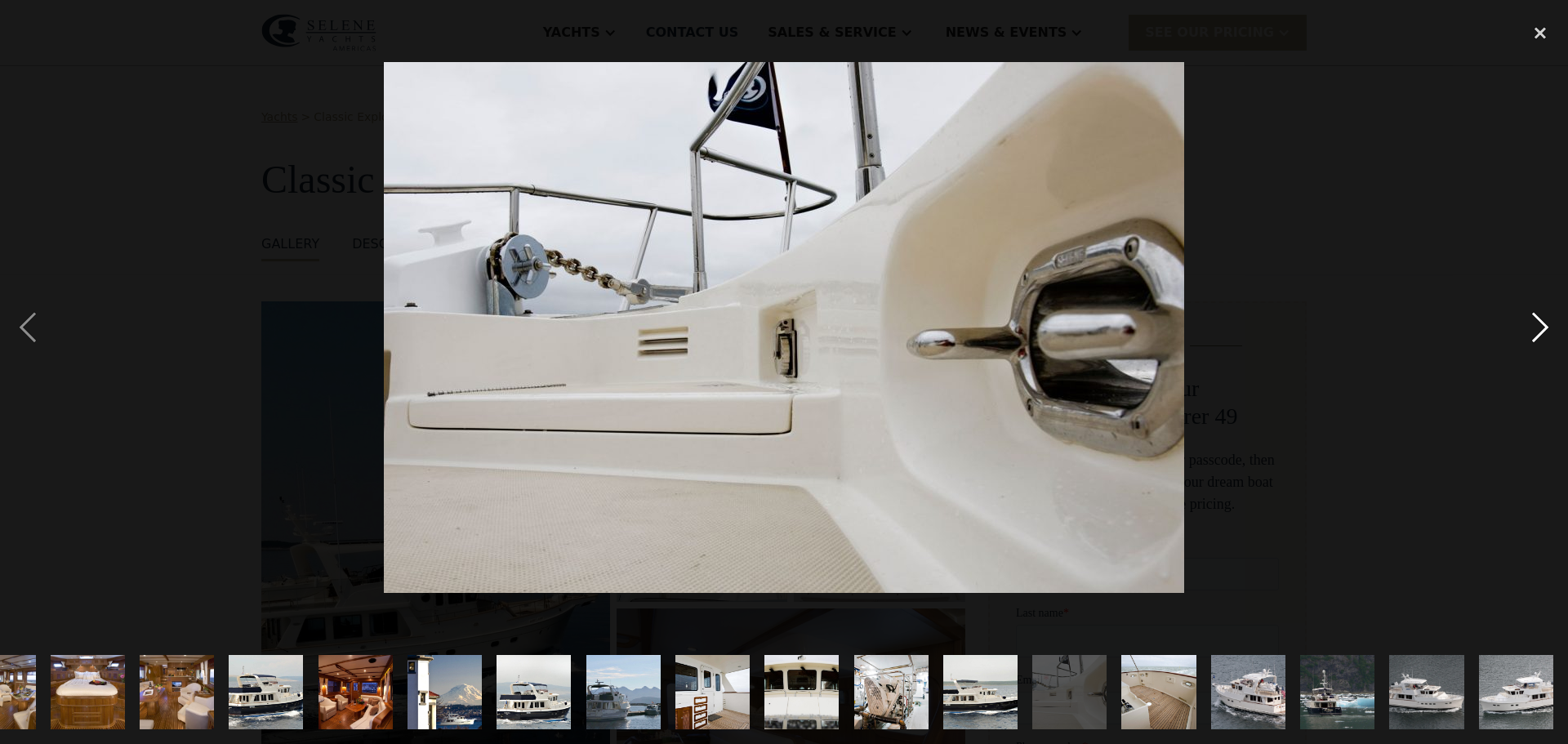
click at [1553, 325] on div "next image" at bounding box center [1540, 326] width 56 height 625
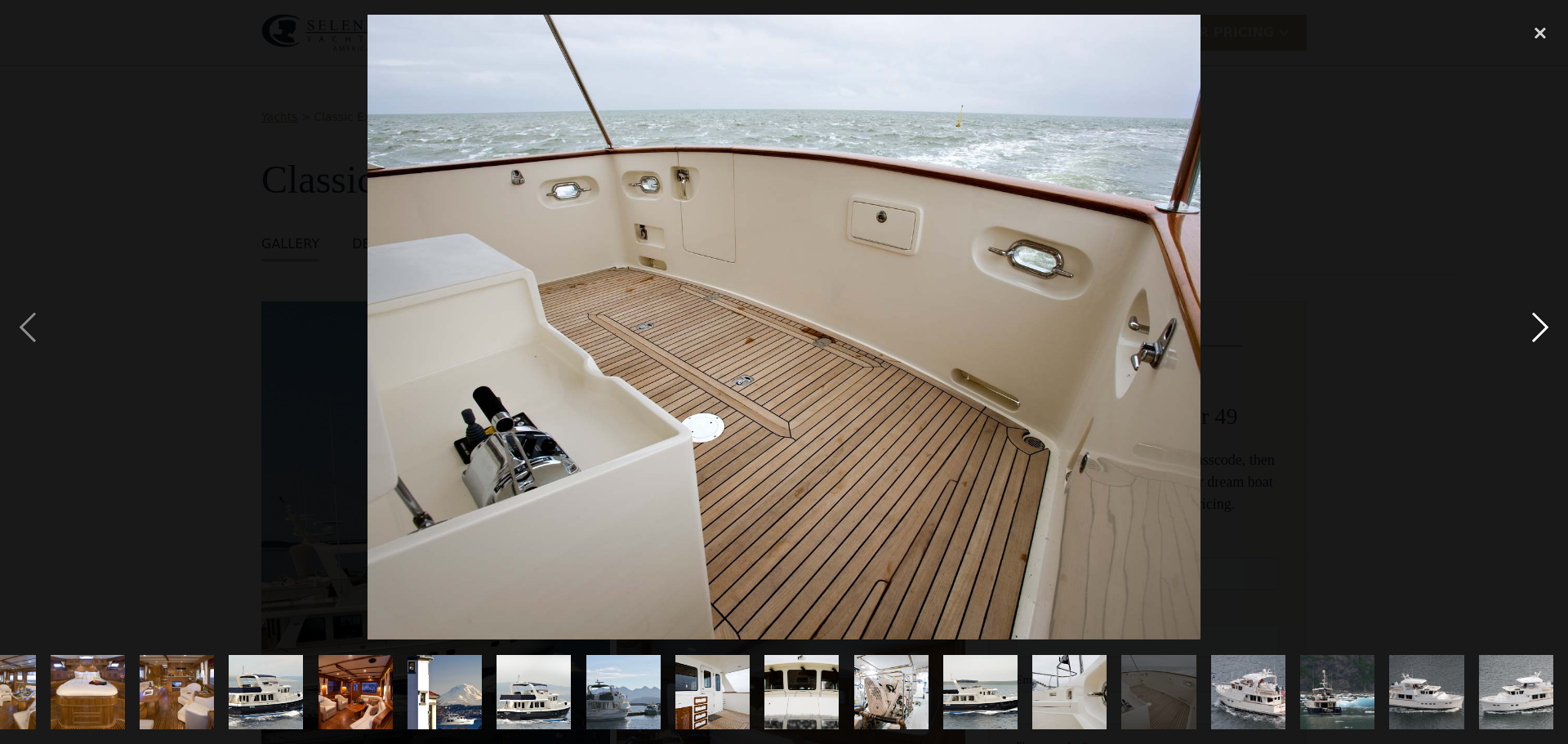
click at [1553, 325] on div "next image" at bounding box center [1540, 326] width 56 height 625
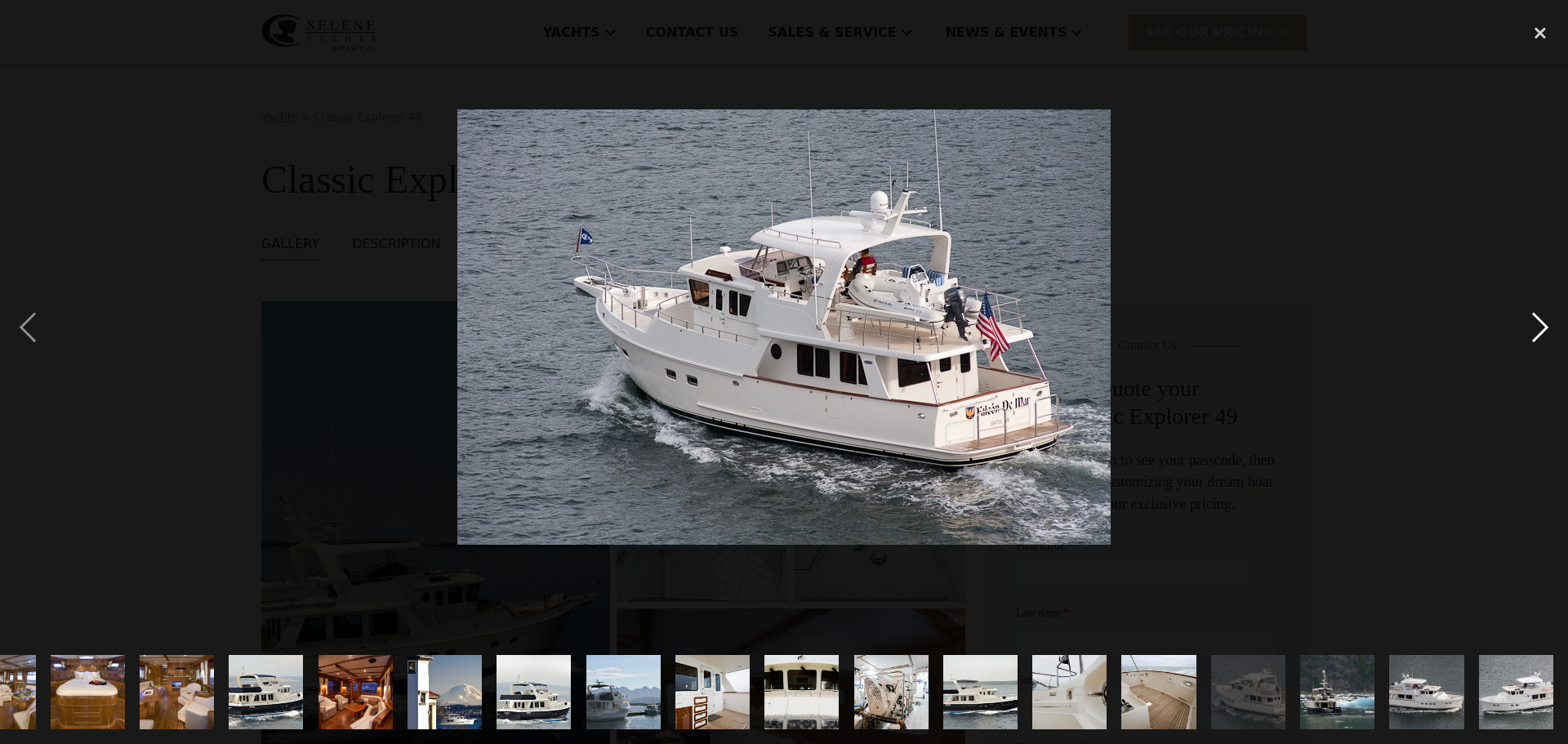
click at [1553, 325] on div "next image" at bounding box center [1540, 326] width 56 height 625
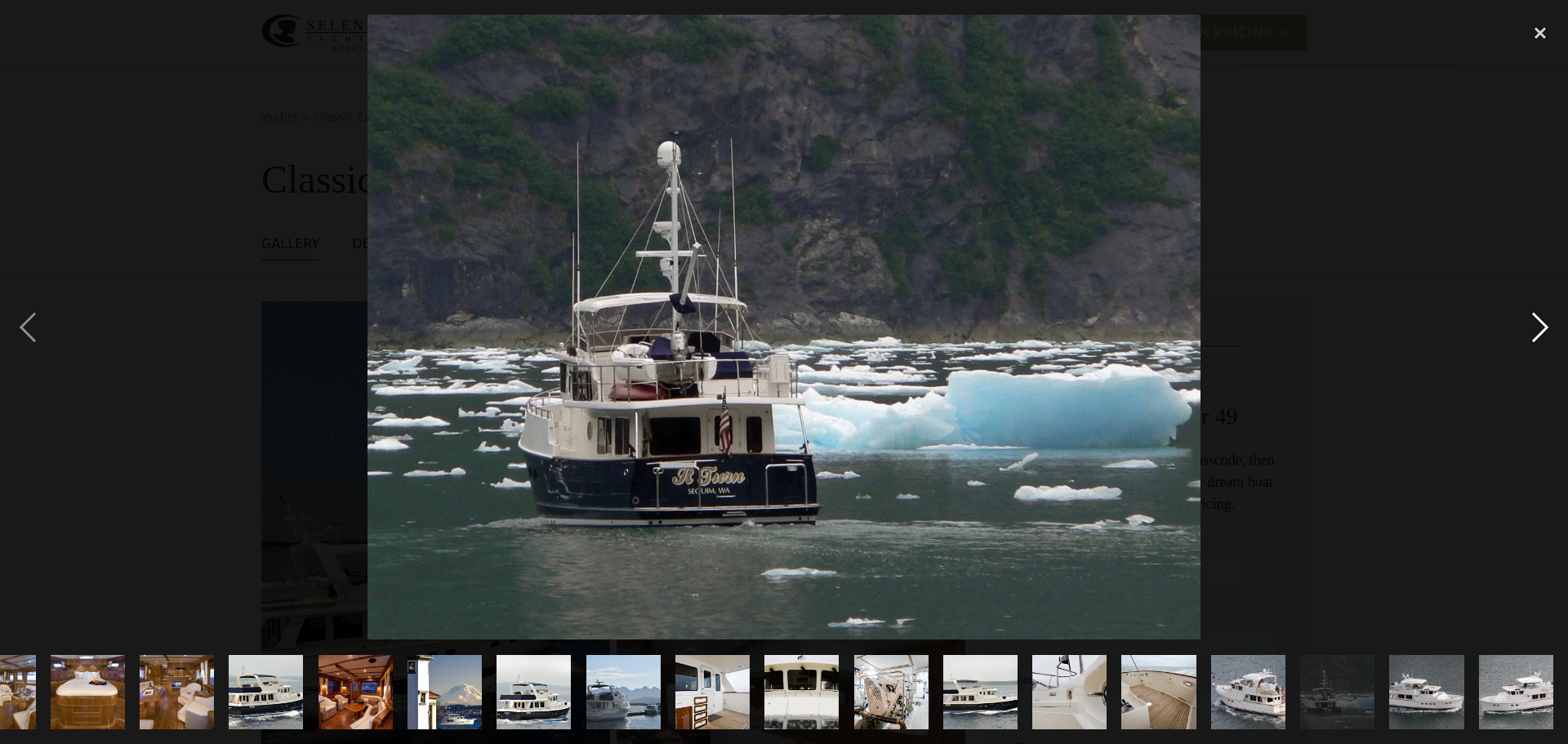
click at [1553, 325] on div "next image" at bounding box center [1540, 326] width 56 height 625
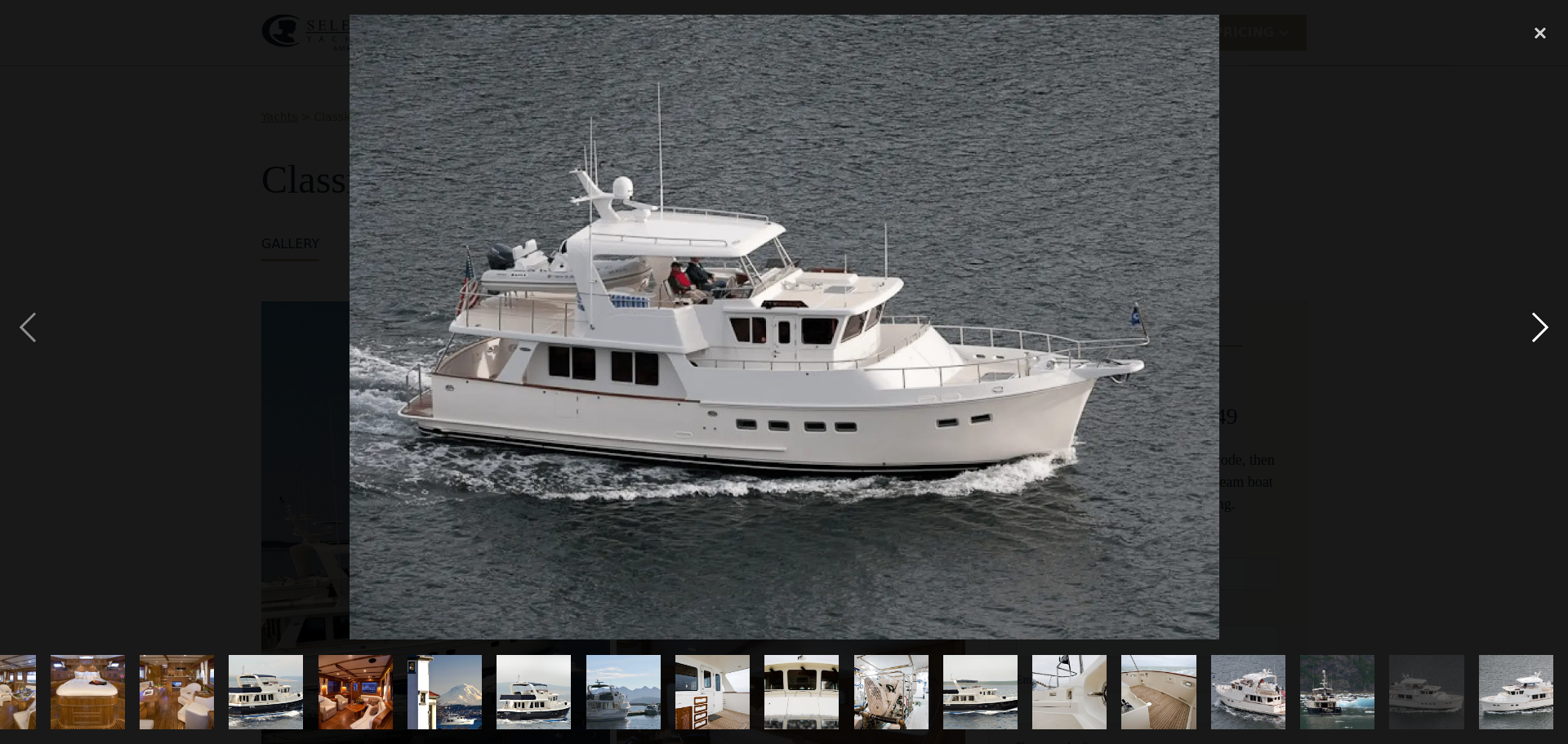
click at [1553, 324] on div "next image" at bounding box center [1540, 326] width 56 height 625
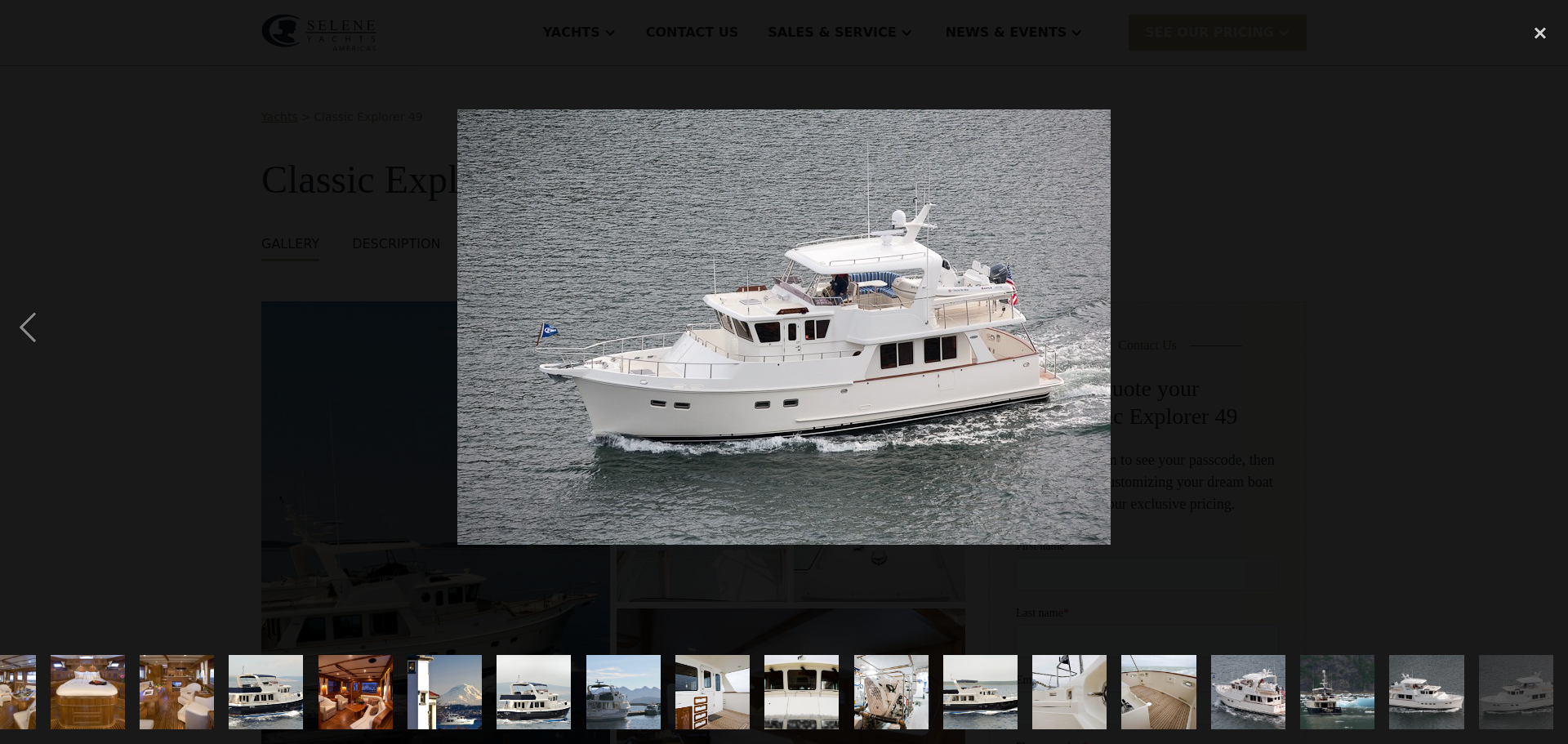
click at [1551, 344] on div "next image" at bounding box center [1540, 326] width 56 height 625
click at [39, 341] on div "previous image" at bounding box center [28, 326] width 56 height 625
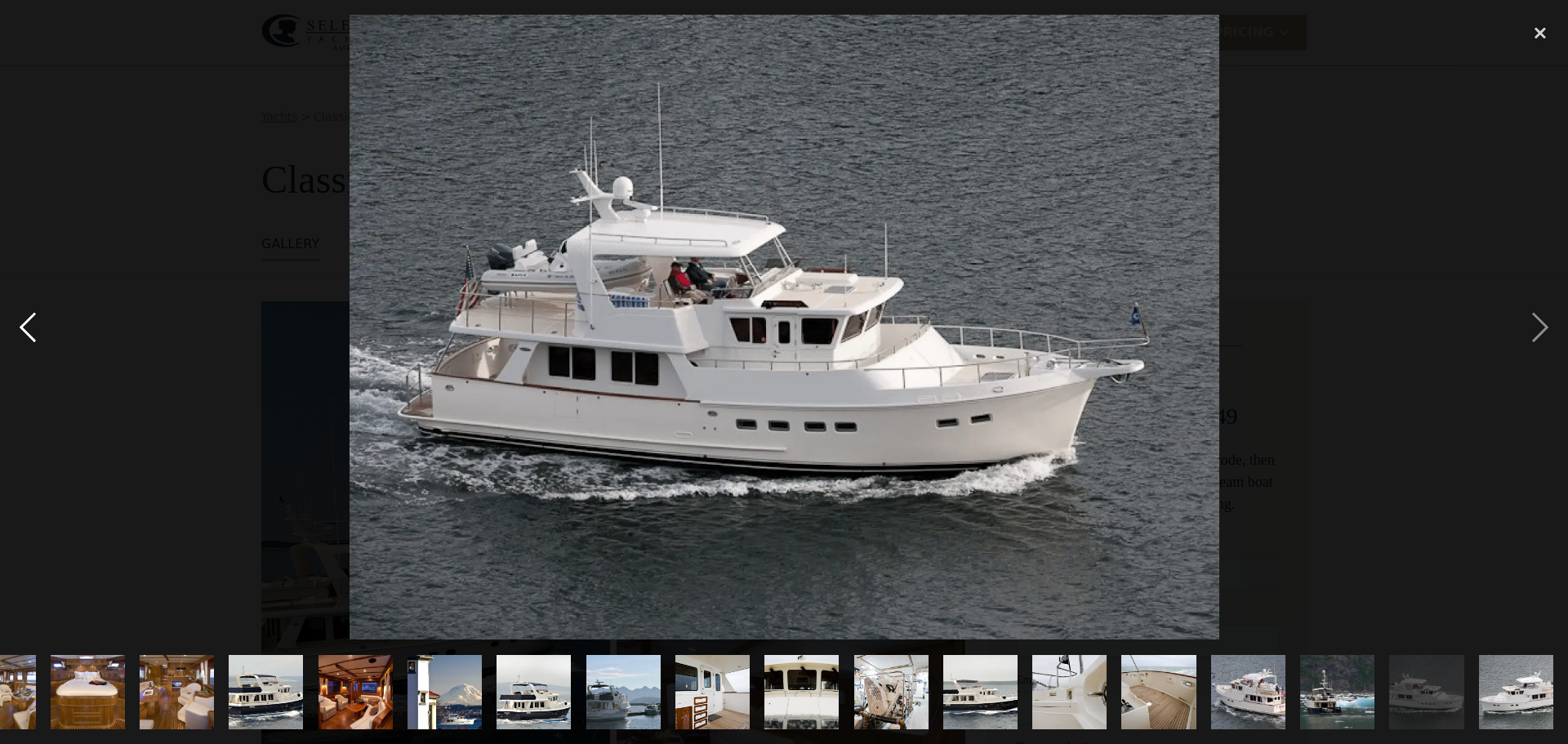
click at [39, 340] on div "previous image" at bounding box center [28, 326] width 56 height 625
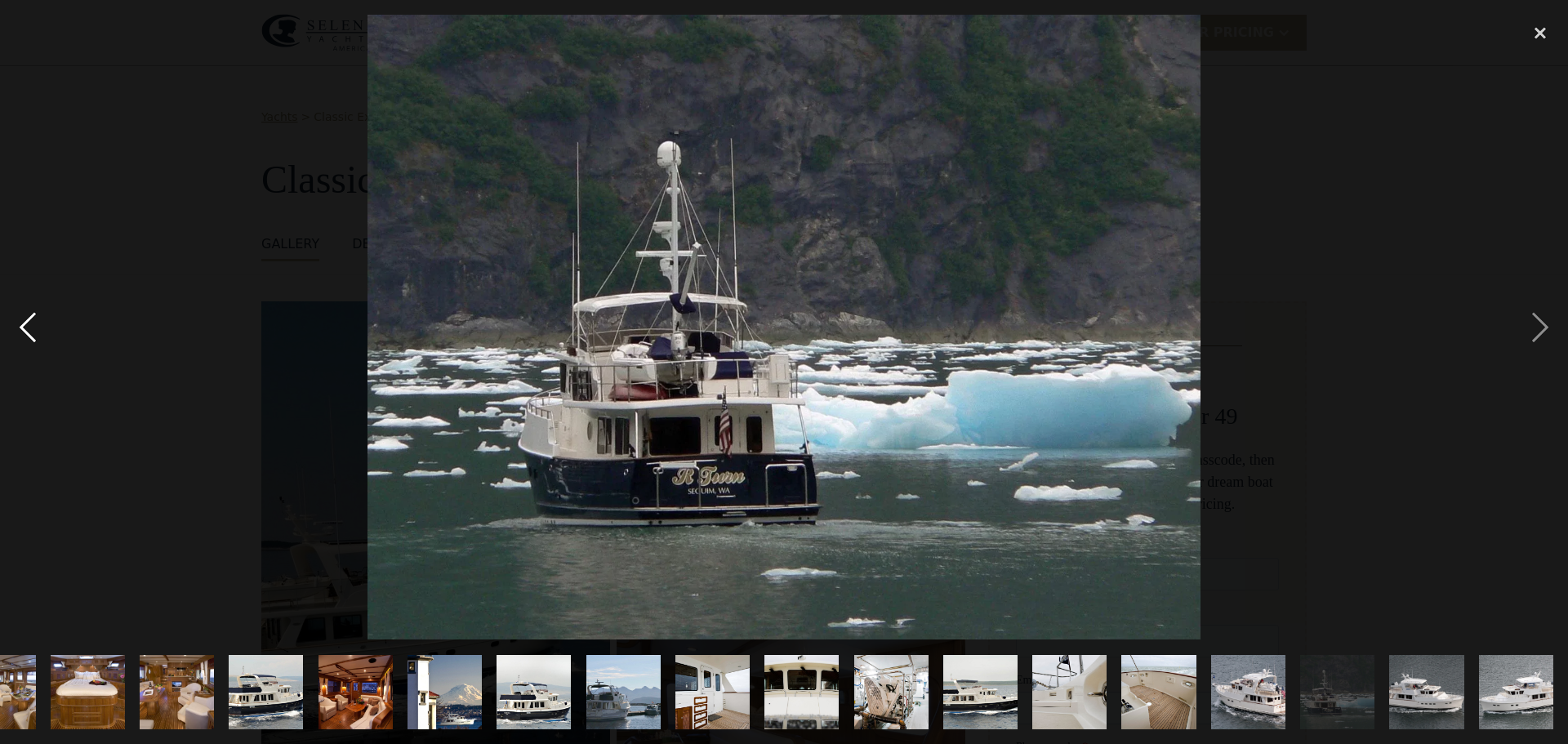
click at [39, 340] on div "previous image" at bounding box center [28, 326] width 56 height 625
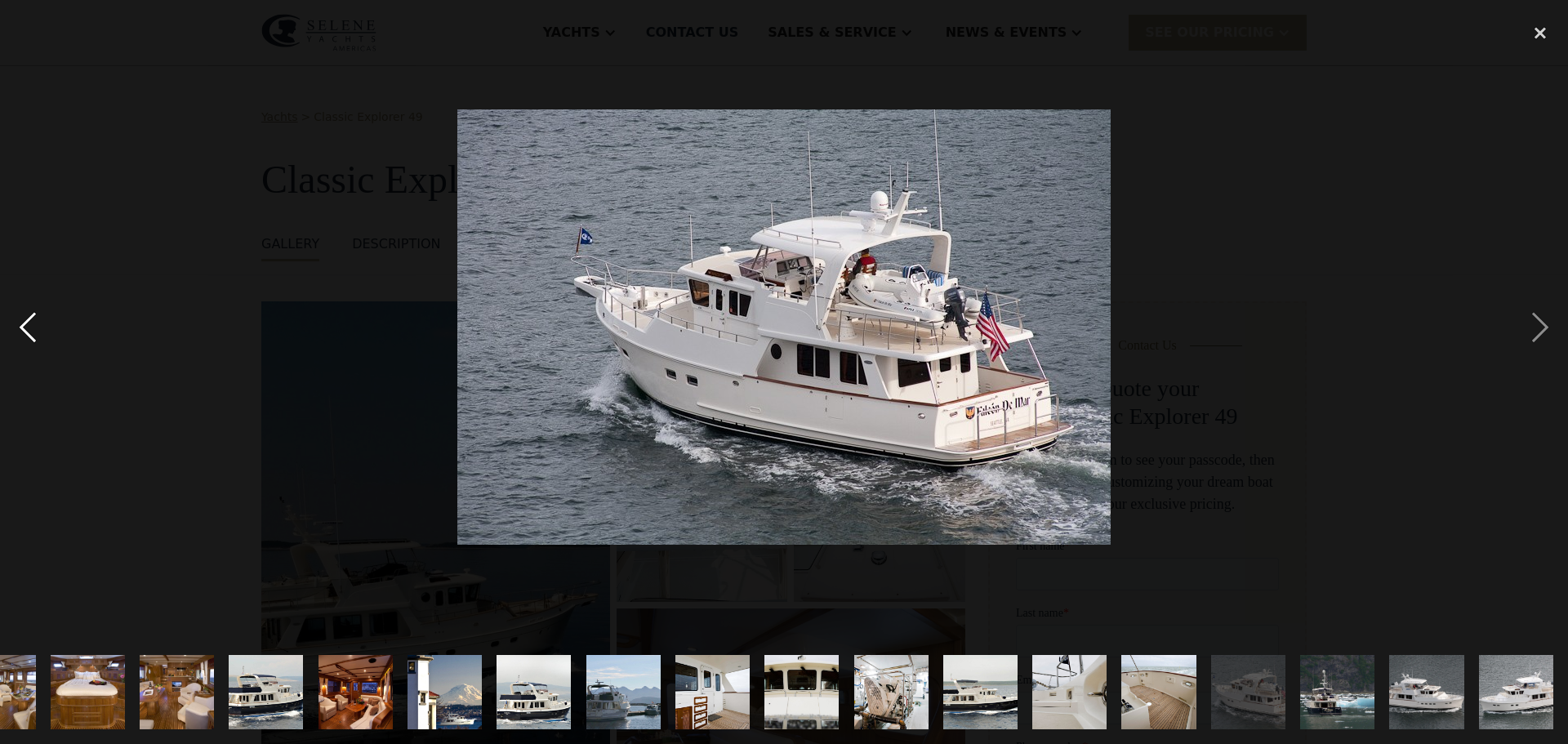
click at [39, 340] on div "previous image" at bounding box center [28, 326] width 56 height 625
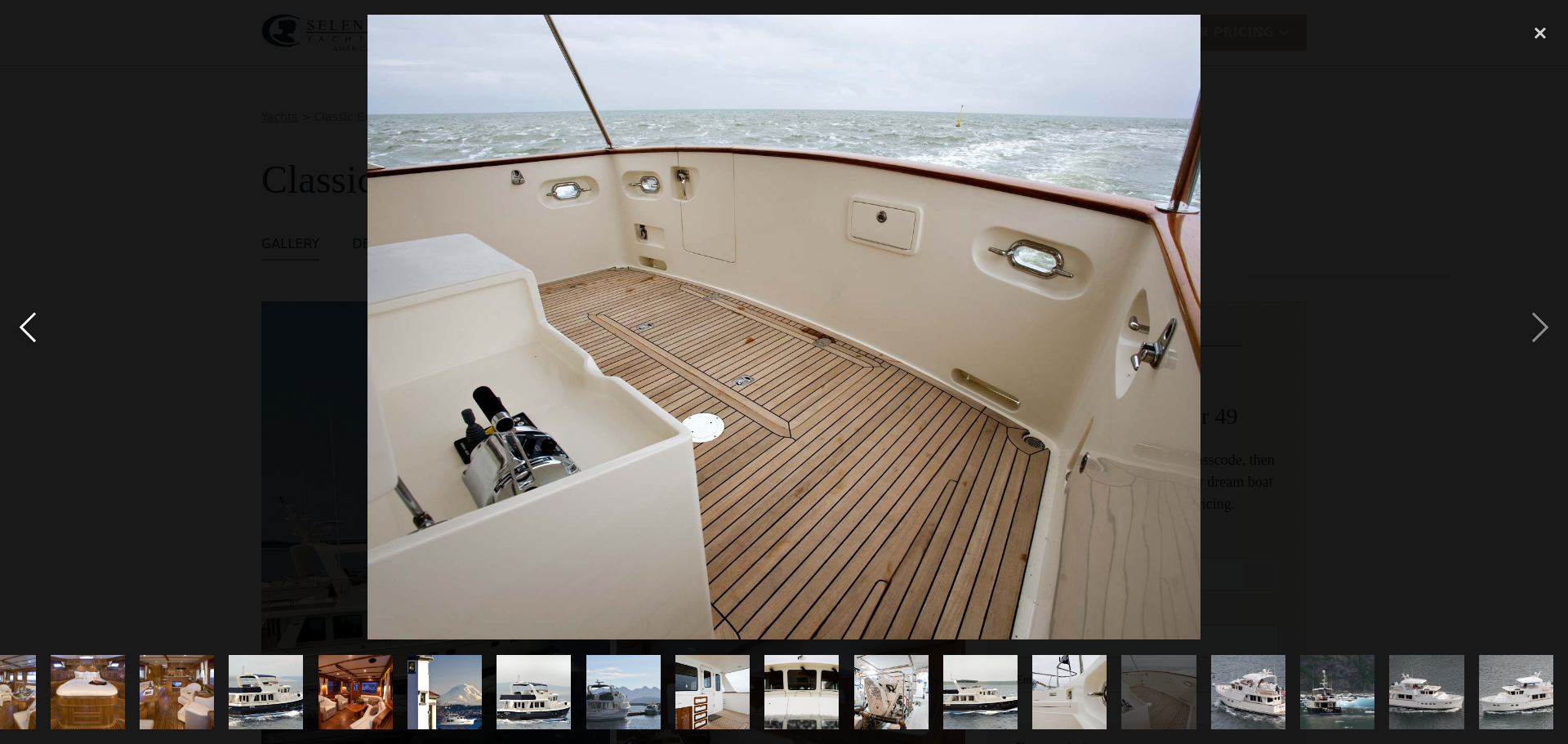
click at [39, 340] on div "previous image" at bounding box center [28, 326] width 56 height 625
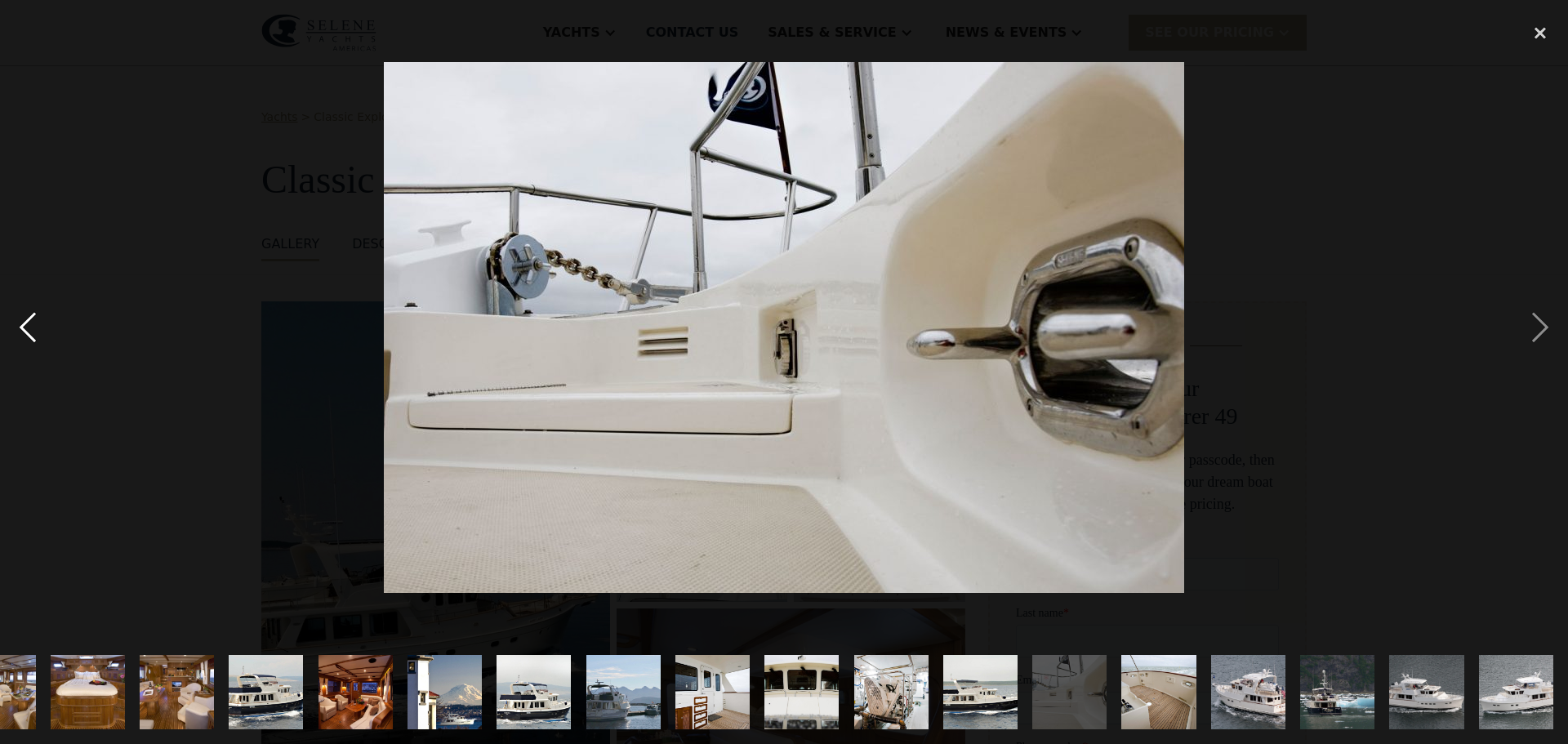
click at [39, 340] on div "previous image" at bounding box center [28, 326] width 56 height 625
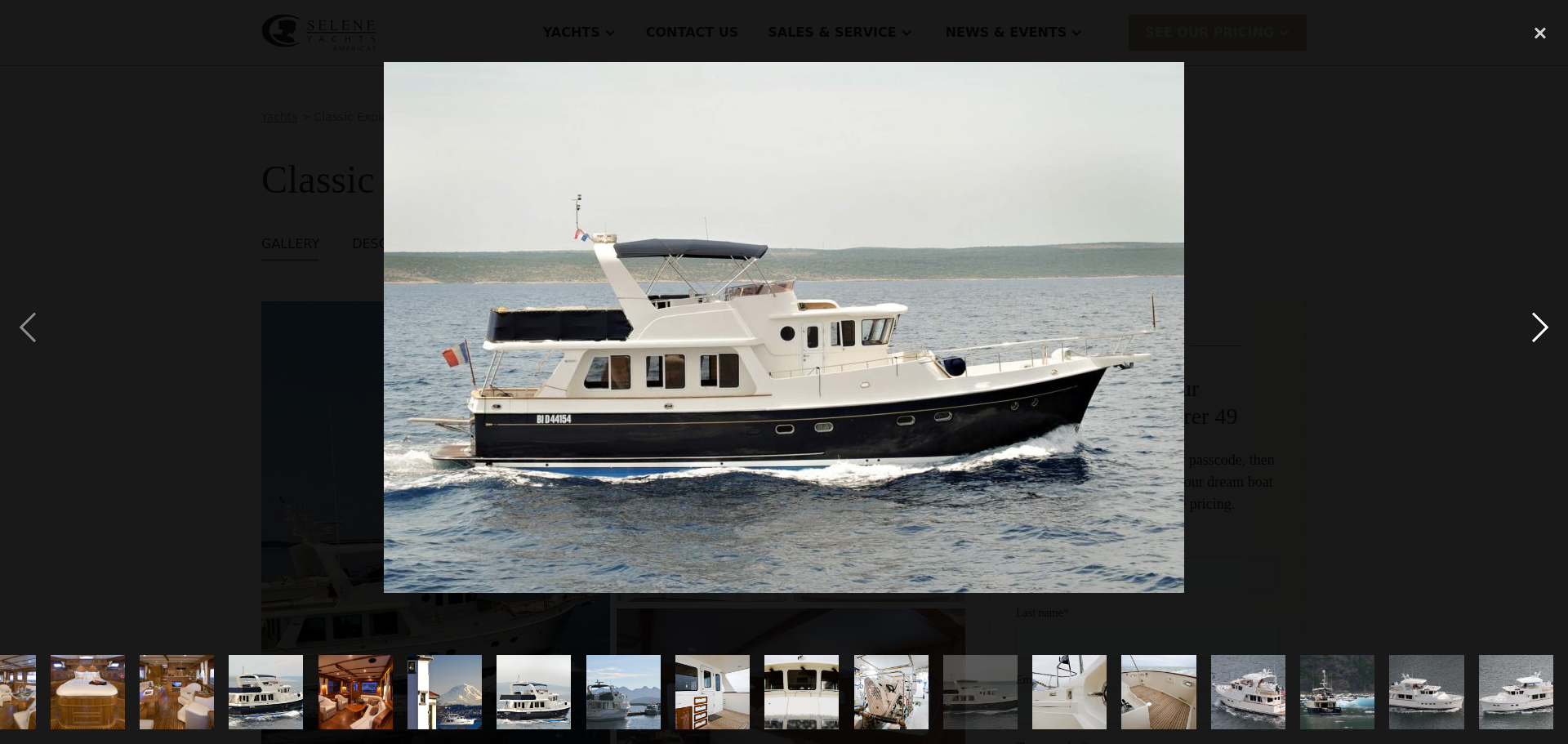
click at [1540, 333] on div "next image" at bounding box center [1540, 326] width 56 height 625
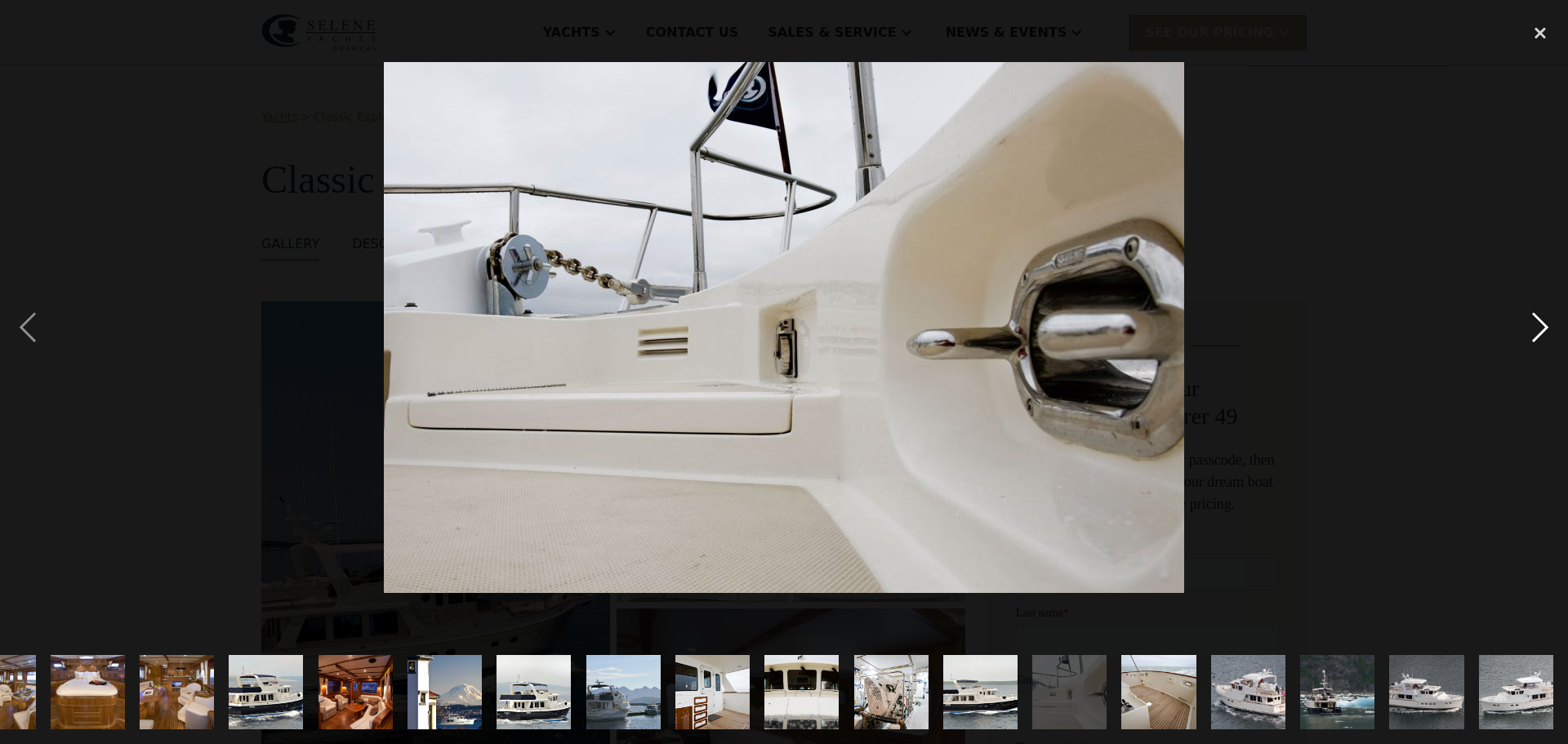
click at [1540, 333] on div "next image" at bounding box center [1540, 326] width 56 height 625
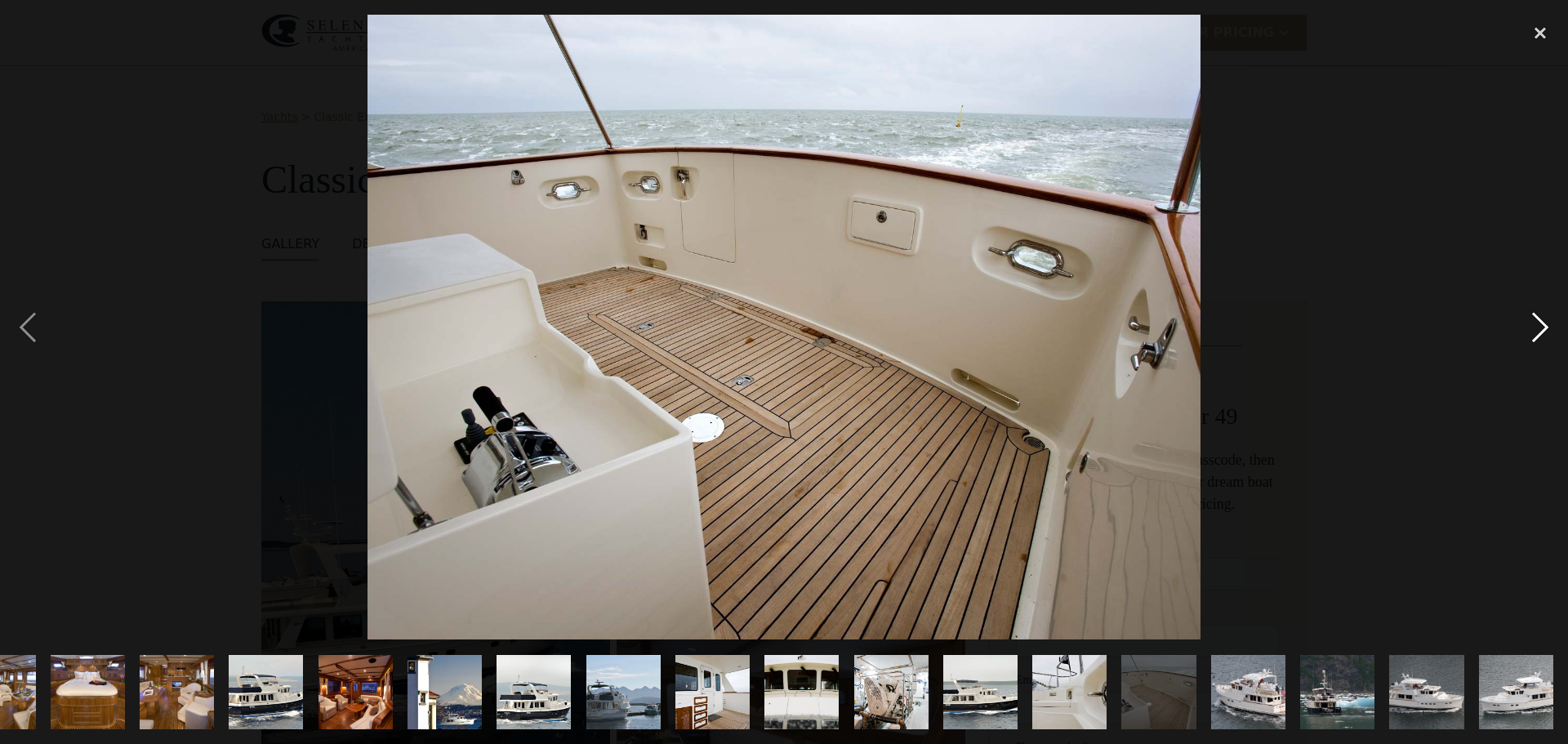
click at [1538, 326] on div "next image" at bounding box center [1540, 326] width 56 height 625
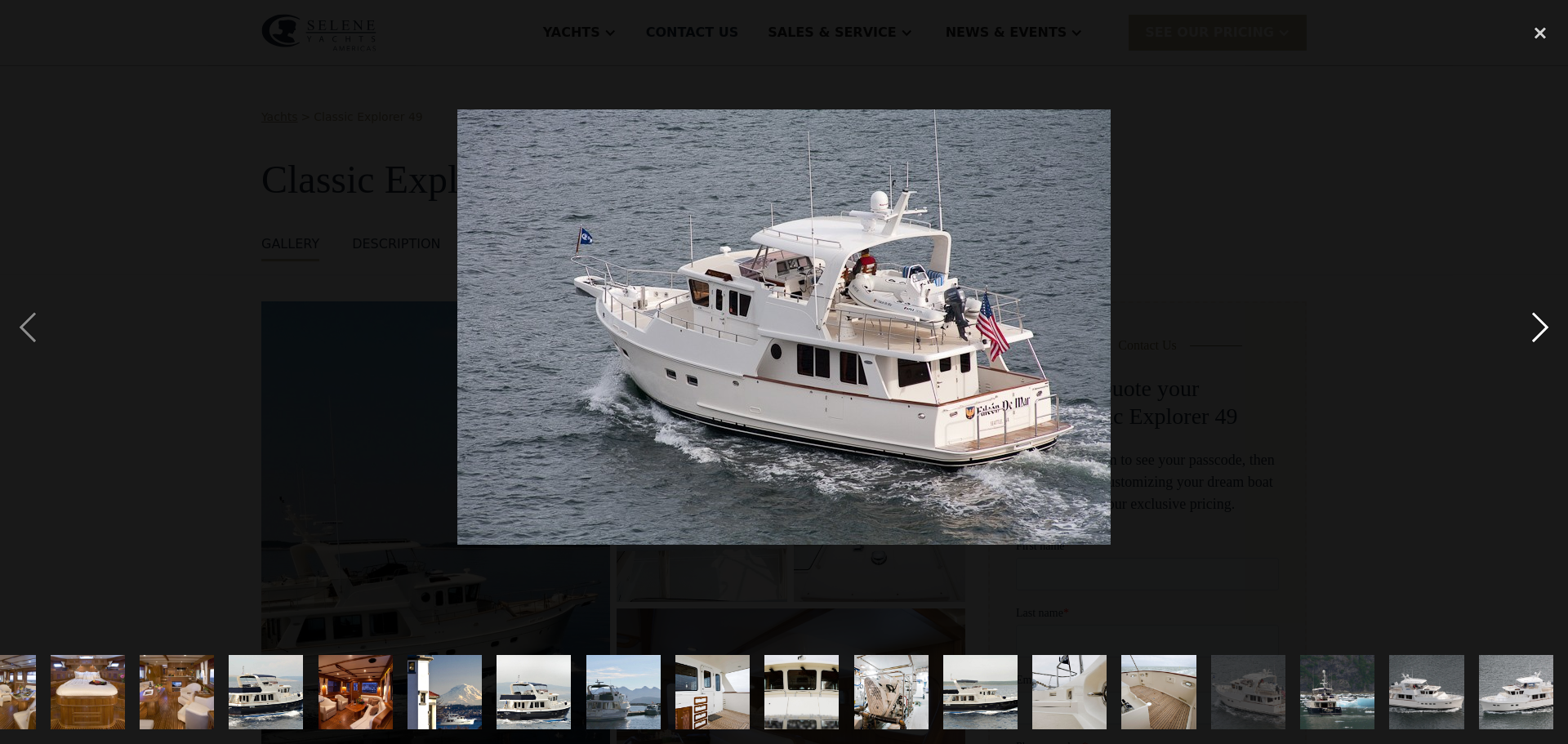
click at [1538, 326] on div "next image" at bounding box center [1540, 326] width 56 height 625
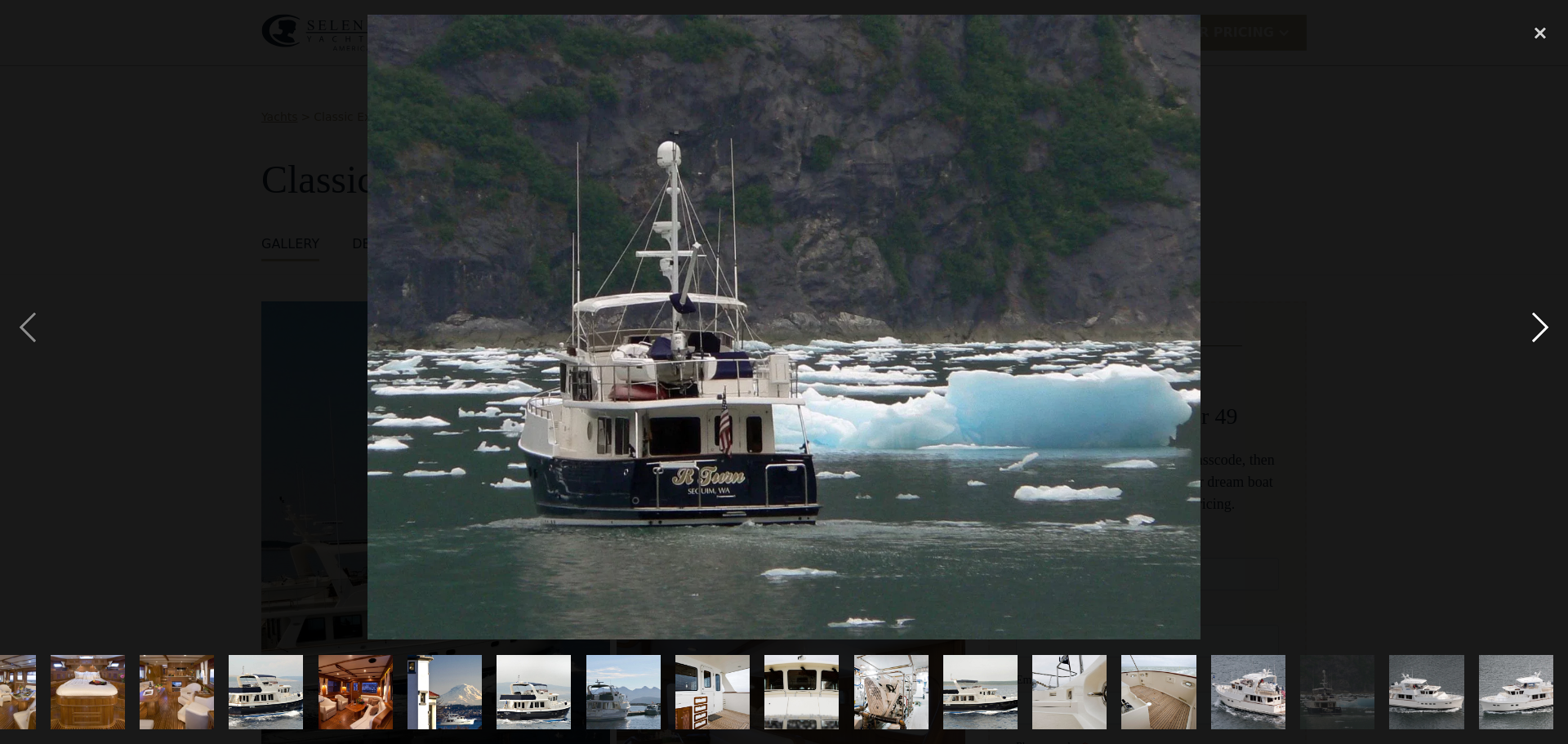
click at [1538, 326] on div "next image" at bounding box center [1540, 326] width 56 height 625
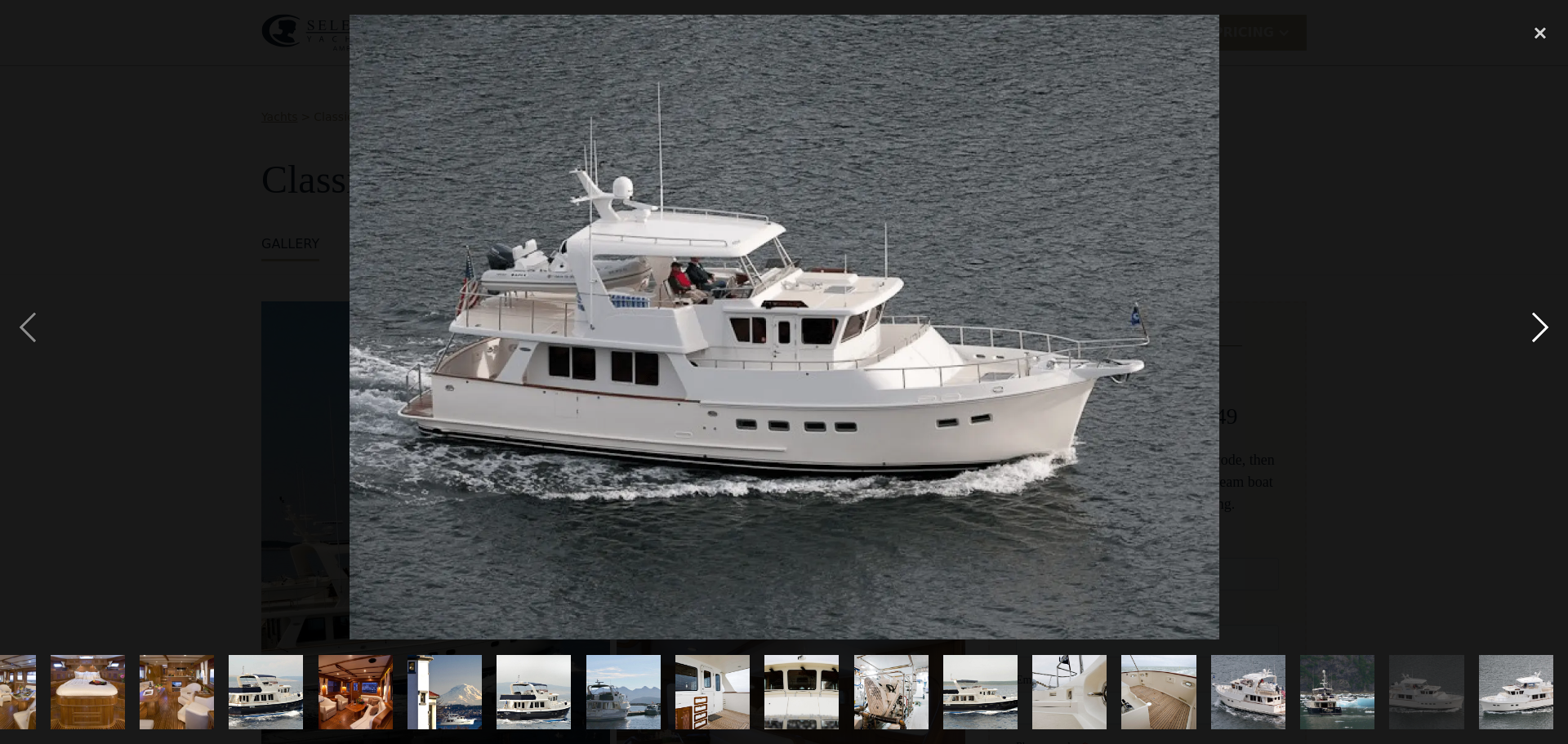
click at [1538, 325] on div "next image" at bounding box center [1540, 326] width 56 height 625
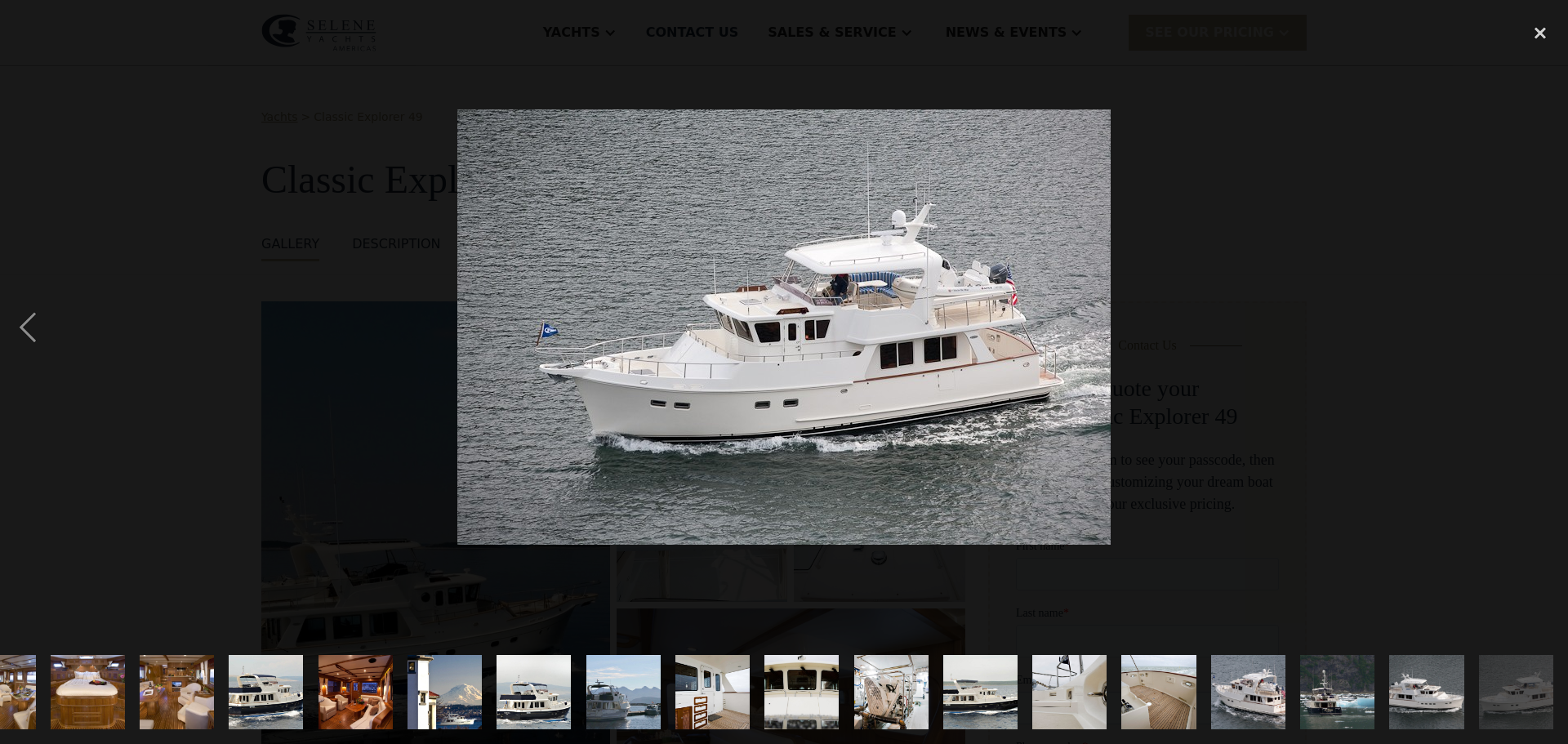
click at [1538, 324] on div "next image" at bounding box center [1540, 326] width 56 height 625
click at [1546, 34] on div "close lightbox" at bounding box center [1540, 32] width 56 height 36
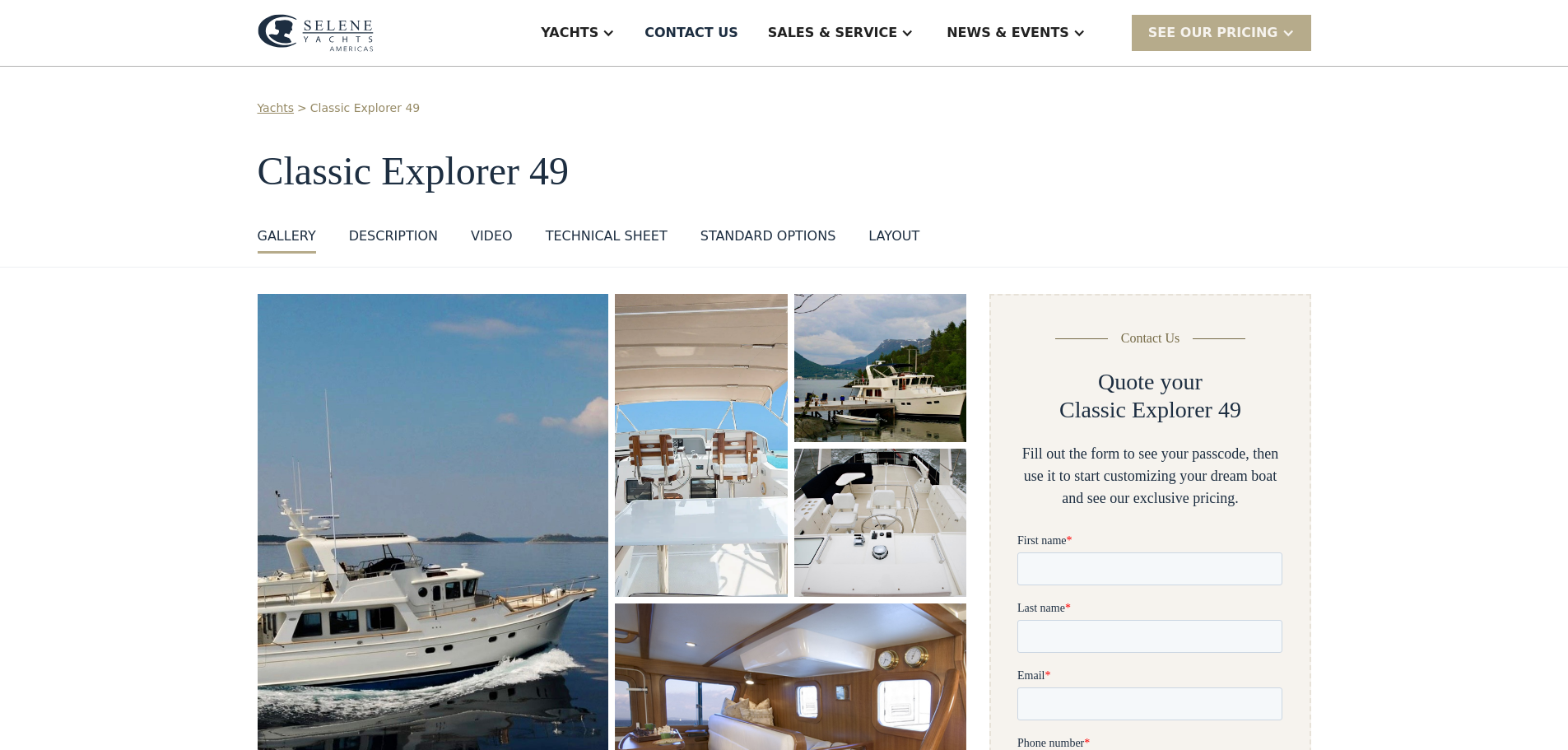
scroll to position [0, 0]
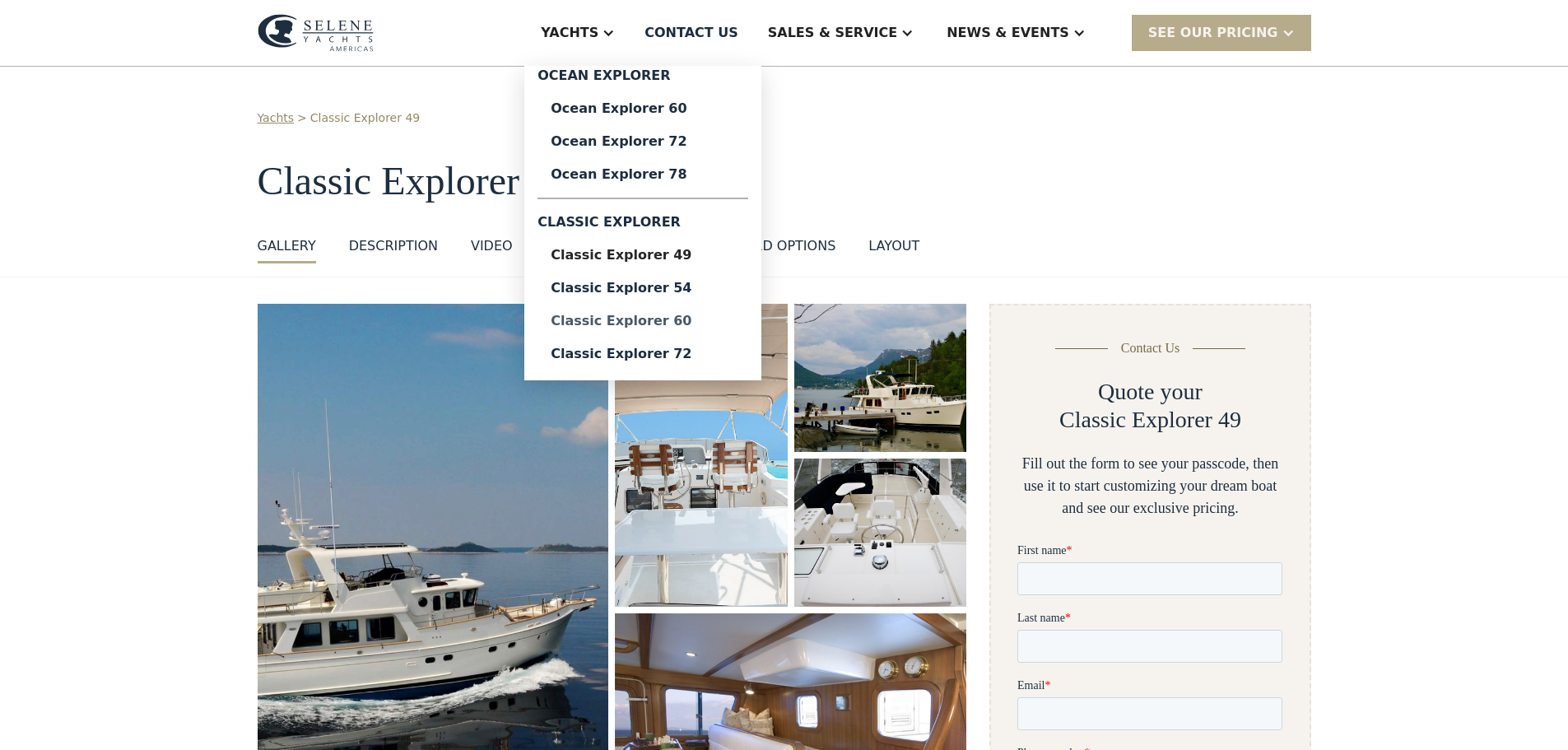
click at [735, 322] on div "Classic Explorer 60" at bounding box center [642, 321] width 185 height 13
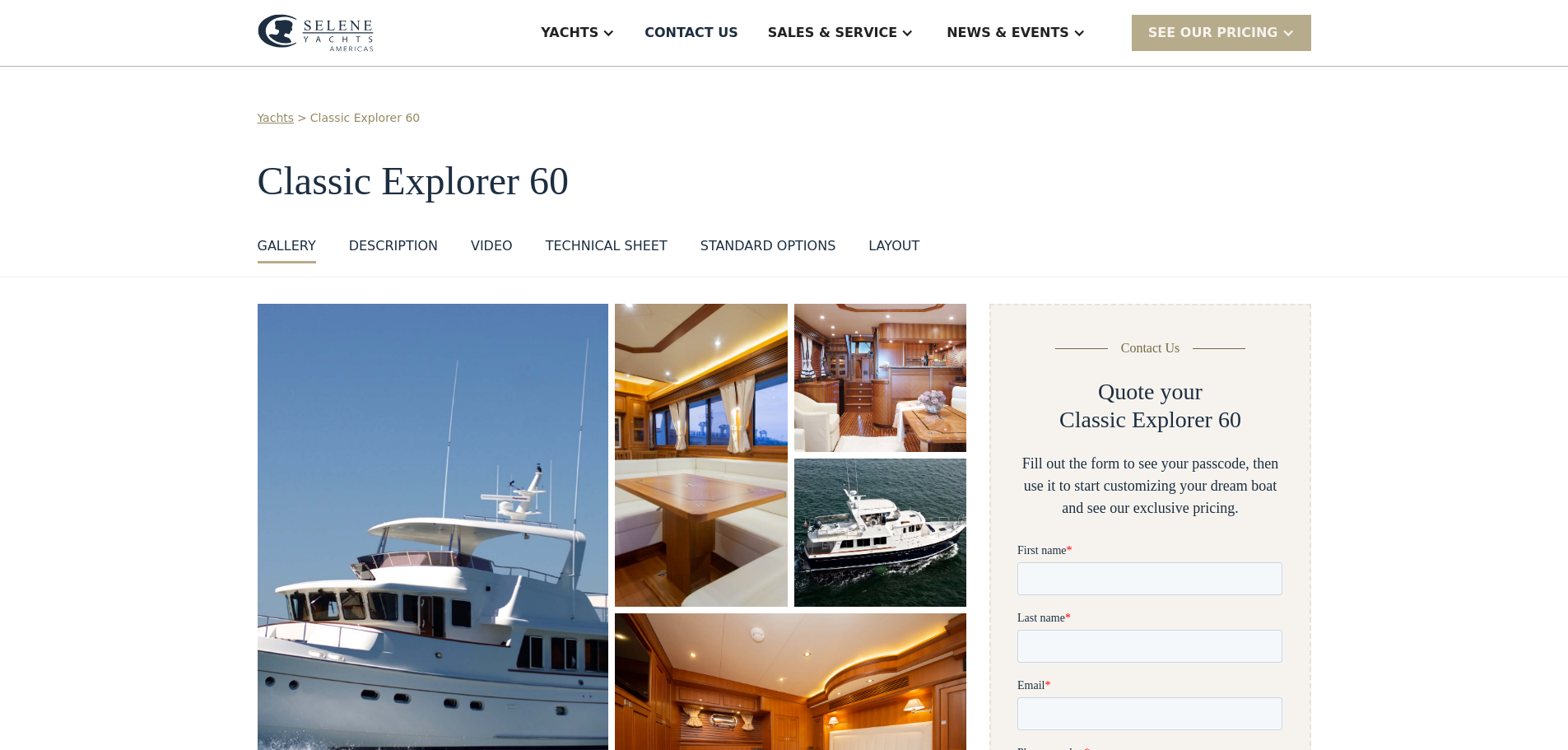
click at [554, 378] on img "open lightbox" at bounding box center [433, 575] width 373 height 577
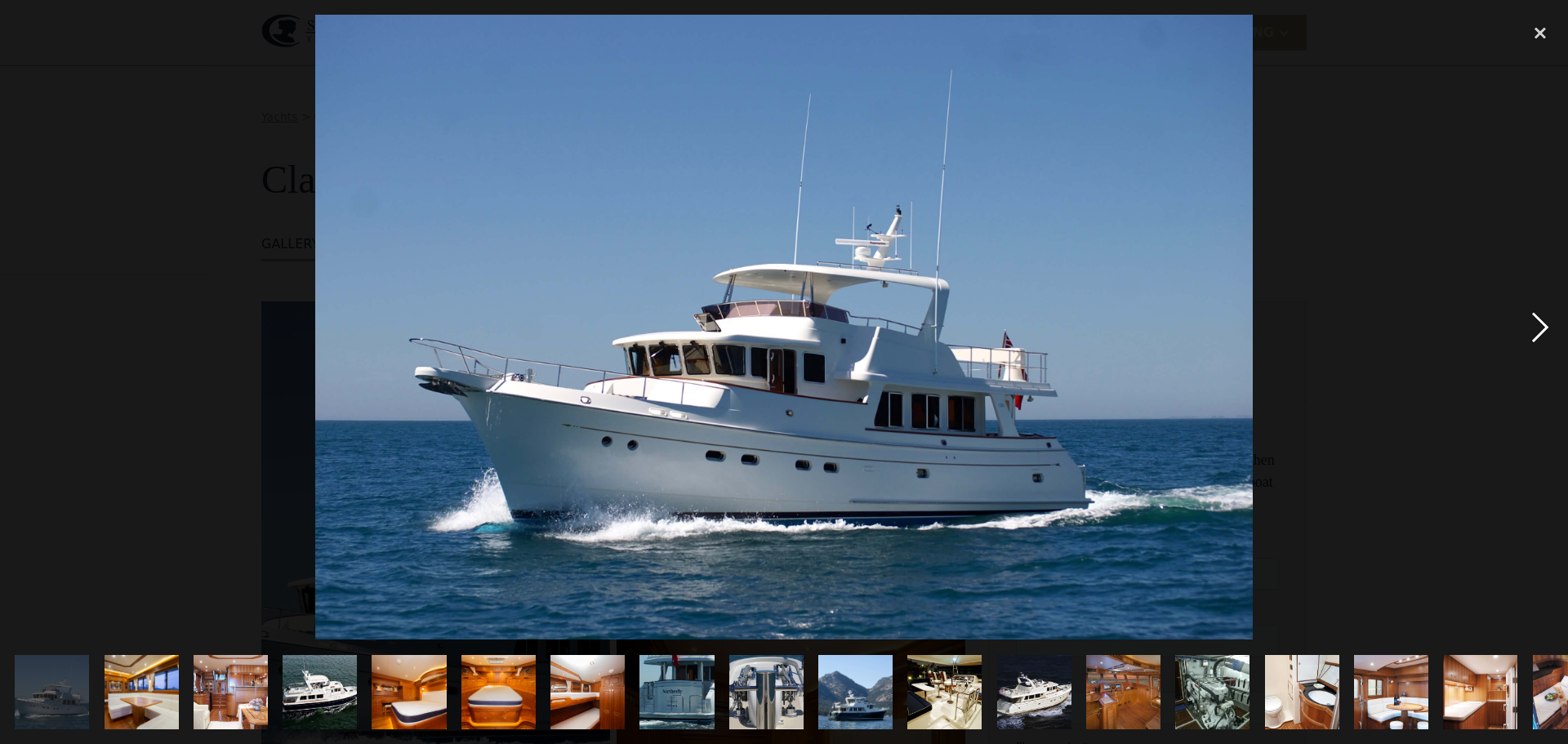
click at [1548, 332] on div "next image" at bounding box center [1540, 326] width 56 height 625
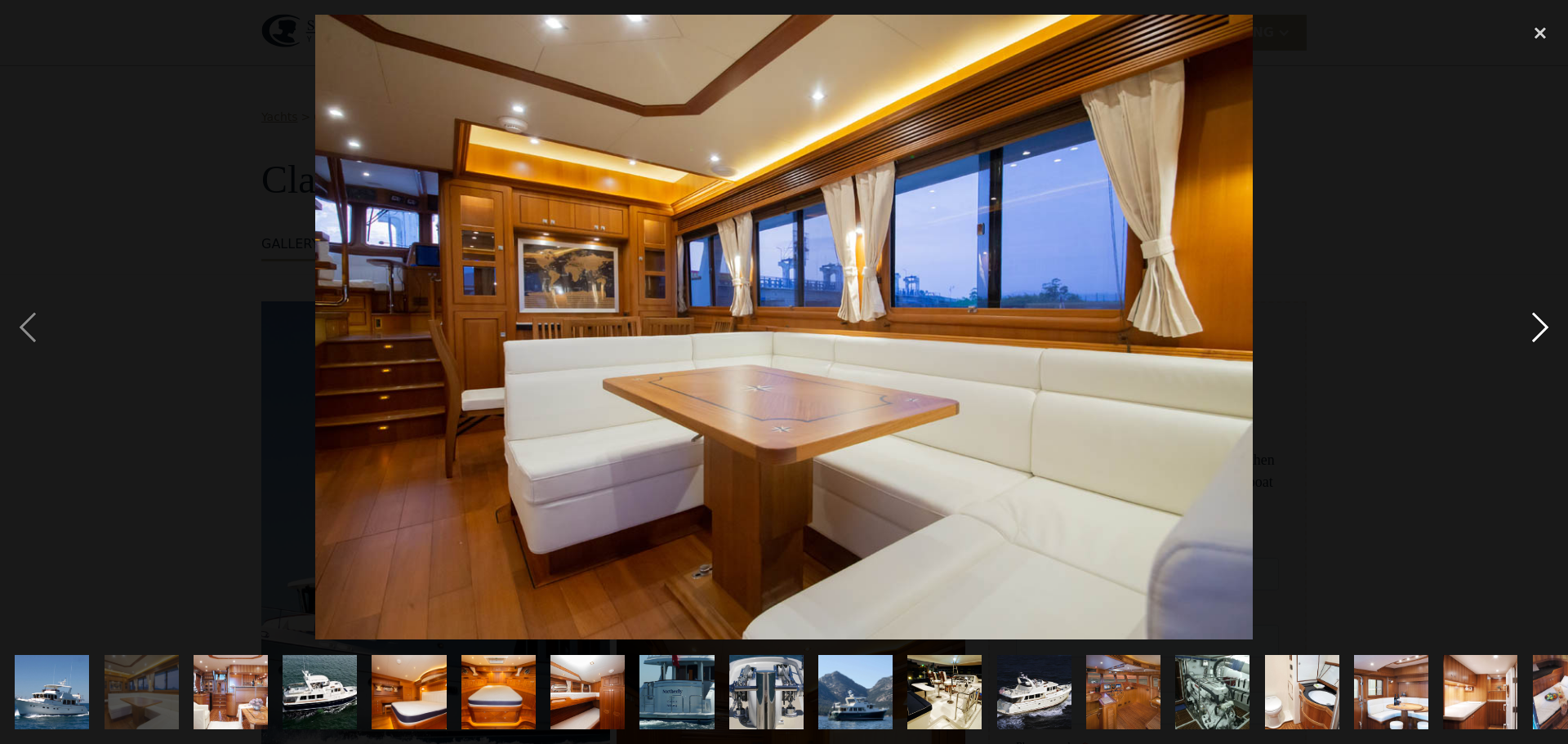
click at [1547, 332] on div "next image" at bounding box center [1540, 326] width 56 height 625
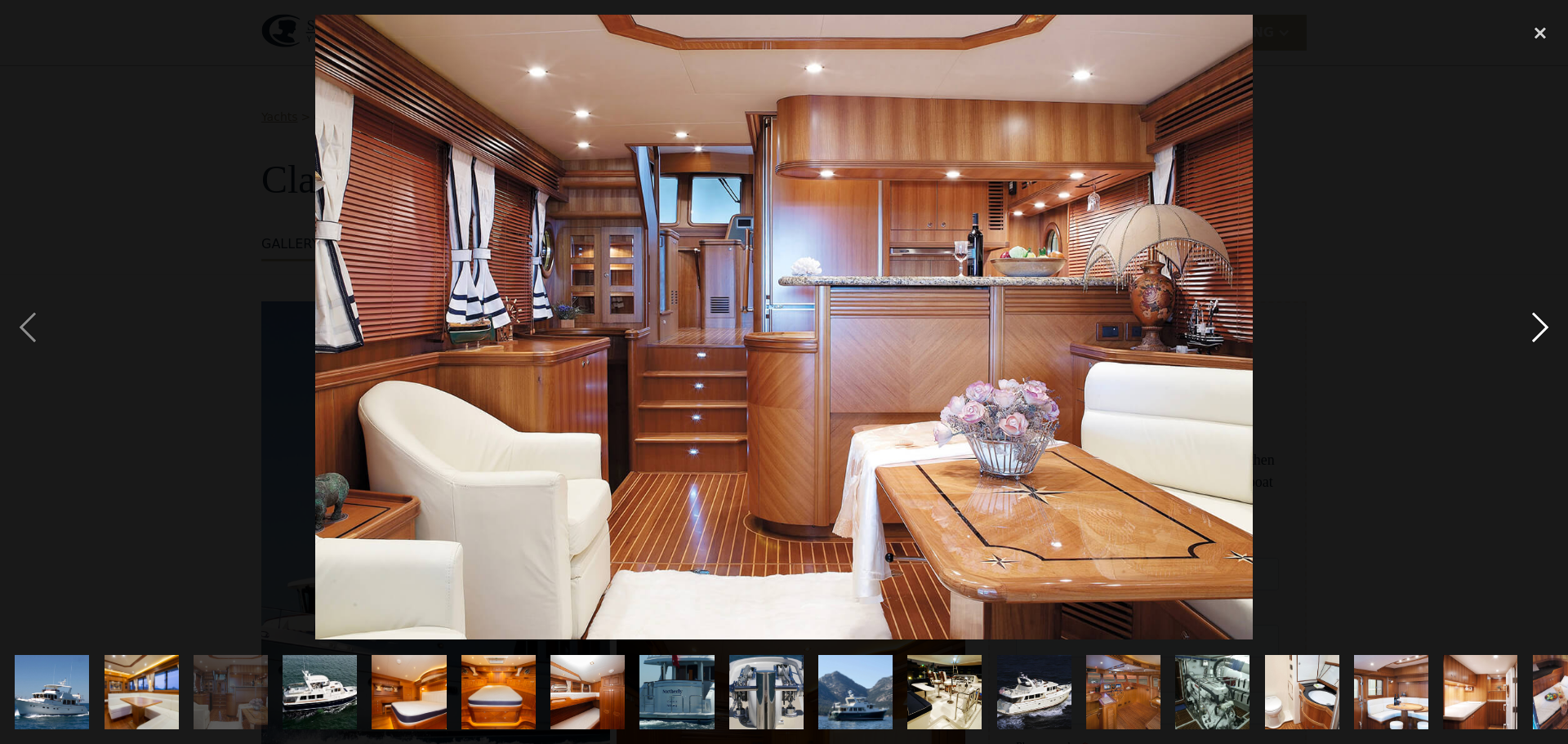
click at [1547, 332] on div "next image" at bounding box center [1540, 326] width 56 height 625
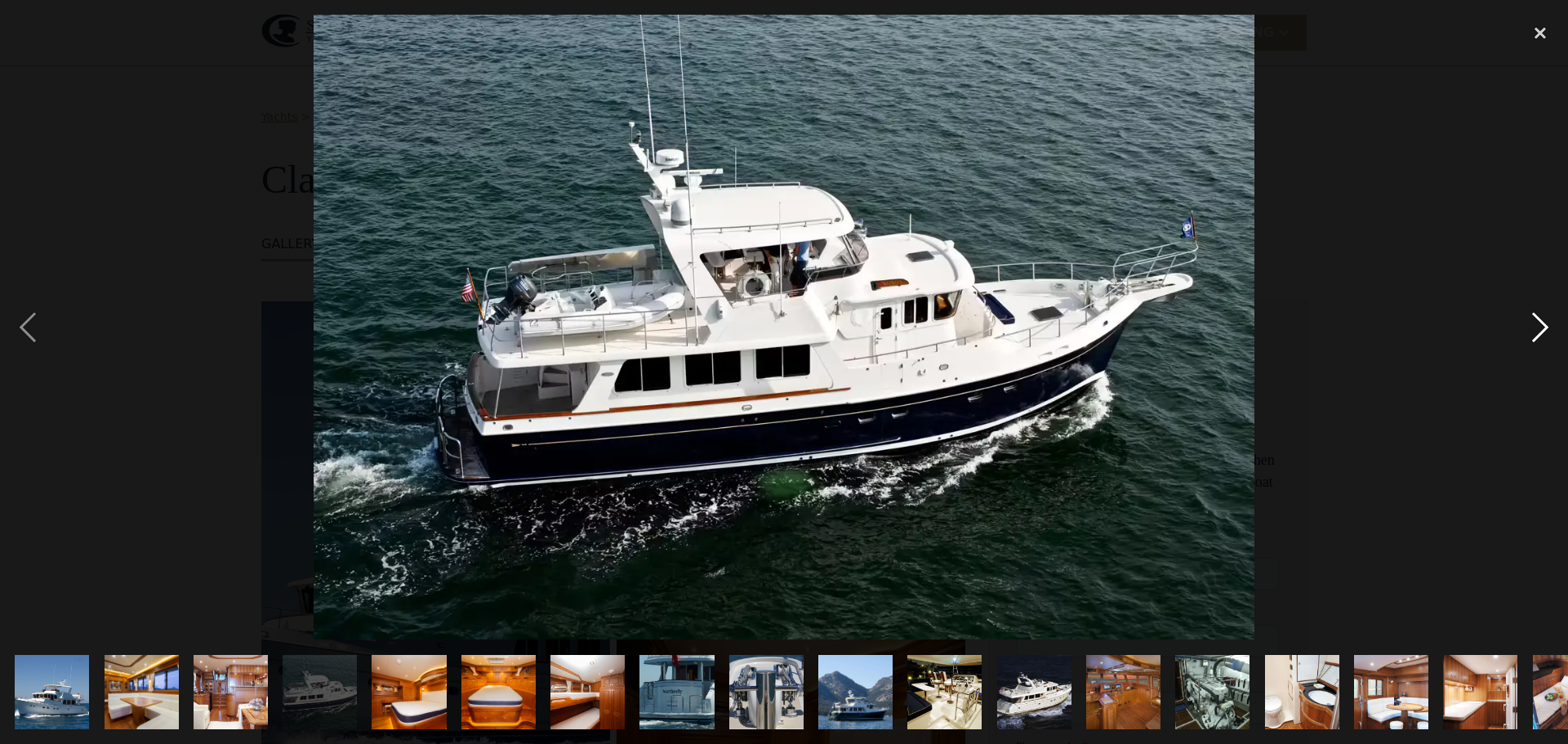
click at [1547, 332] on div "next image" at bounding box center [1540, 326] width 56 height 625
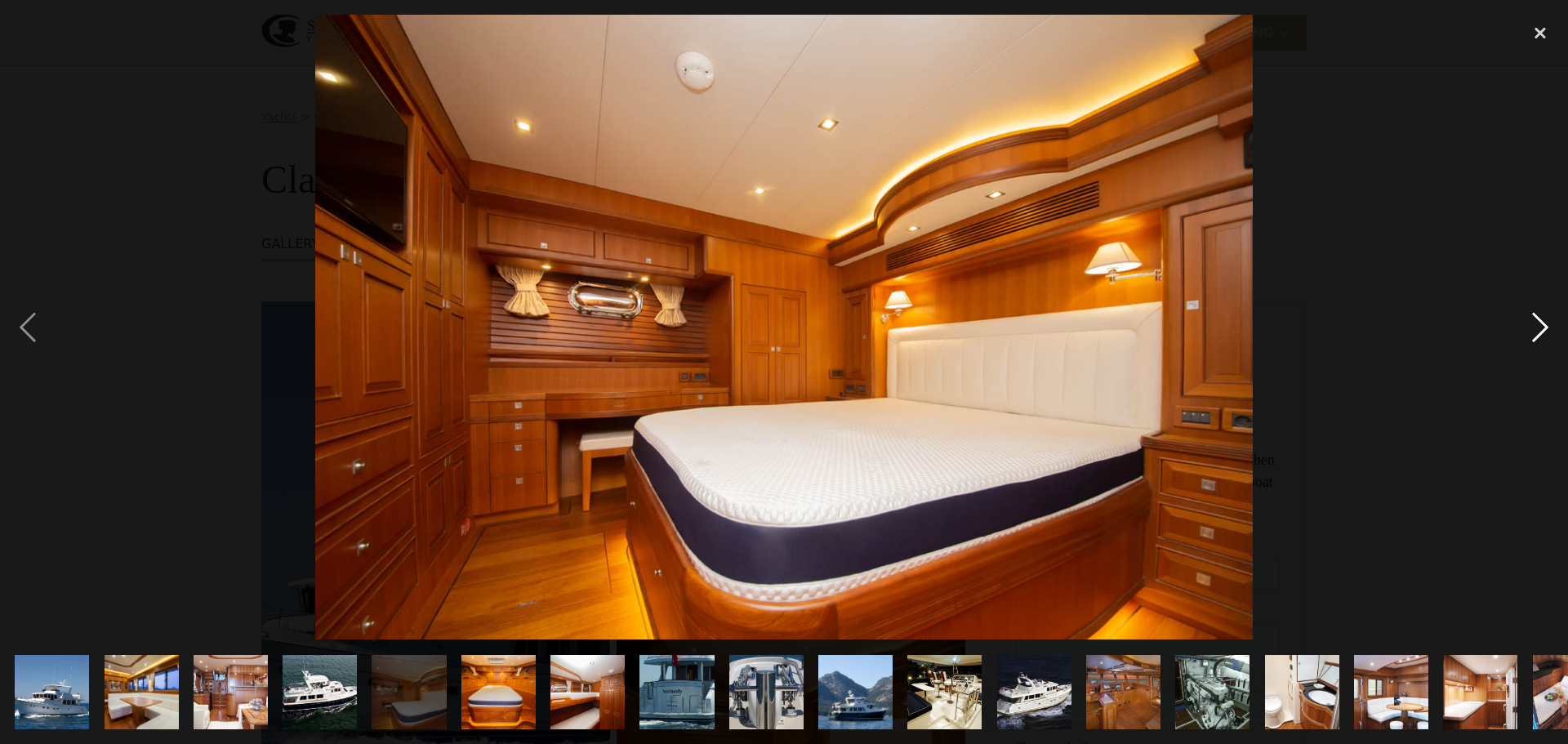
click at [1547, 332] on div "next image" at bounding box center [1540, 326] width 56 height 625
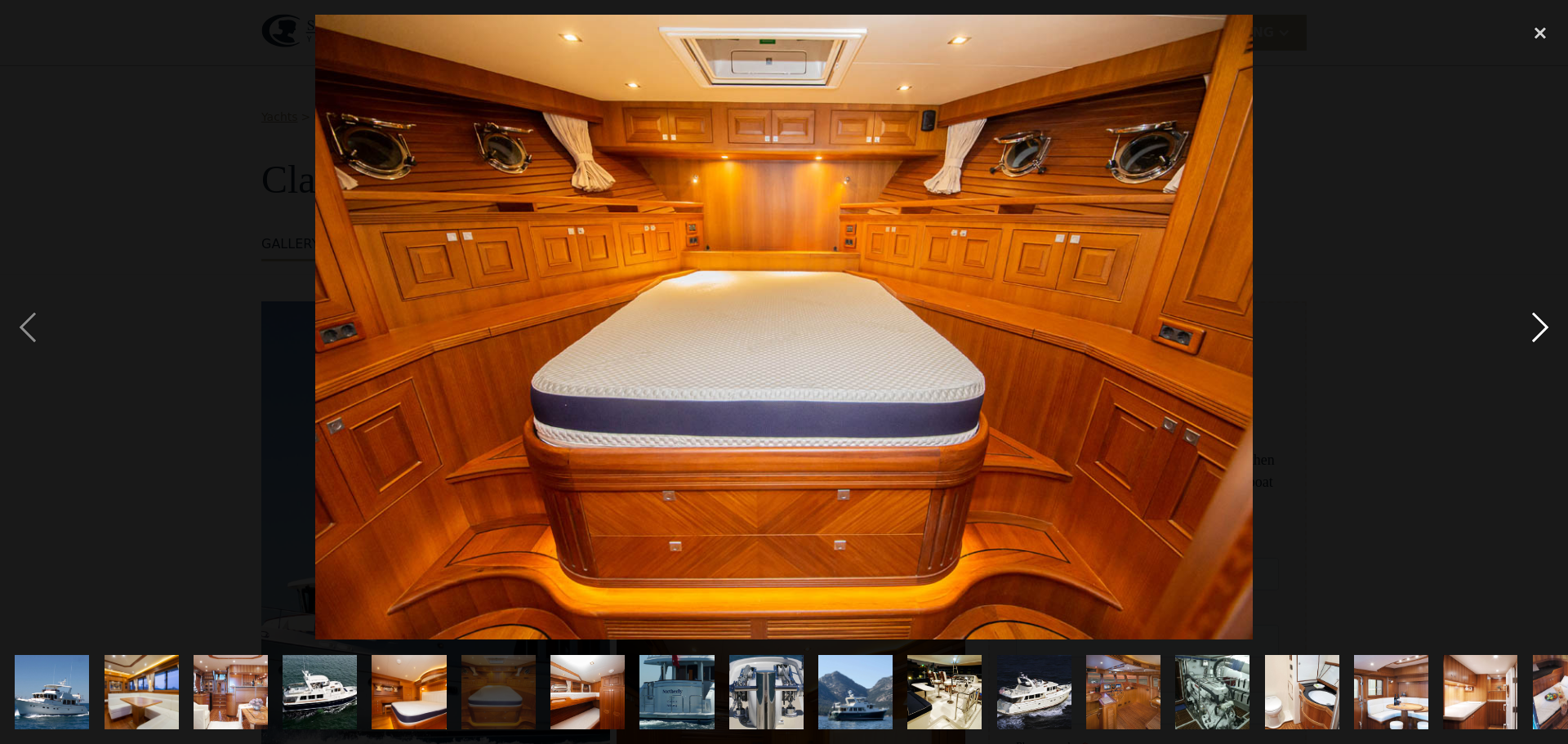
click at [1547, 332] on div "next image" at bounding box center [1540, 326] width 56 height 625
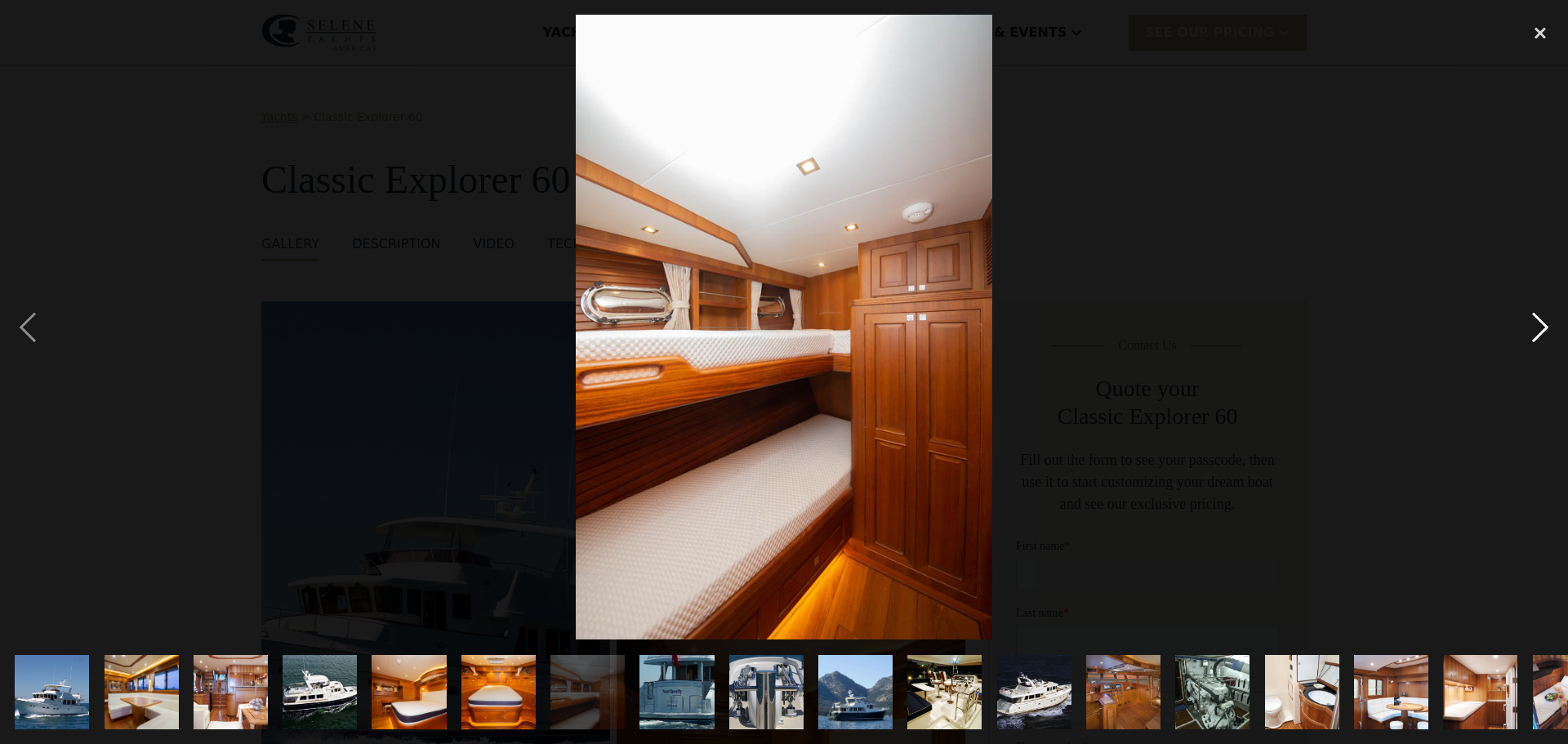
click at [1547, 332] on div "next image" at bounding box center [1540, 326] width 56 height 625
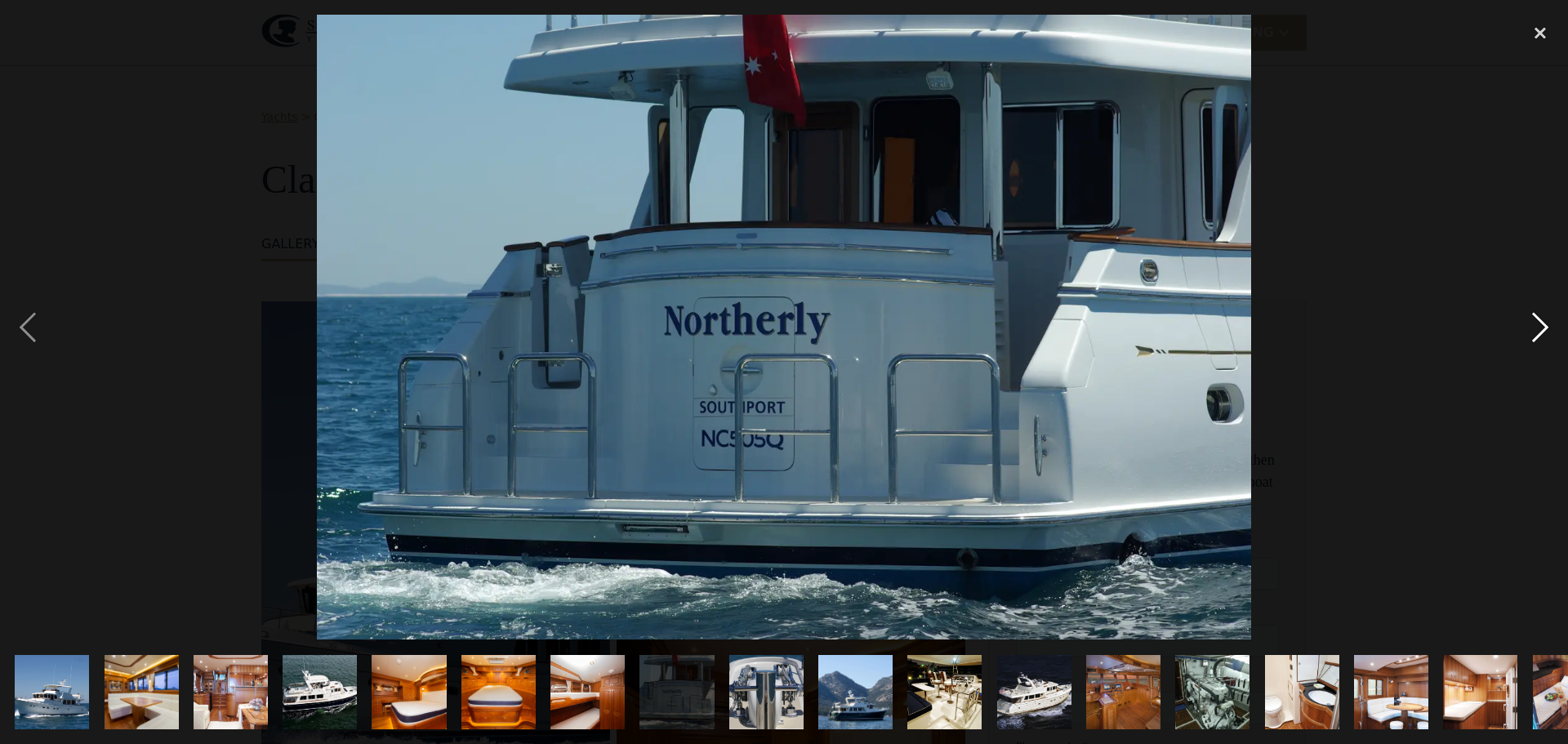
click at [1546, 332] on div "next image" at bounding box center [1540, 326] width 56 height 625
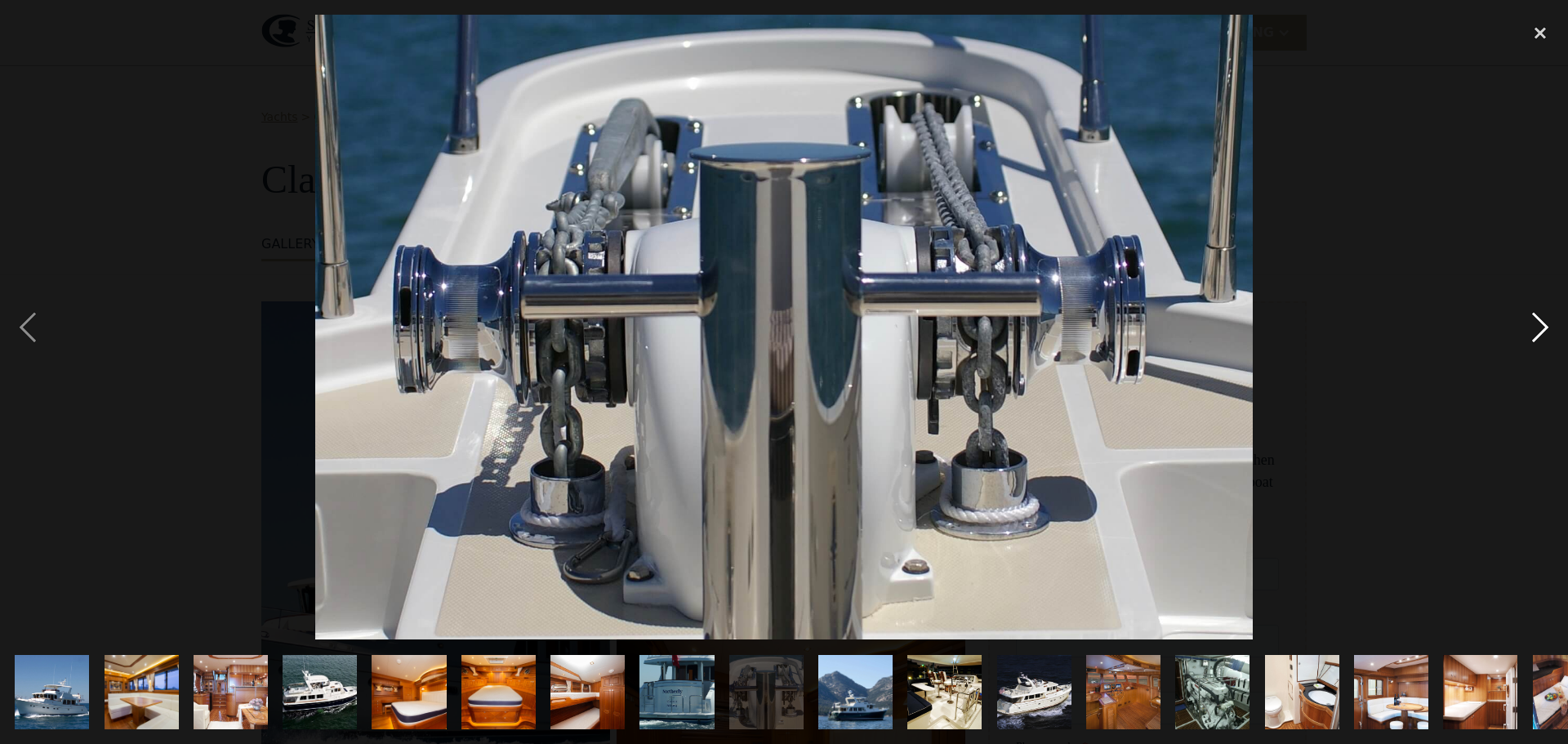
click at [1546, 332] on div "next image" at bounding box center [1540, 326] width 56 height 625
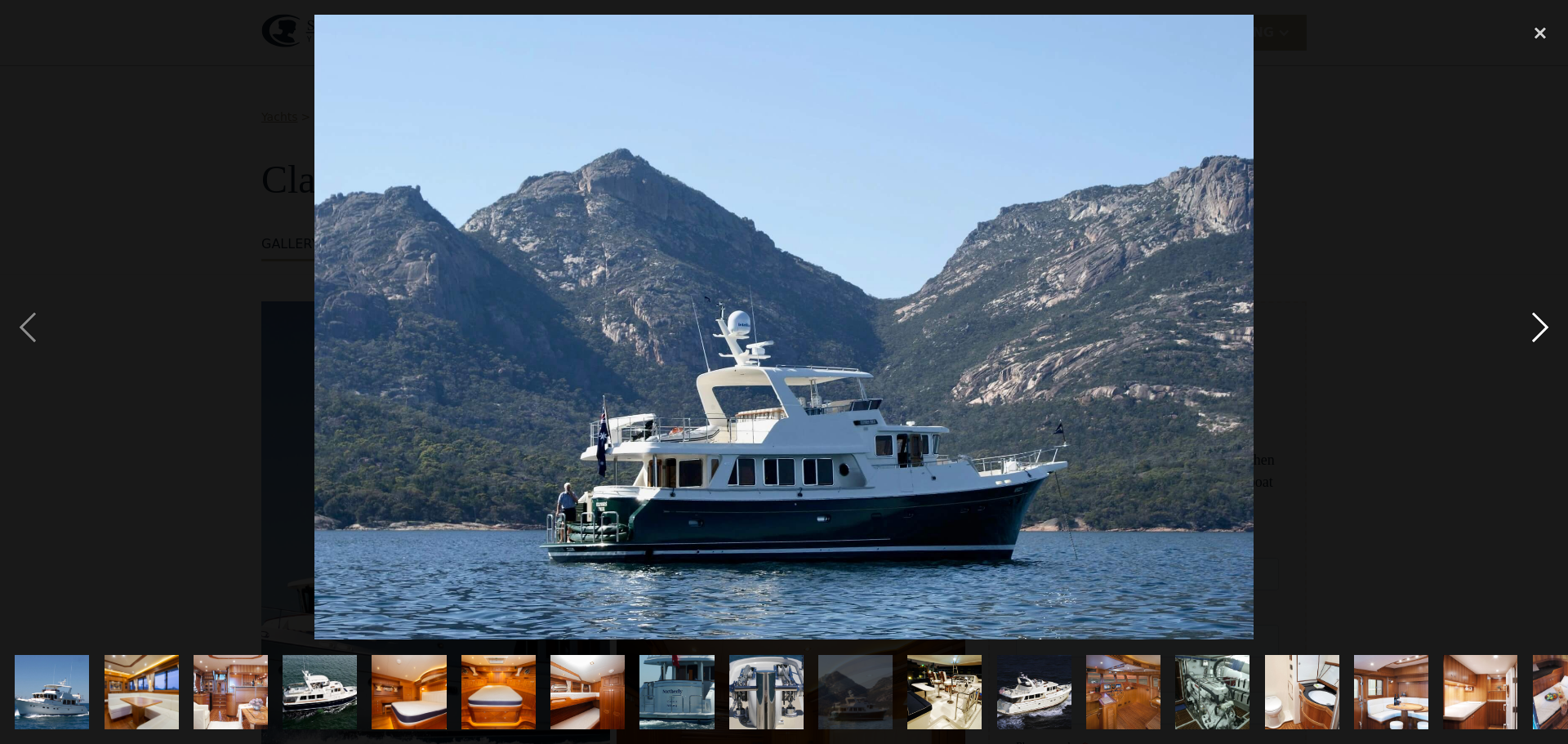
click at [1546, 332] on div "next image" at bounding box center [1540, 326] width 56 height 625
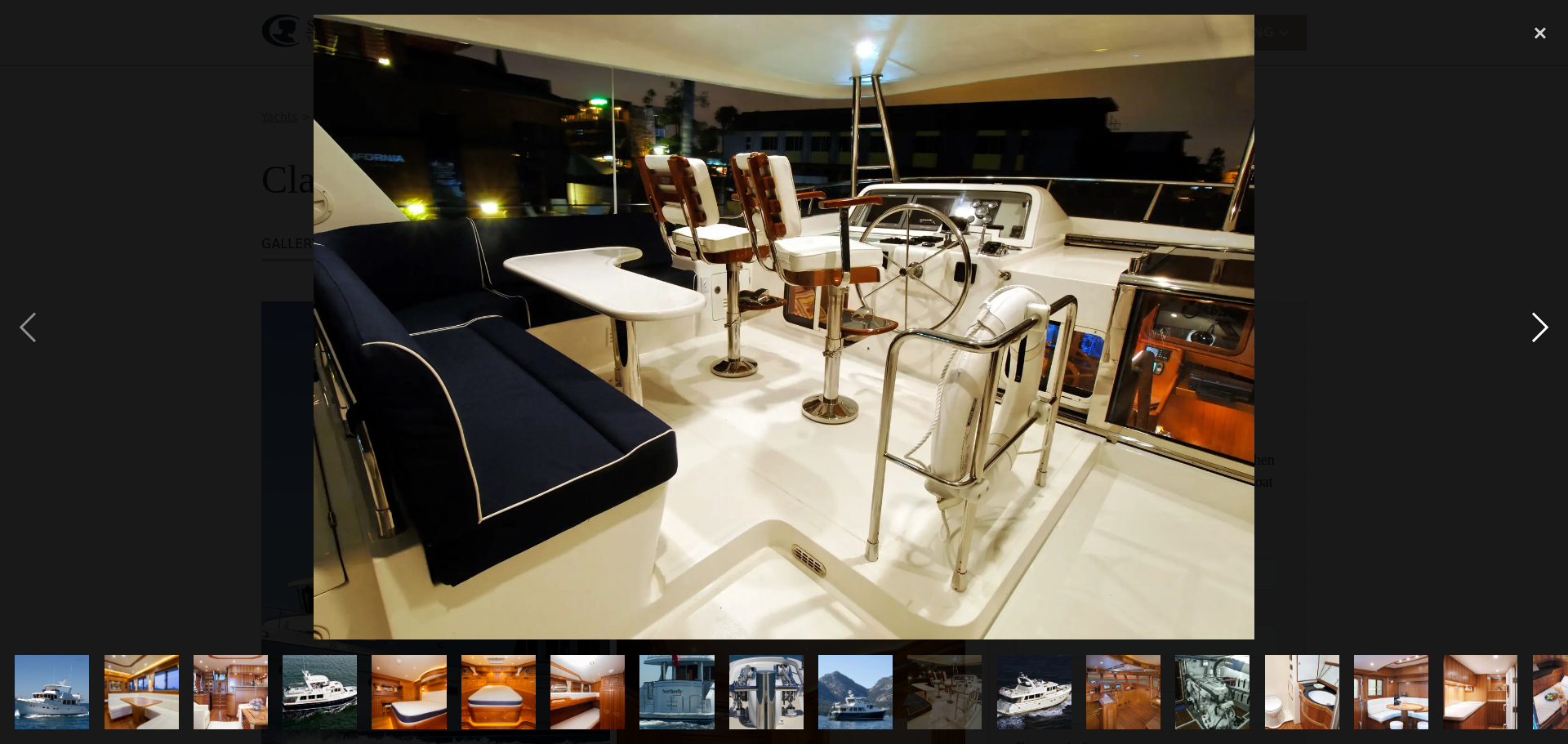
click at [1546, 332] on div "next image" at bounding box center [1540, 326] width 56 height 625
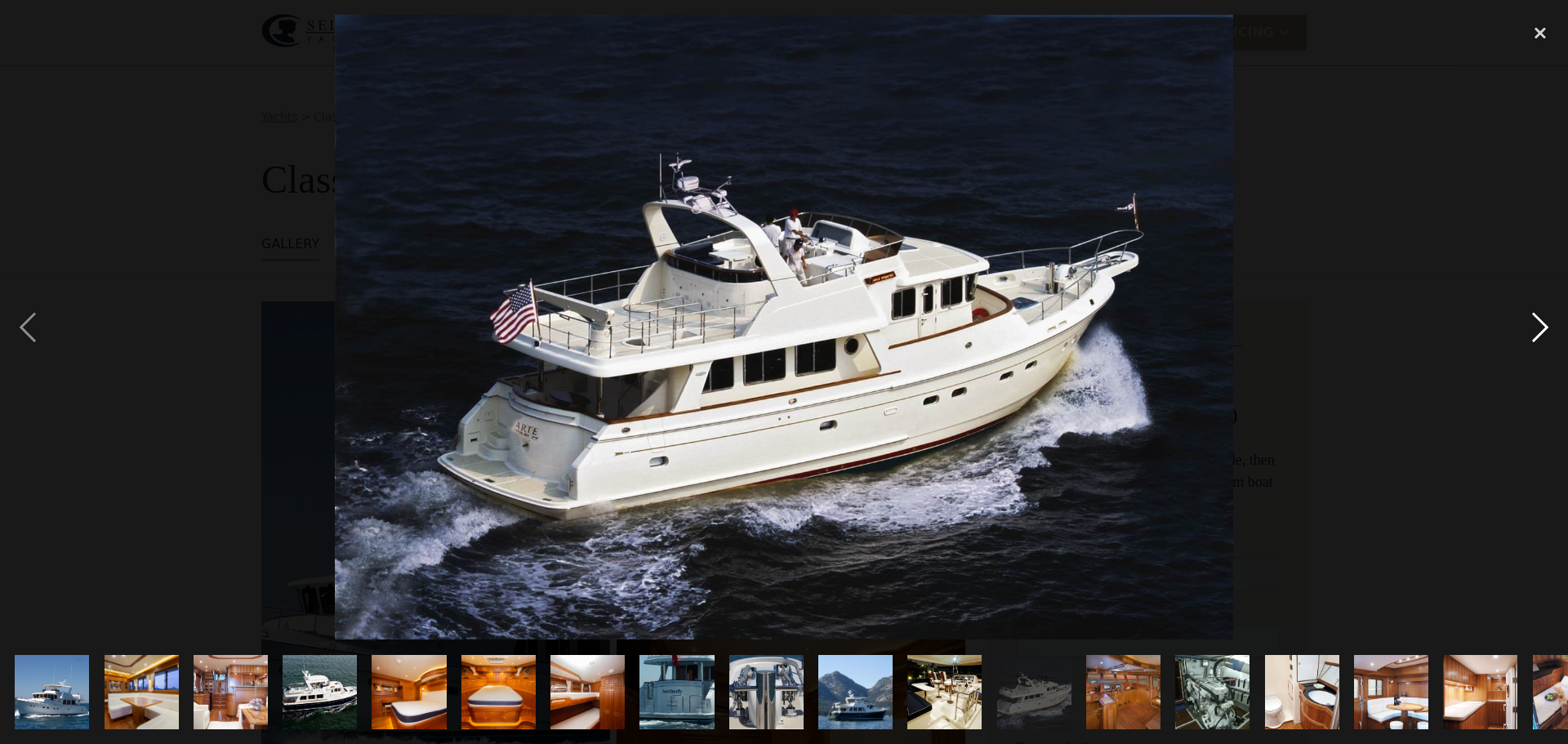
click at [1546, 332] on div "next image" at bounding box center [1540, 326] width 56 height 625
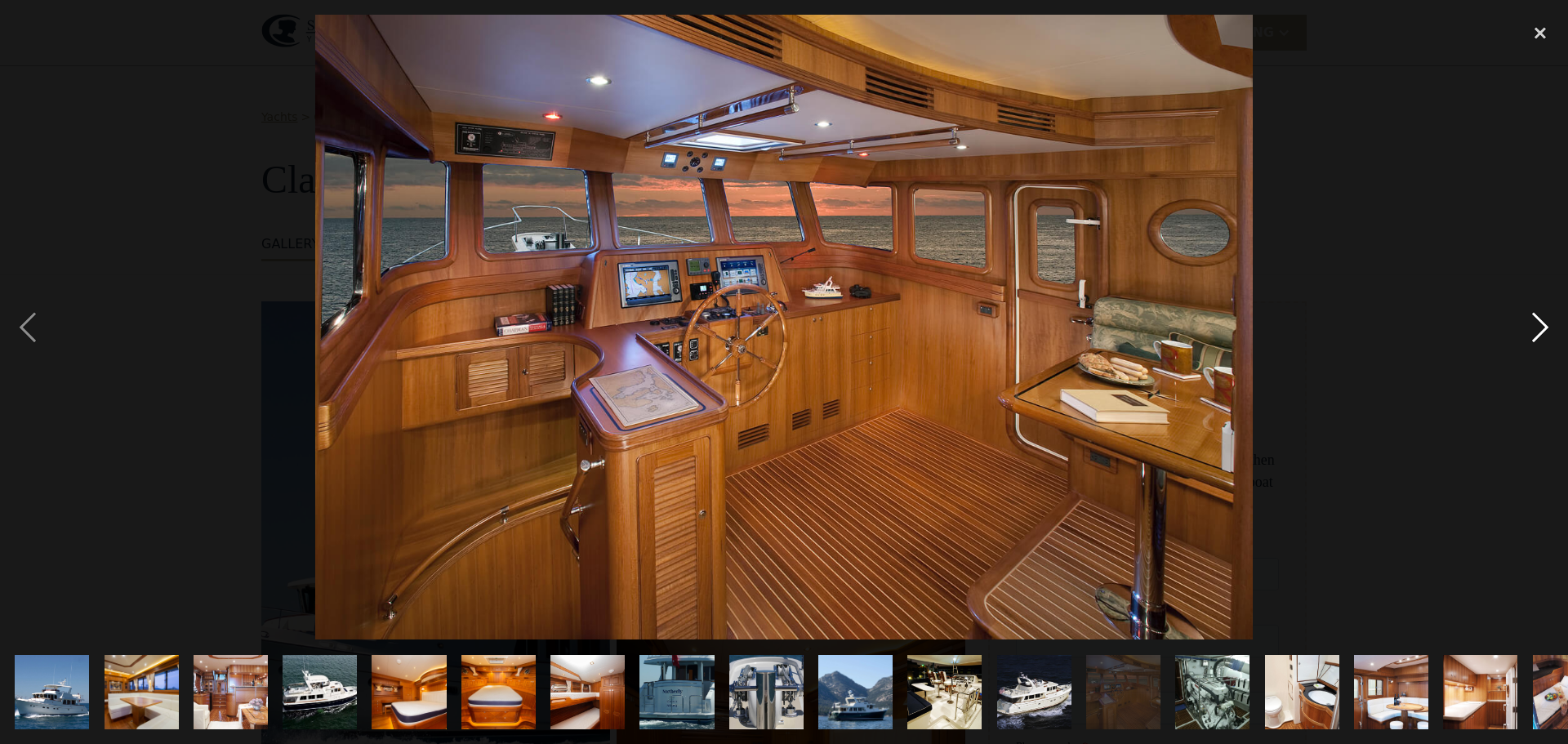
click at [1546, 332] on div "next image" at bounding box center [1540, 326] width 56 height 625
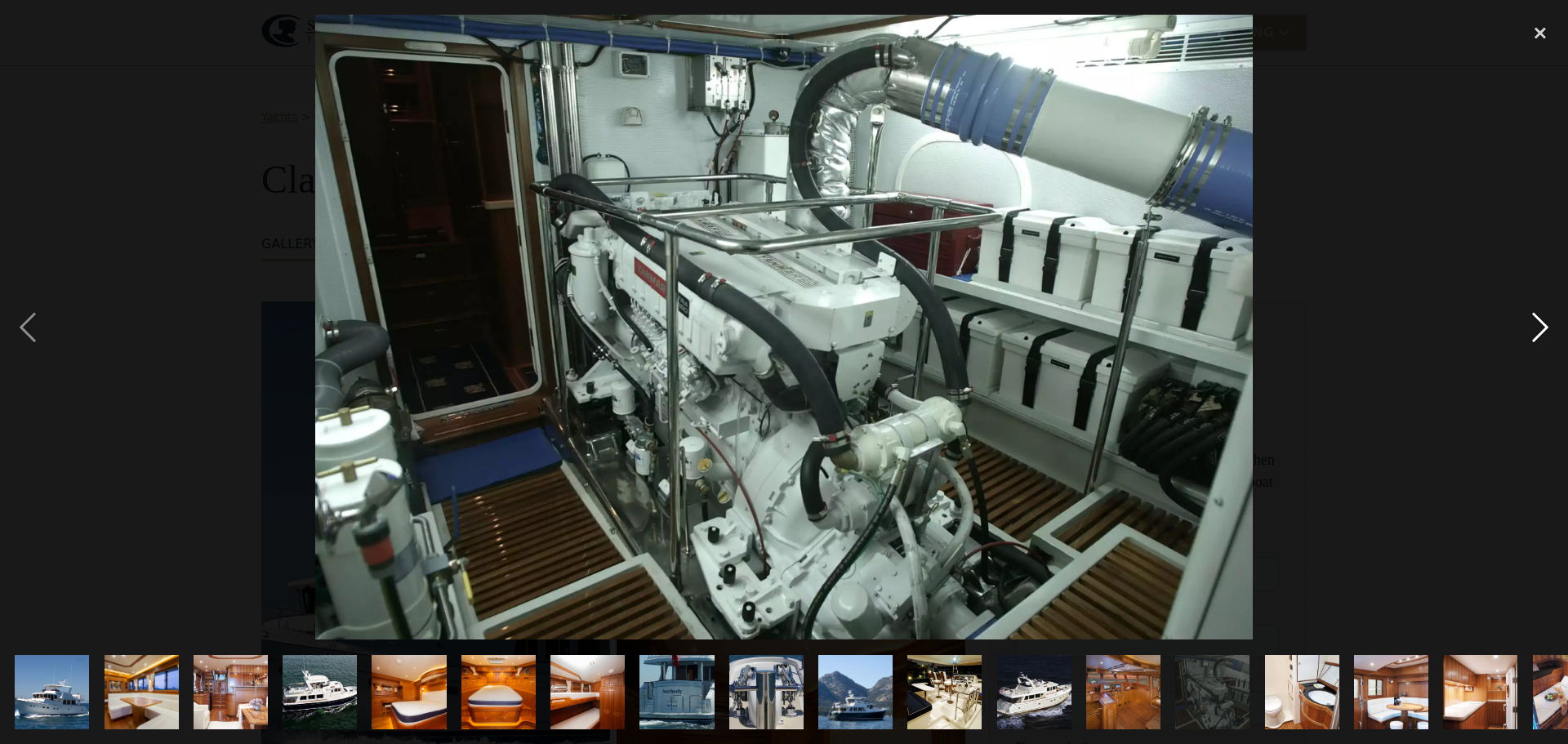
click at [1546, 332] on div "next image" at bounding box center [1540, 326] width 56 height 625
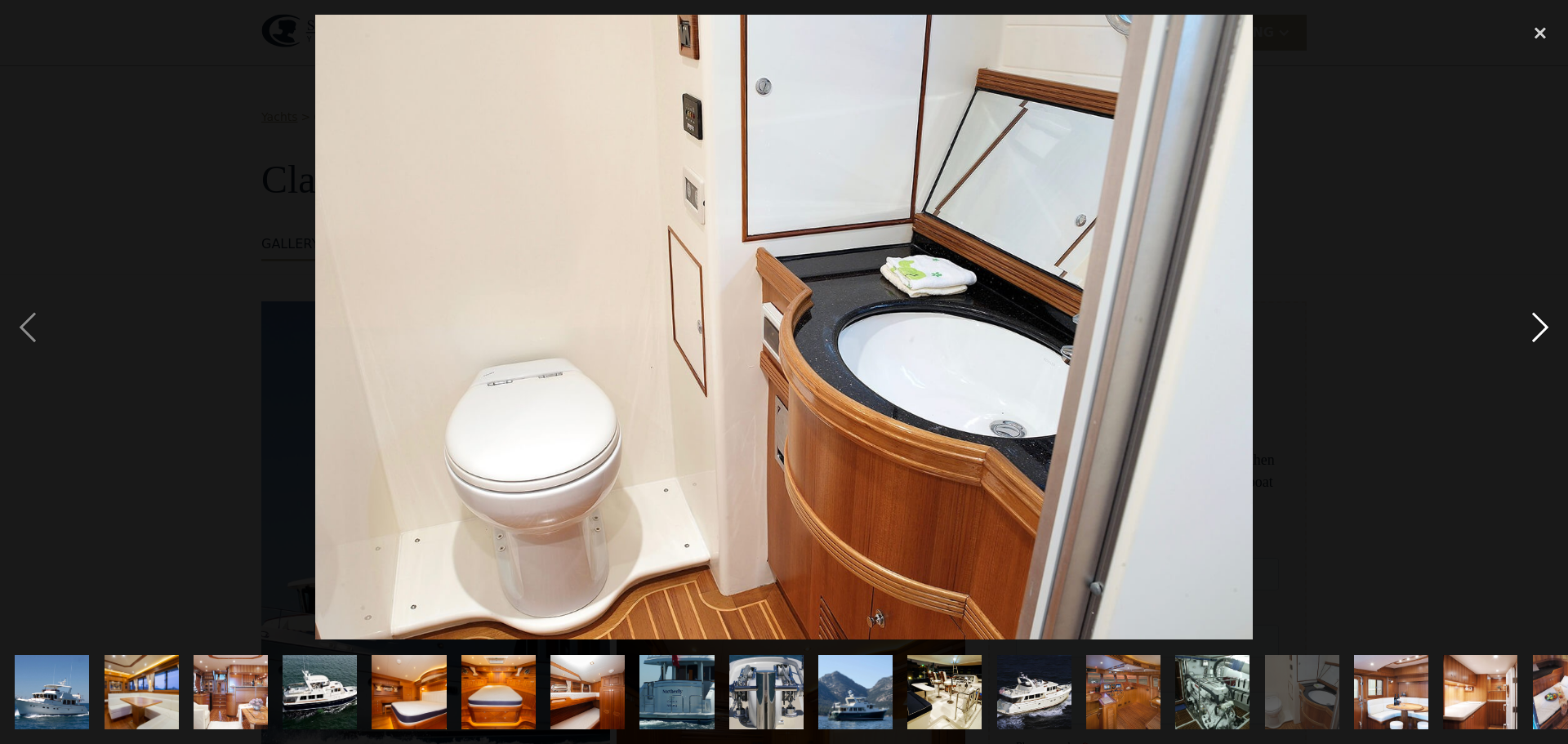
click at [1546, 332] on div "next image" at bounding box center [1540, 326] width 56 height 625
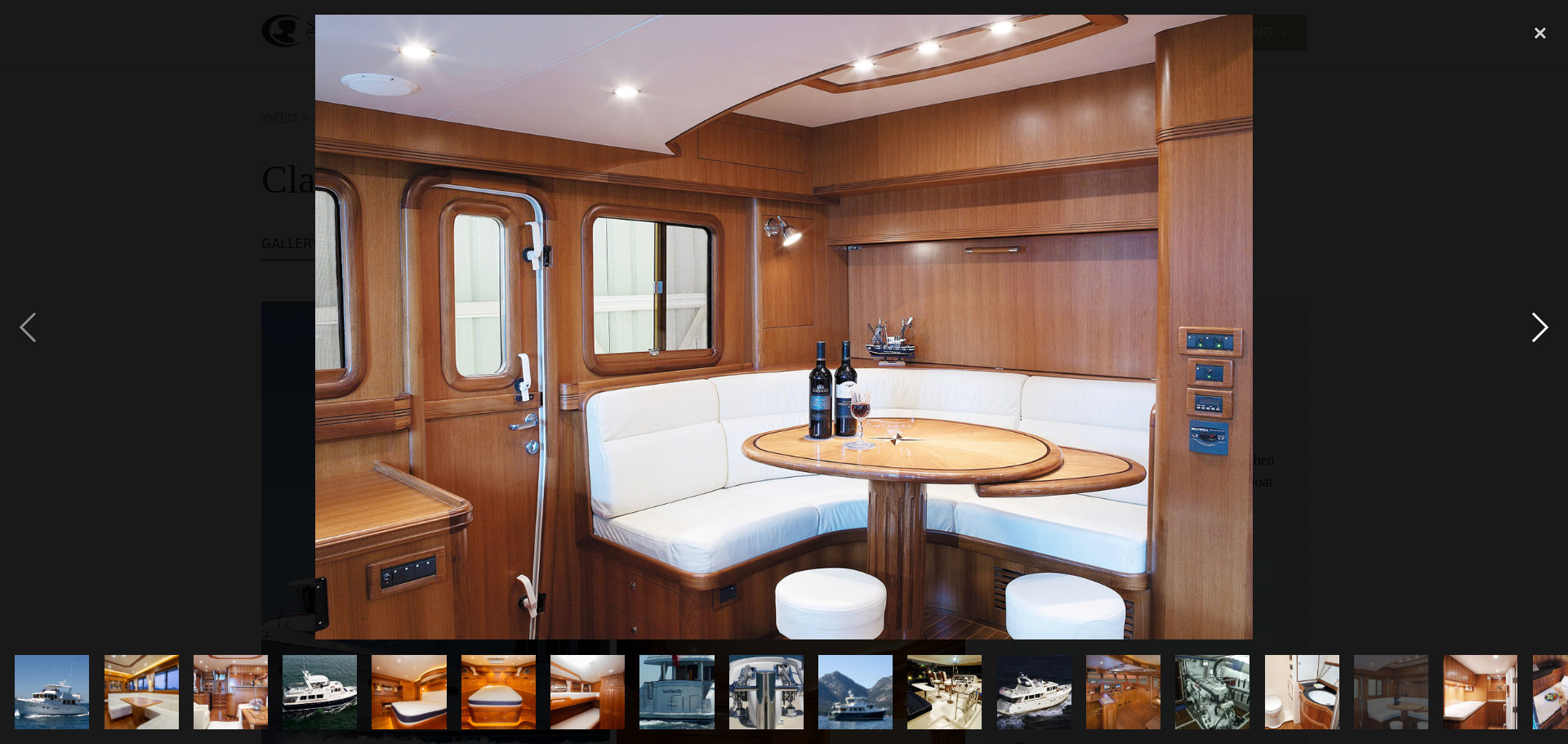
click at [1546, 332] on div "next image" at bounding box center [1540, 326] width 56 height 625
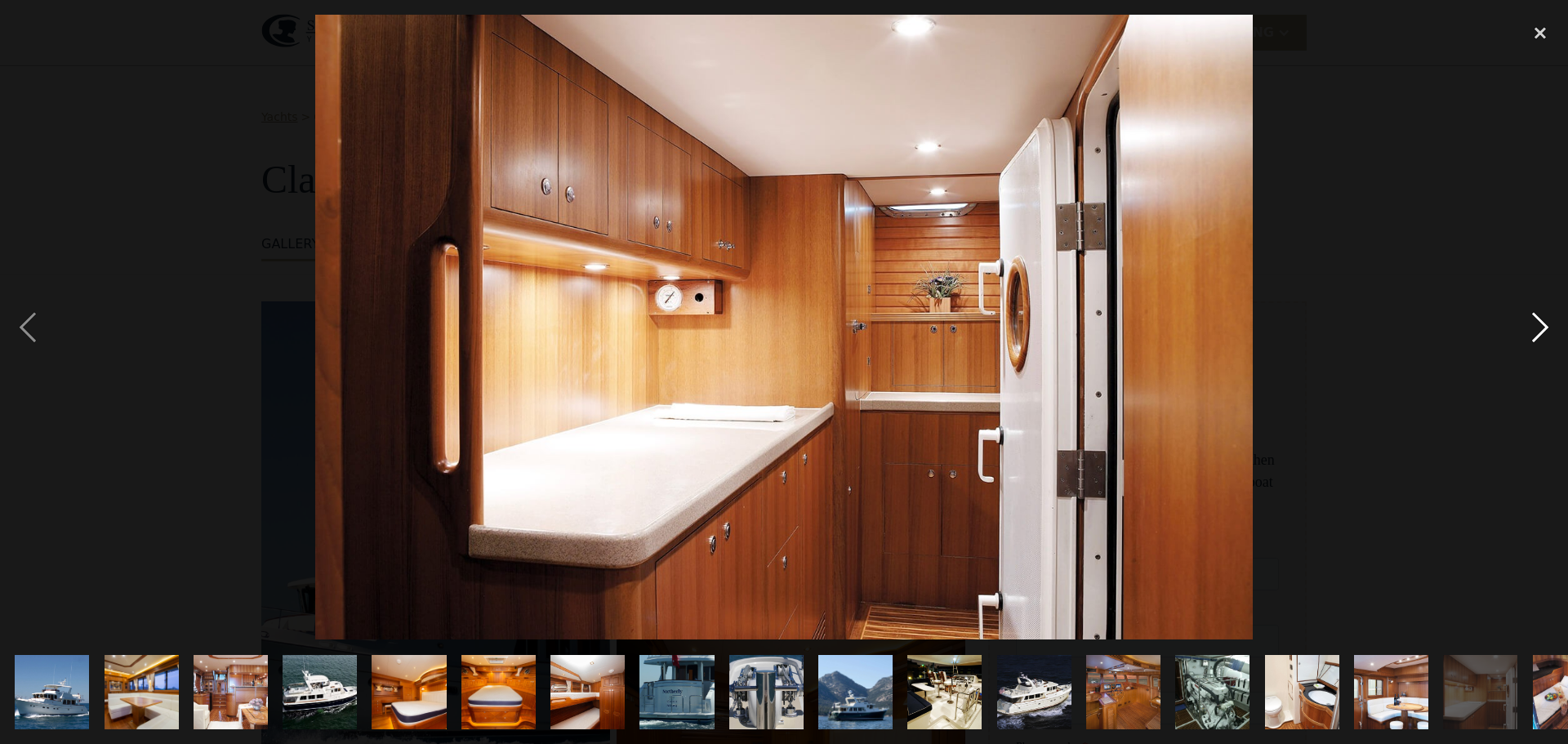
click at [1546, 332] on div "next image" at bounding box center [1540, 326] width 56 height 625
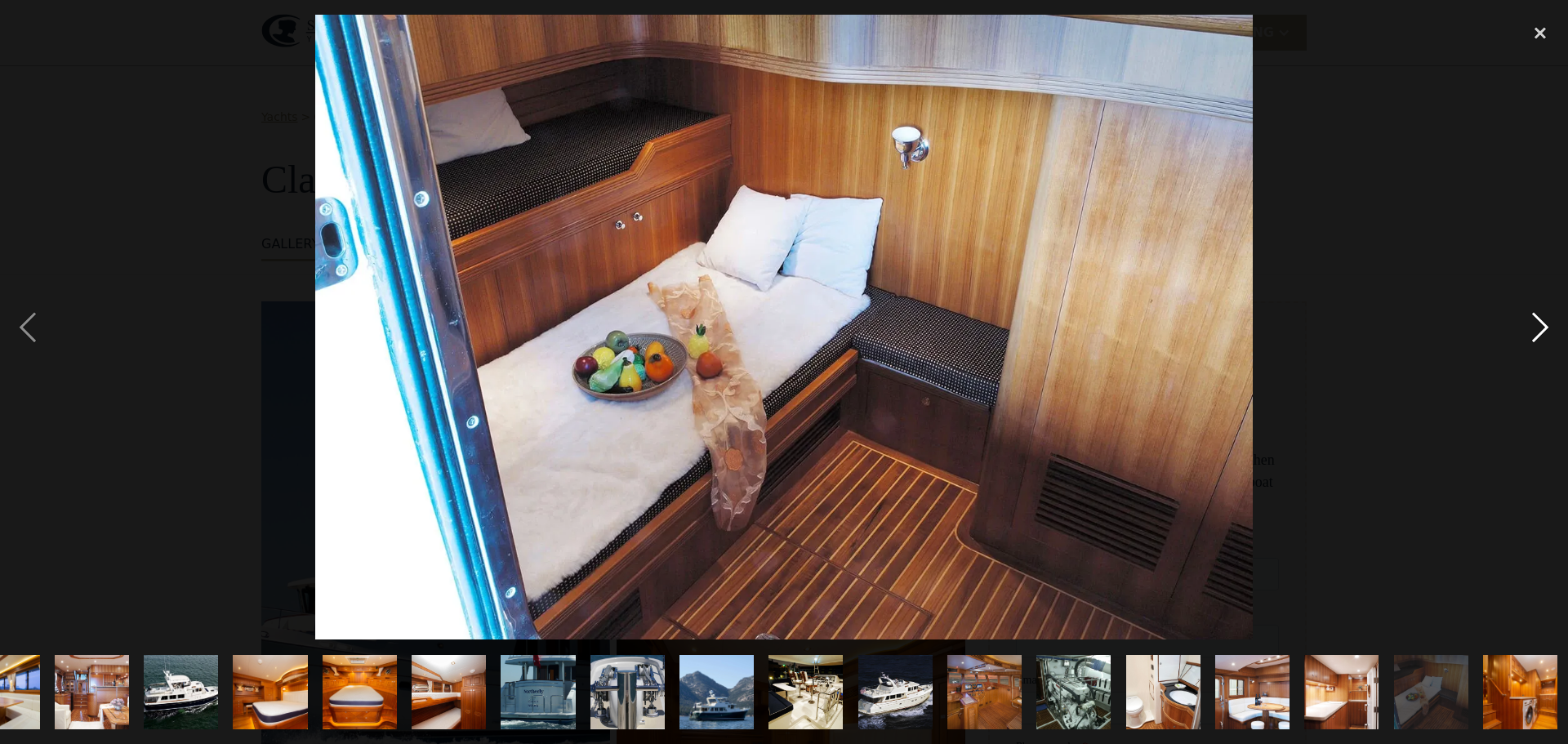
scroll to position [0, 143]
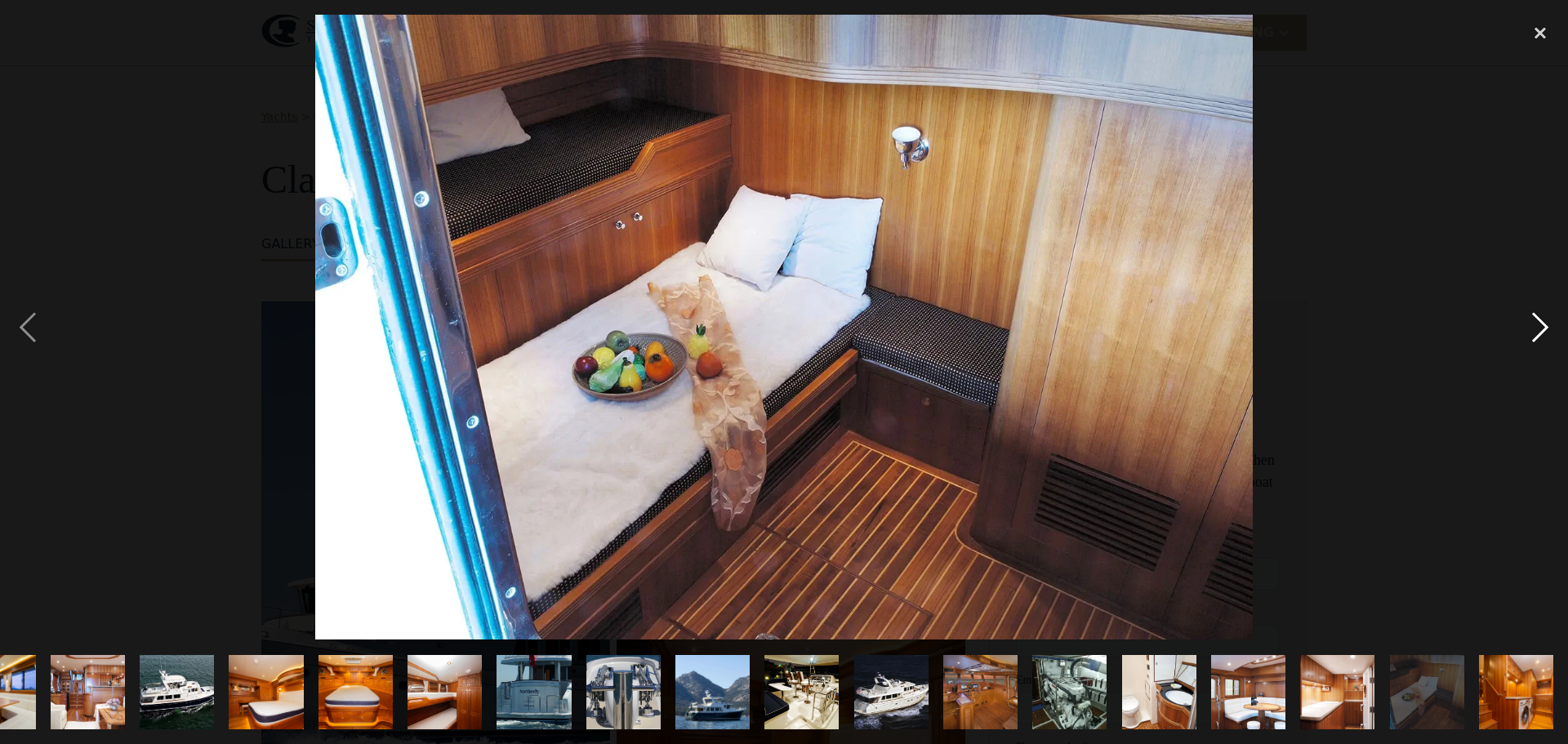
click at [1546, 332] on div "next image" at bounding box center [1540, 326] width 56 height 625
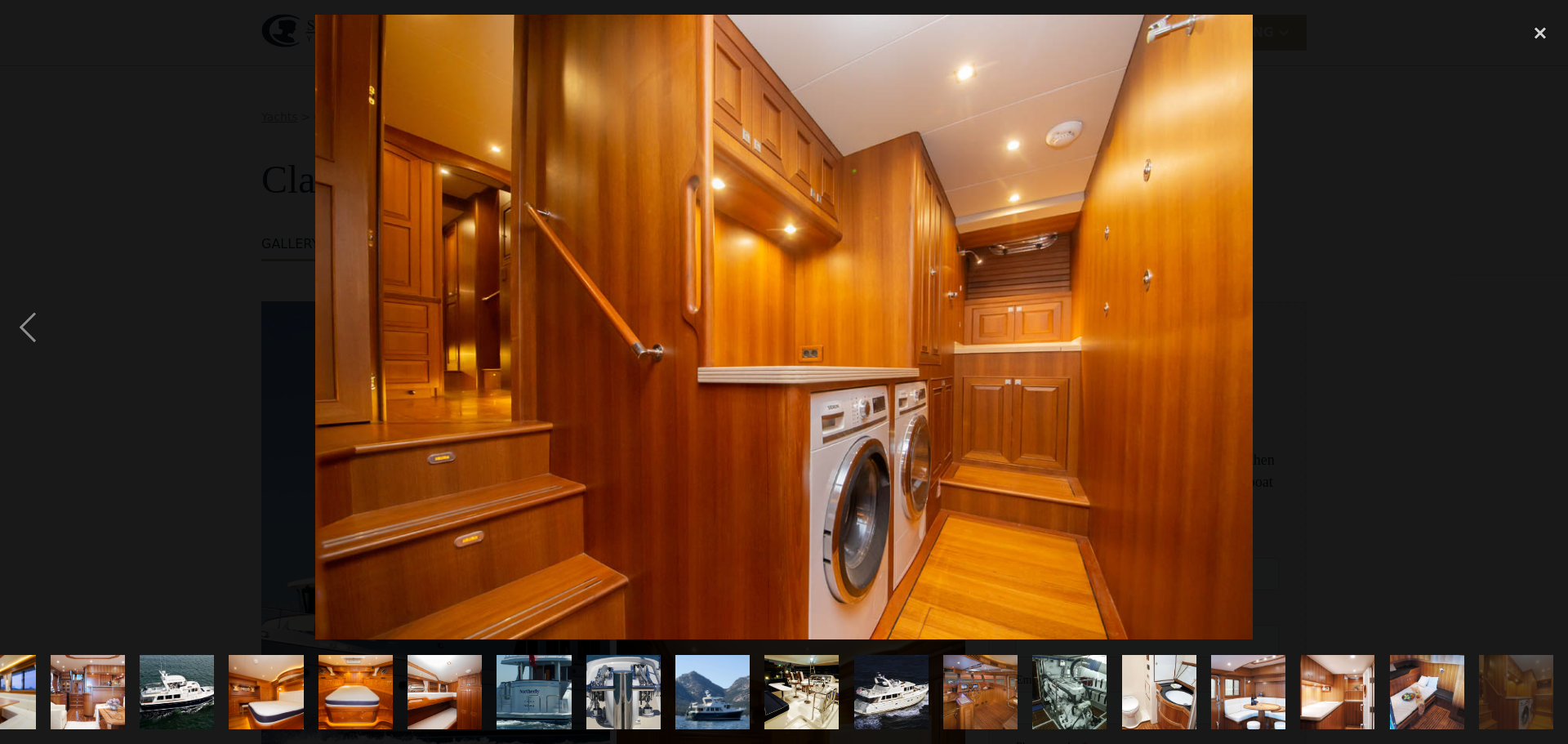
click at [1546, 332] on div "next image" at bounding box center [1540, 326] width 56 height 625
click at [1540, 42] on div "close lightbox" at bounding box center [1540, 32] width 56 height 36
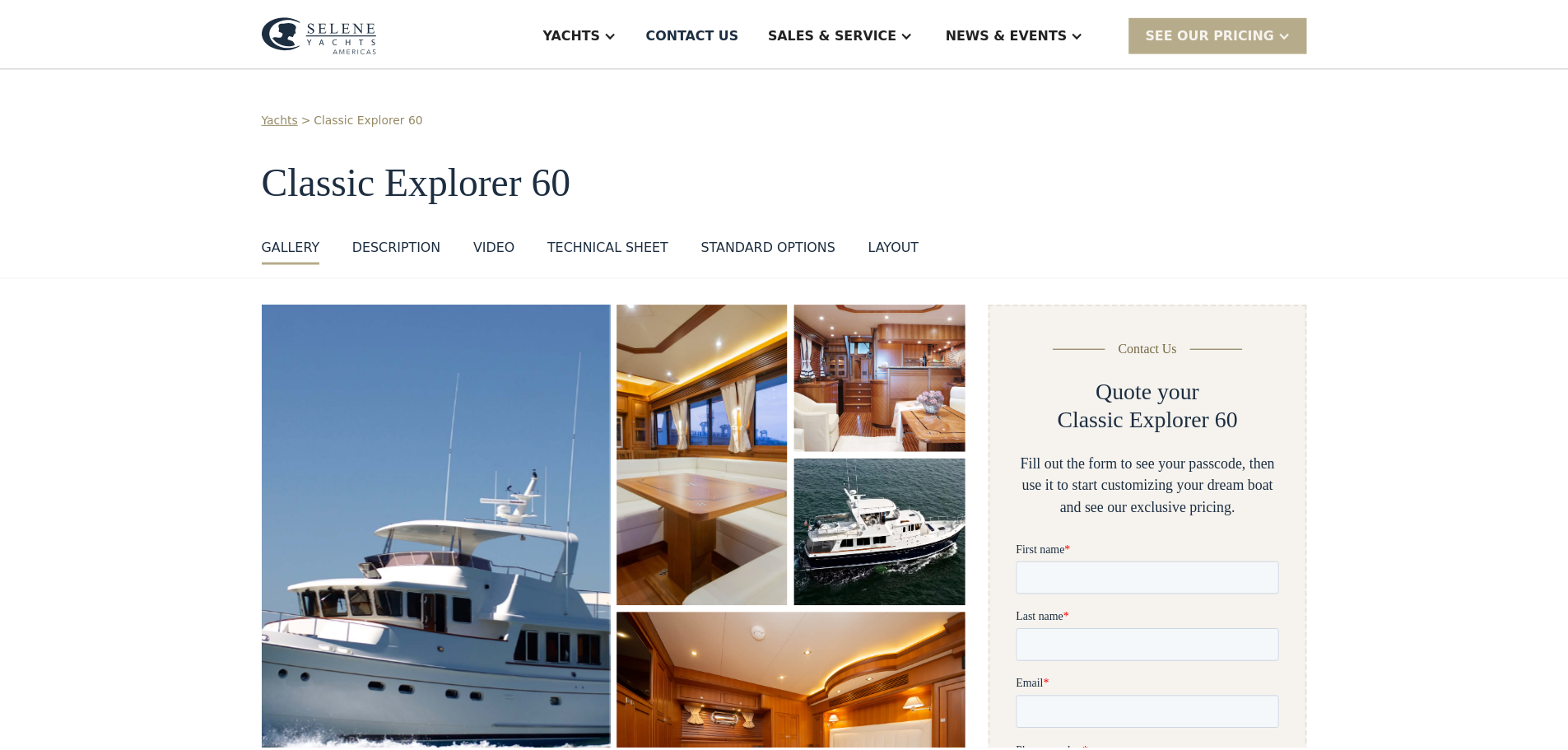
scroll to position [0, 0]
